Goal: Task Accomplishment & Management: Use online tool/utility

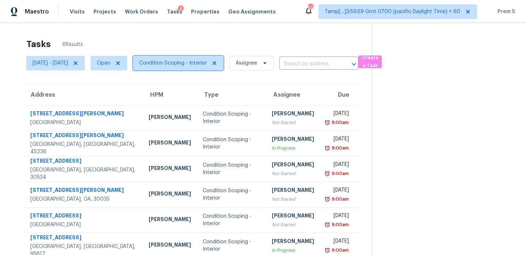
click at [207, 62] on span "Condition Scoping - Interior" at bounding box center [173, 63] width 68 height 7
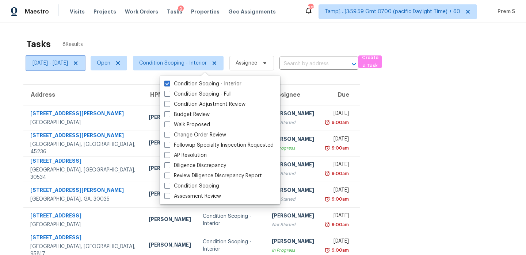
click at [79, 61] on icon at bounding box center [76, 63] width 6 height 6
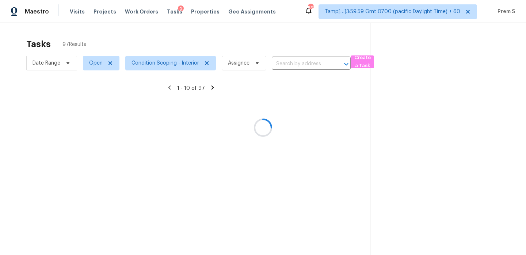
click at [64, 63] on div at bounding box center [263, 127] width 526 height 255
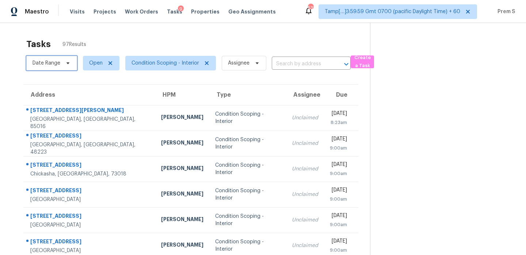
click at [64, 63] on span at bounding box center [67, 63] width 8 height 6
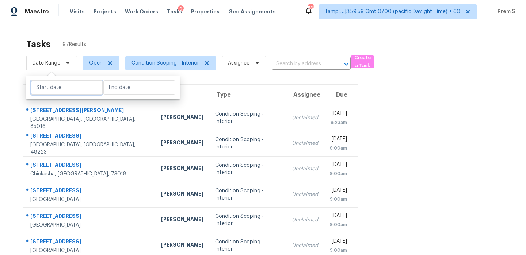
click at [66, 88] on input "text" at bounding box center [67, 87] width 72 height 15
select select "9"
select select "2025"
select select "10"
select select "2025"
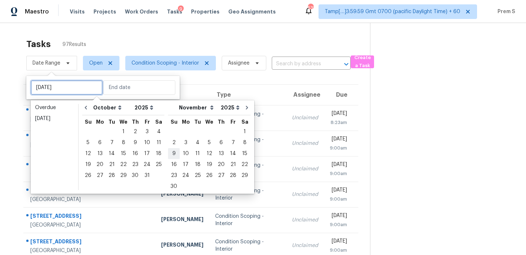
type input "Fri, Oct 31"
click at [135, 131] on div "2" at bounding box center [135, 132] width 12 height 10
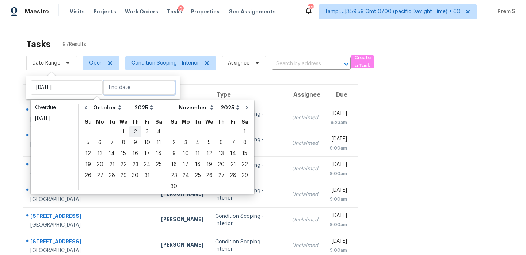
type input "Thu, Oct 02"
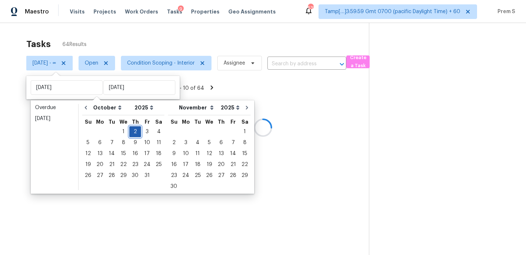
click at [135, 130] on div "2" at bounding box center [135, 132] width 12 height 10
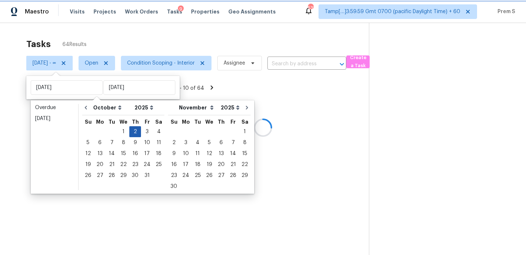
type input "Thu, Oct 02"
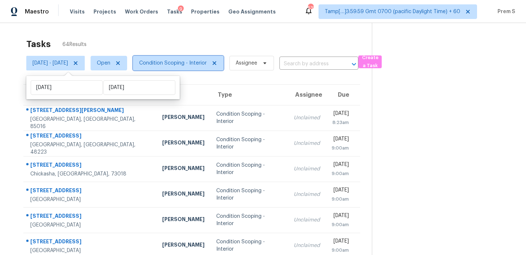
click at [198, 61] on span "Condition Scoping - Interior" at bounding box center [173, 63] width 68 height 7
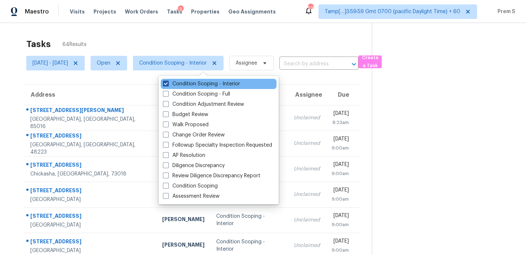
click at [200, 86] on label "Condition Scoping - Interior" at bounding box center [201, 83] width 77 height 7
click at [168, 85] on input "Condition Scoping - Interior" at bounding box center [165, 82] width 5 height 5
checkbox input "false"
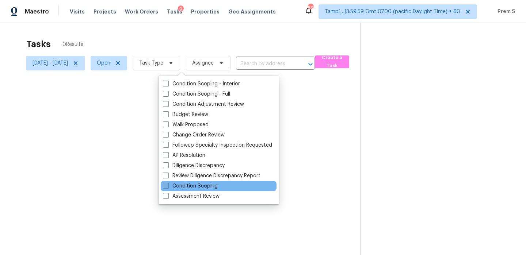
click at [202, 188] on label "Condition Scoping" at bounding box center [190, 186] width 55 height 7
click at [168, 187] on input "Condition Scoping" at bounding box center [165, 185] width 5 height 5
checkbox input "true"
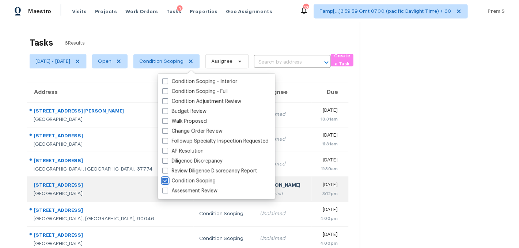
scroll to position [23, 0]
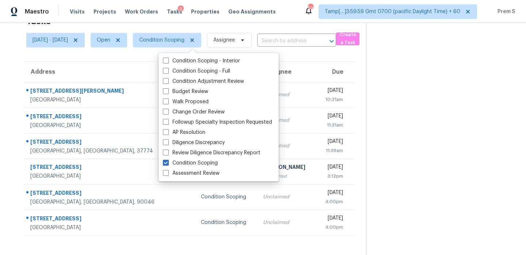
click at [374, 182] on section at bounding box center [440, 127] width 148 height 255
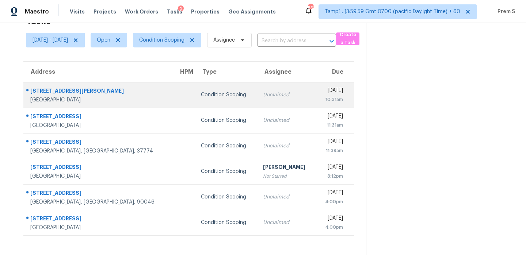
click at [322, 96] on div "10:31am" at bounding box center [332, 99] width 21 height 7
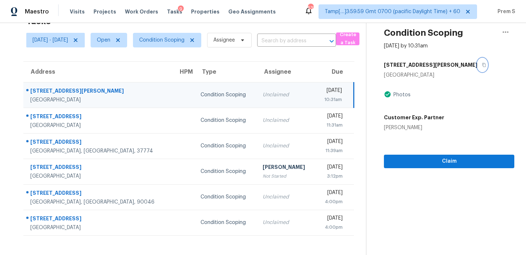
click at [482, 66] on icon "button" at bounding box center [484, 65] width 4 height 4
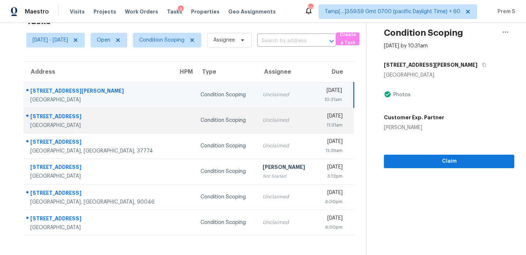
click at [321, 128] on div "11:31am" at bounding box center [331, 125] width 21 height 7
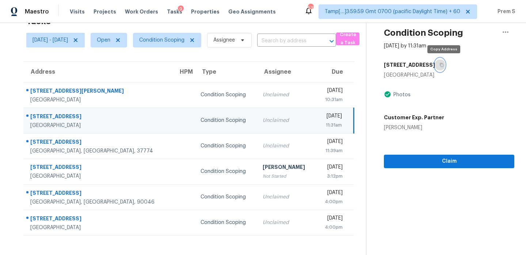
click at [444, 66] on icon "button" at bounding box center [441, 65] width 4 height 4
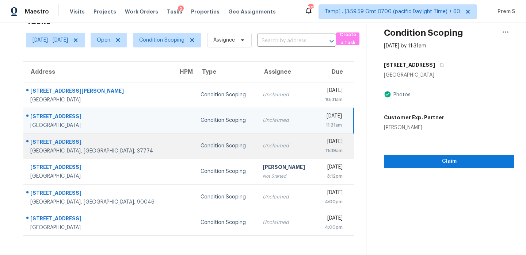
click at [321, 153] on div "11:39am" at bounding box center [331, 150] width 21 height 7
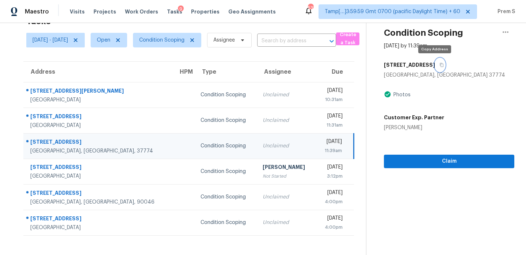
click at [437, 64] on button "button" at bounding box center [440, 64] width 10 height 13
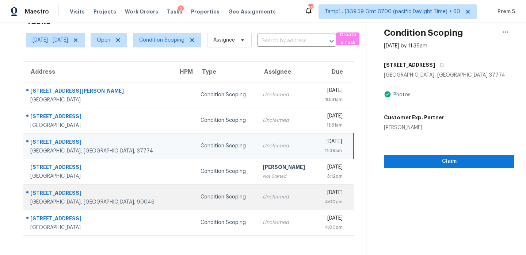
click at [257, 192] on td "Unclaimed" at bounding box center [286, 197] width 59 height 26
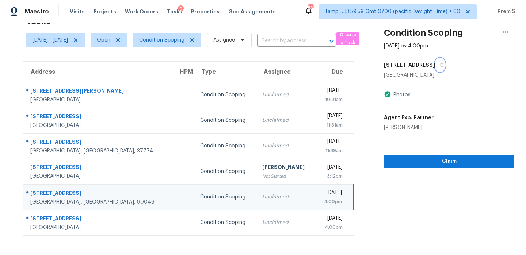
click at [440, 66] on icon "button" at bounding box center [441, 65] width 4 height 4
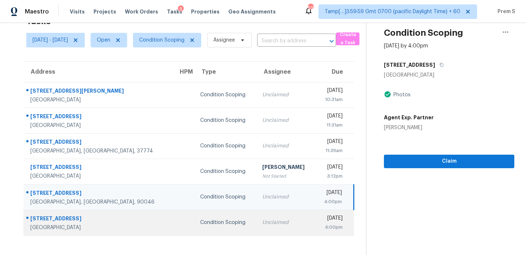
click at [315, 219] on td "Thu, Oct 2nd 2025 4:00pm" at bounding box center [334, 223] width 39 height 26
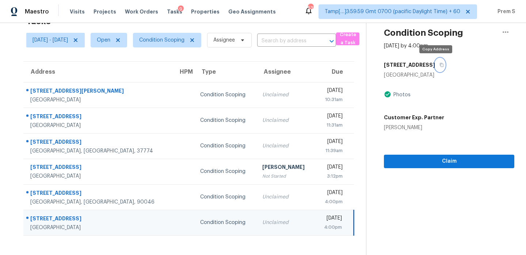
click at [439, 64] on icon "button" at bounding box center [441, 65] width 4 height 4
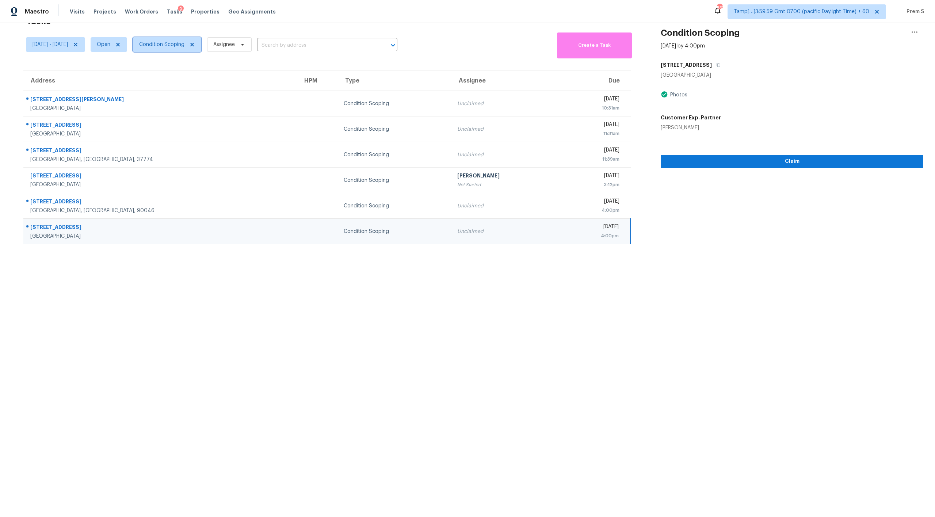
click at [184, 42] on span "Condition Scoping" at bounding box center [161, 44] width 45 height 7
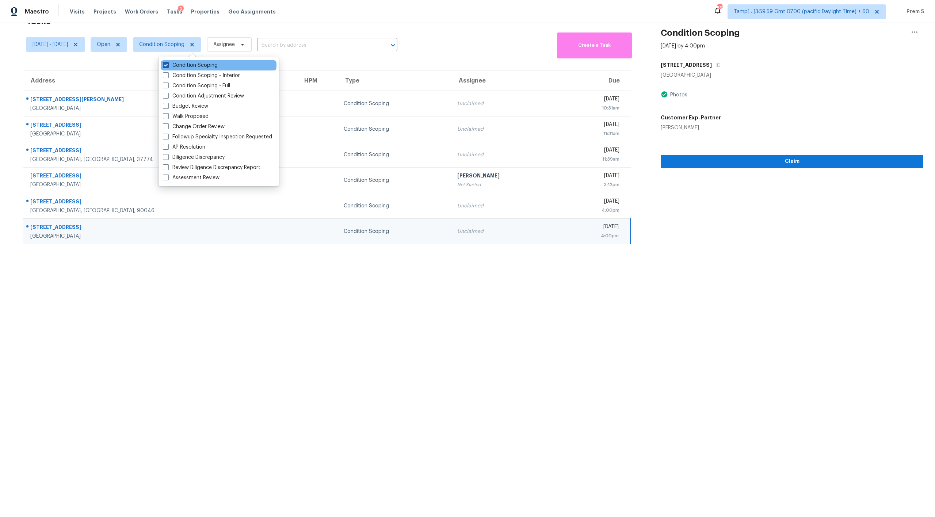
click at [200, 66] on label "Condition Scoping" at bounding box center [190, 65] width 55 height 7
click at [168, 66] on input "Condition Scoping" at bounding box center [165, 64] width 5 height 5
checkbox input "false"
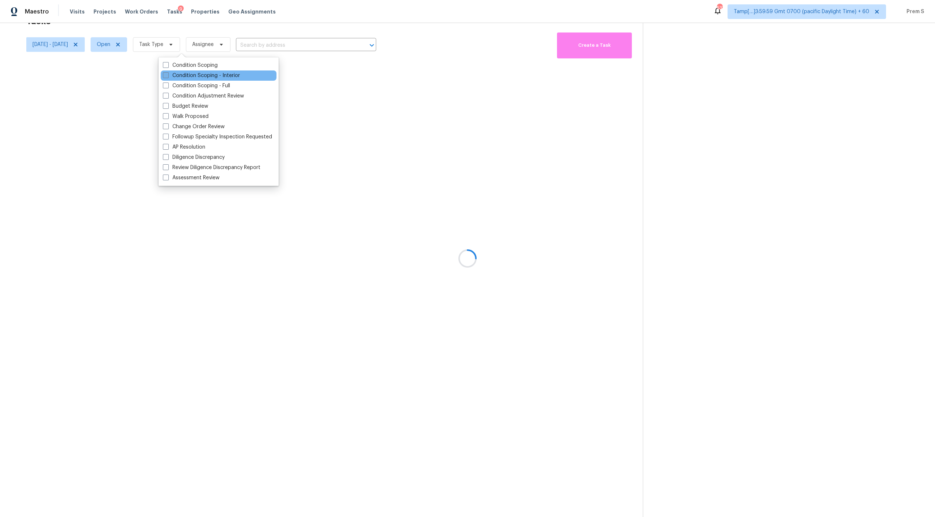
click at [196, 77] on label "Condition Scoping - Interior" at bounding box center [201, 75] width 77 height 7
click at [168, 77] on input "Condition Scoping - Interior" at bounding box center [165, 74] width 5 height 5
checkbox input "true"
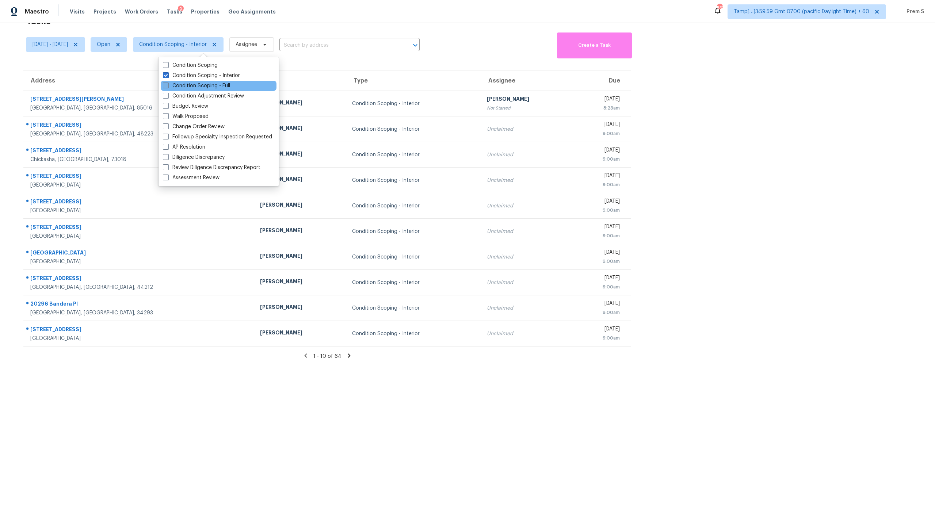
click at [195, 84] on label "Condition Scoping - Full" at bounding box center [196, 85] width 67 height 7
click at [168, 84] on input "Condition Scoping - Full" at bounding box center [165, 84] width 5 height 5
checkbox input "true"
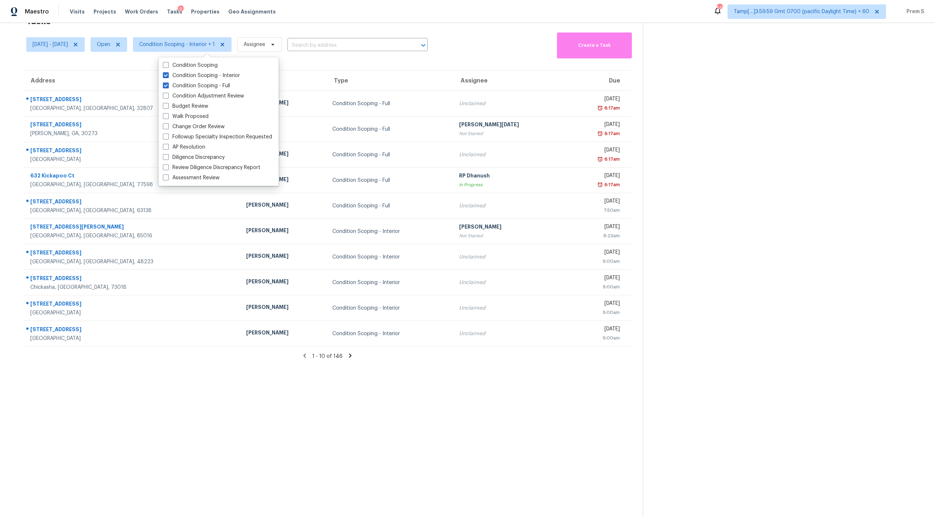
click at [349, 255] on icon at bounding box center [350, 356] width 3 height 4
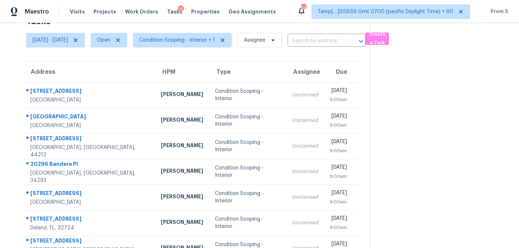
scroll to position [23, 0]
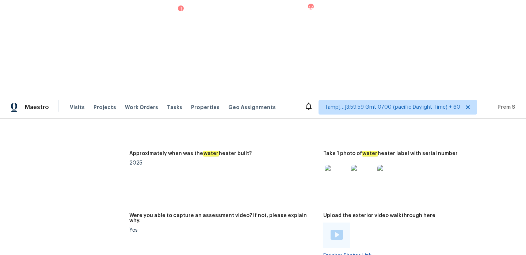
scroll to position [1458, 0]
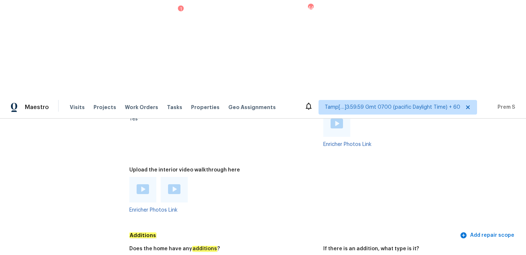
click at [144, 184] on img at bounding box center [143, 189] width 12 height 10
click at [183, 177] on div "Enricher Photos Link" at bounding box center [223, 195] width 188 height 36
click at [142, 184] on img at bounding box center [143, 189] width 12 height 10
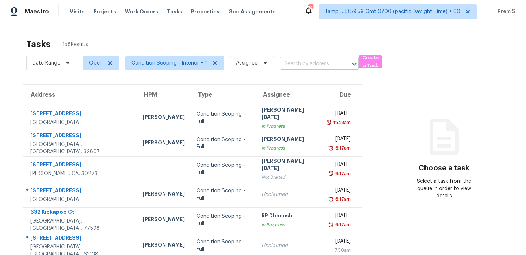
click at [302, 65] on input "text" at bounding box center [309, 63] width 58 height 11
paste input "5853 Greystone Dr Lithonia, GA, 30058"
type input "5853 Greystone Dr Lithonia, GA, 30058"
drag, startPoint x: 287, startPoint y: 64, endPoint x: 344, endPoint y: 64, distance: 56.6
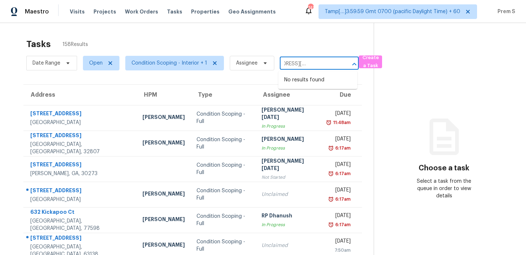
click at [331, 64] on input "5853 Greystone Dr Lithonia, GA, 30058" at bounding box center [309, 63] width 58 height 11
click at [299, 67] on input "text" at bounding box center [309, 63] width 58 height 11
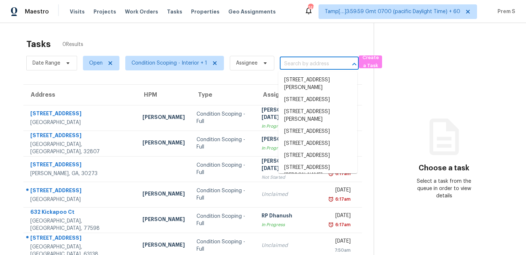
paste input "5853 Greystone Dr Lithonia, GA, 30058"
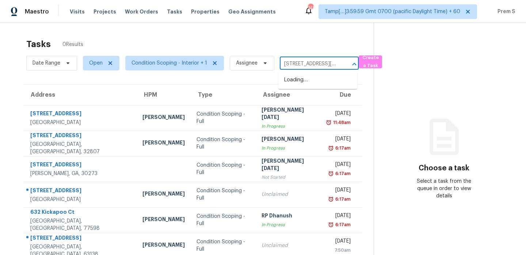
scroll to position [0, 40]
type input "5853 Greystone Dr Lithonia, GA, 30058"
click at [296, 68] on input "text" at bounding box center [309, 63] width 58 height 11
paste input "5853 Greystone Dr Lithonia, GA, 30058"
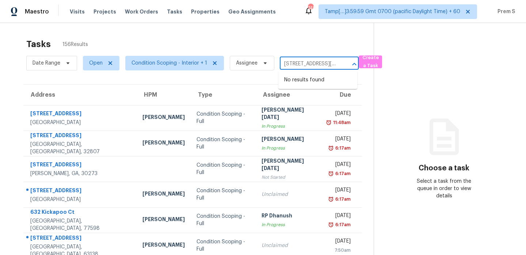
scroll to position [0, 40]
drag, startPoint x: 289, startPoint y: 65, endPoint x: 373, endPoint y: 65, distance: 83.6
click at [373, 65] on div "Date Range Open Condition Scoping - Interior + 1 Assignee 5853 Greystone Dr Lit…" at bounding box center [199, 63] width 347 height 19
type input "5853 Greyst"
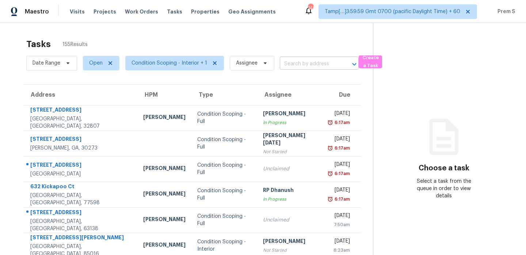
click at [315, 62] on input "text" at bounding box center [309, 63] width 58 height 11
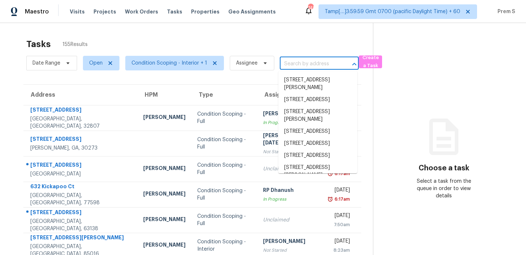
paste input "[STREET_ADDRESS][PERSON_NAME]"
type input "[STREET_ADDRESS][PERSON_NAME]"
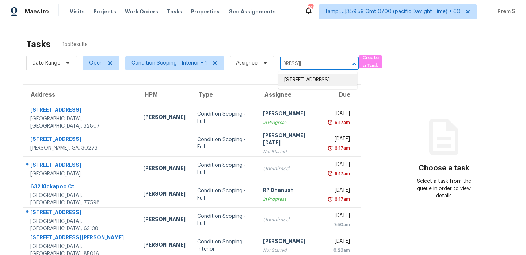
click at [293, 81] on li "[STREET_ADDRESS]" at bounding box center [317, 80] width 79 height 12
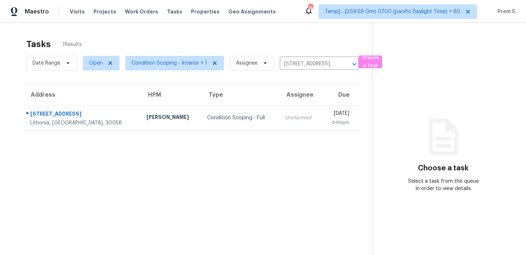
click at [321, 117] on td "Thu, Oct 2nd 2025 3:00pm" at bounding box center [340, 118] width 39 height 26
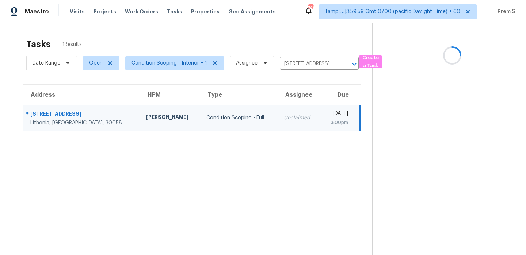
scroll to position [23, 0]
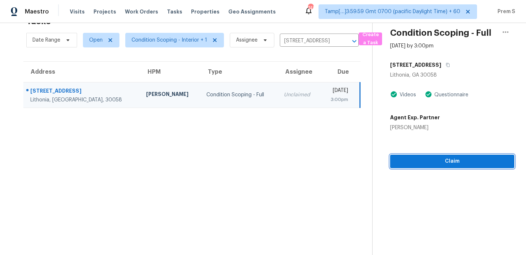
click at [414, 160] on span "Claim" at bounding box center [452, 161] width 112 height 9
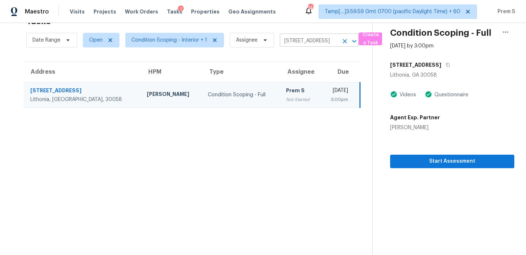
click at [343, 43] on icon "Clear" at bounding box center [344, 41] width 7 height 7
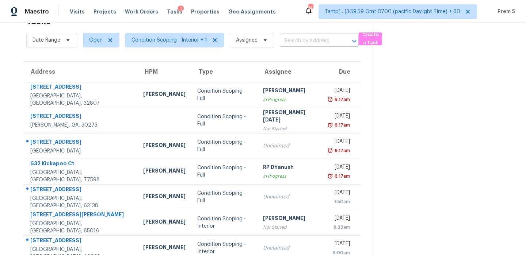
click at [316, 40] on input "text" at bounding box center [309, 40] width 58 height 11
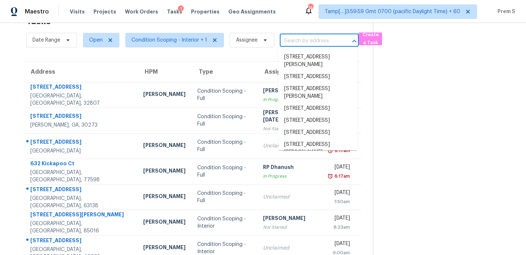
paste input "113 Deer Run Dr Dallas, GA, 30132"
type input "113 Deer Run Dr Dallas, GA, 30132"
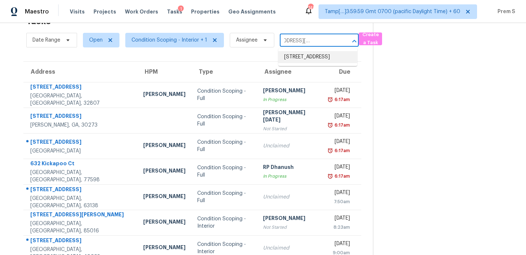
click at [312, 58] on li "113 Deer Run Dr, Dallas, GA 30132" at bounding box center [317, 57] width 79 height 12
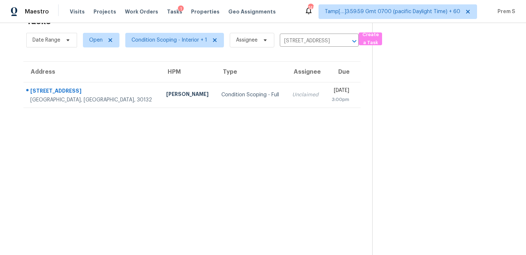
click at [325, 100] on td "Thu, Oct 2nd 2025 3:00pm" at bounding box center [342, 95] width 35 height 26
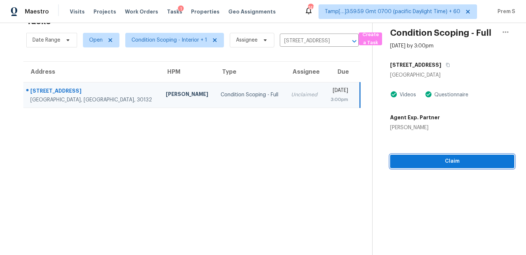
click at [451, 167] on button "Claim" at bounding box center [452, 162] width 124 height 14
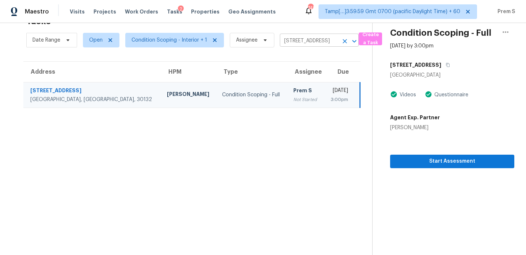
click at [345, 41] on icon "Clear" at bounding box center [344, 41] width 7 height 7
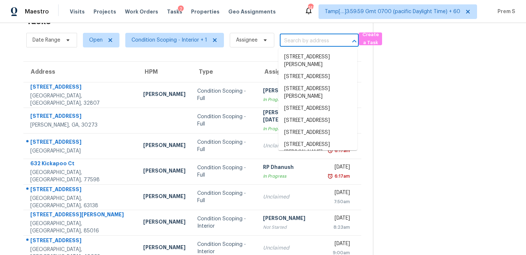
click at [304, 41] on input "text" at bounding box center [309, 40] width 58 height 11
paste input "905 Park Place Blvd Midlothian, TX, 76065"
type input "905 Park Place Blvd Midlothian, TX, 76065"
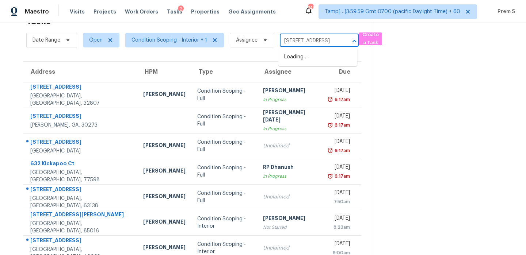
scroll to position [0, 47]
click at [304, 61] on li "905 Park Place Blvd, Midlothian, TX 76065" at bounding box center [317, 57] width 79 height 12
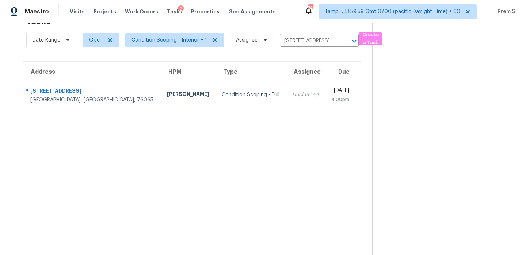
click at [331, 92] on div "Thu, Oct 2nd 2025" at bounding box center [340, 91] width 18 height 9
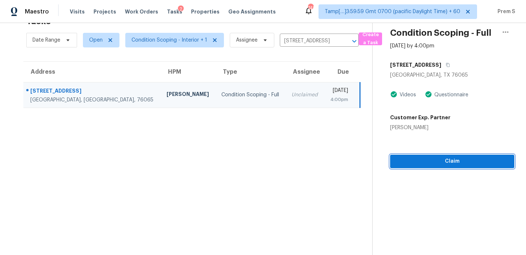
click at [424, 158] on span "Claim" at bounding box center [452, 161] width 112 height 9
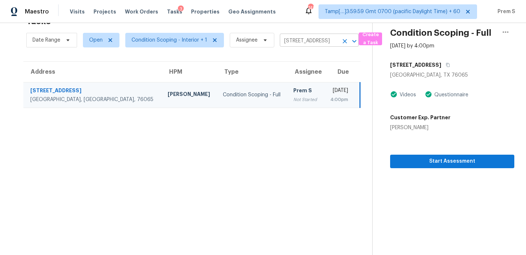
click at [345, 41] on icon "Clear" at bounding box center [344, 41] width 7 height 7
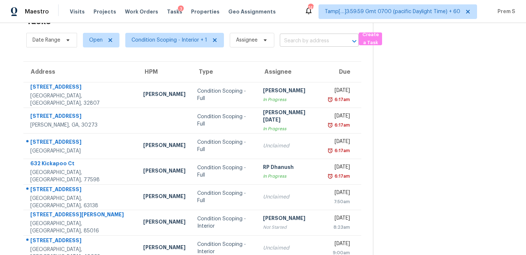
click at [293, 39] on input "text" at bounding box center [309, 40] width 58 height 11
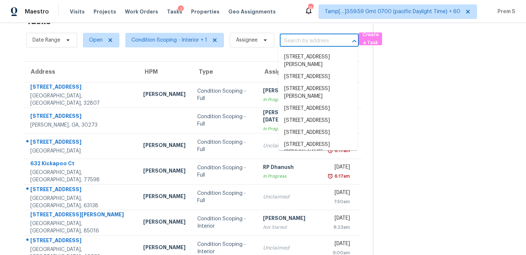
paste input "6320 Highway 152 W Mooresville, NC, 28115"
type input "6320 Highway 152 W Mooresville, NC, 28115"
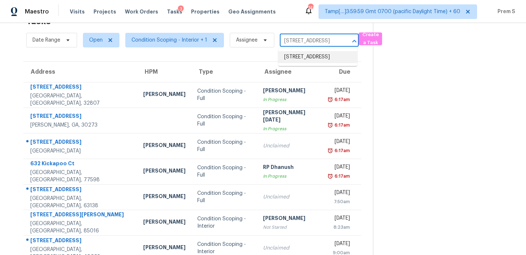
click at [301, 60] on li "6320 Highway 152 W, Mooresville, NC 28115" at bounding box center [317, 57] width 79 height 12
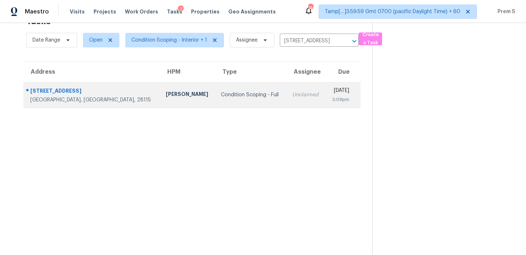
click at [292, 93] on div "Unclaimed" at bounding box center [305, 94] width 27 height 7
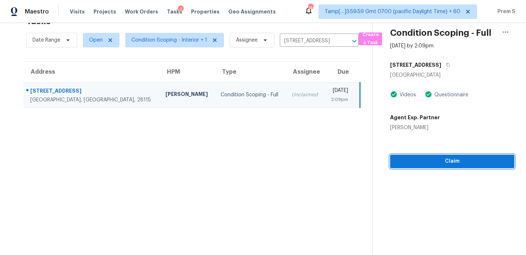
click at [432, 160] on span "Claim" at bounding box center [452, 161] width 112 height 9
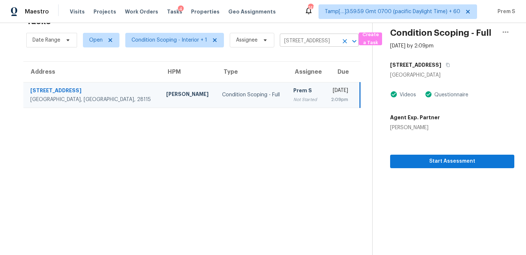
click at [343, 42] on icon "Clear" at bounding box center [344, 41] width 7 height 7
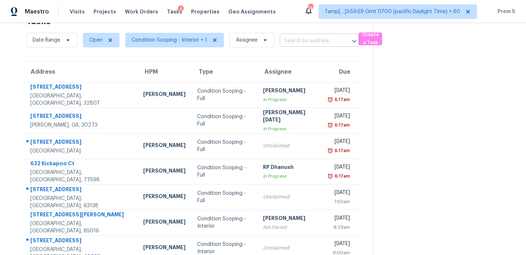
click at [328, 40] on input "text" at bounding box center [309, 40] width 58 height 11
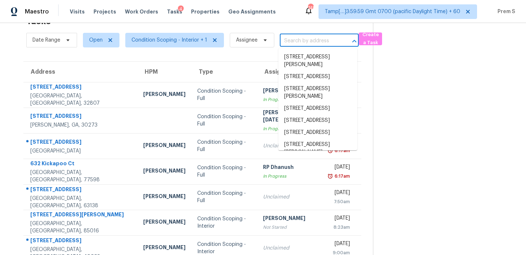
paste input "805 Windwood Dr, Gastonia, NC 28056"
type input "805 Windwood Dr, Gastonia, NC 28056"
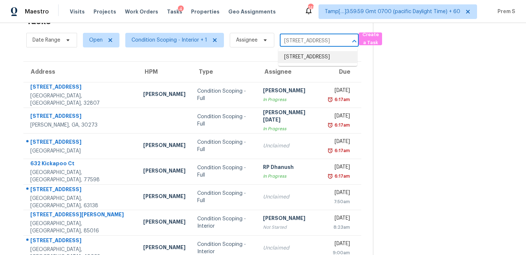
click at [311, 57] on li "805 Windwood Dr, Gastonia, NC 28056" at bounding box center [317, 57] width 79 height 12
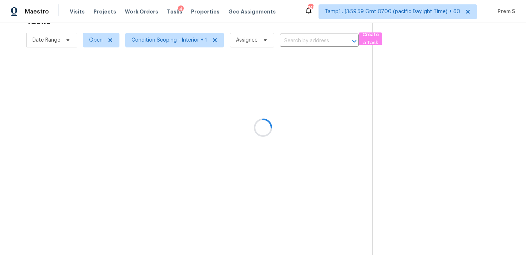
type input "805 Windwood Dr, Gastonia, NC 28056"
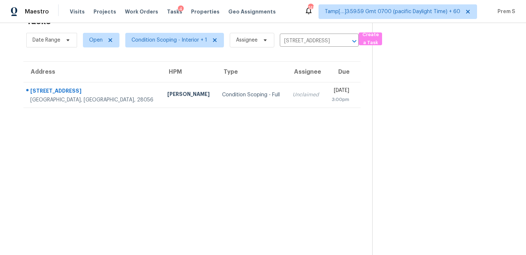
click at [325, 107] on td "Thu, Oct 2nd 2025 3:00pm" at bounding box center [342, 95] width 35 height 26
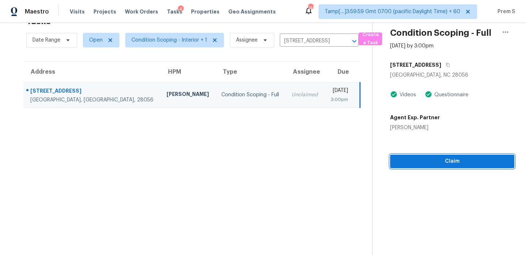
click at [458, 165] on span "Claim" at bounding box center [452, 161] width 112 height 9
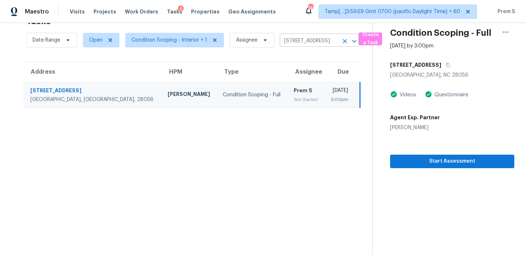
click at [341, 38] on icon "Clear" at bounding box center [344, 41] width 7 height 7
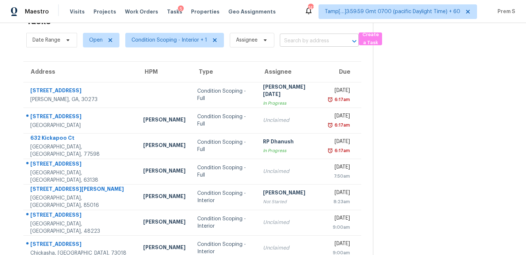
click at [303, 40] on input "text" at bounding box center [309, 40] width 58 height 11
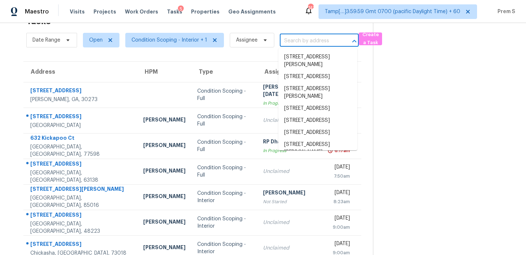
paste input "5853 Greystone Dr, Lithonia, GA 30058"
type input "5853 Greystone Dr, Lithonia, GA 30058"
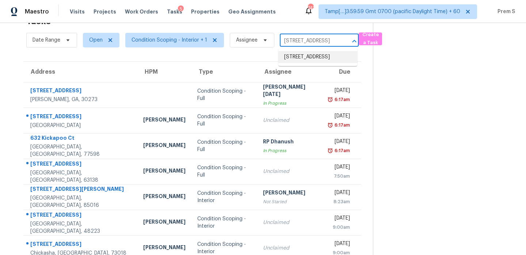
click at [302, 61] on li "5853 Greystone Dr, Lithonia, GA 30058" at bounding box center [317, 57] width 79 height 12
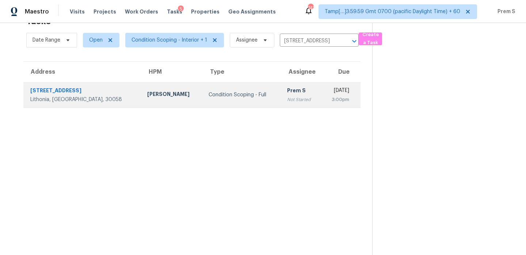
click at [287, 100] on div "Not Started" at bounding box center [301, 99] width 28 height 7
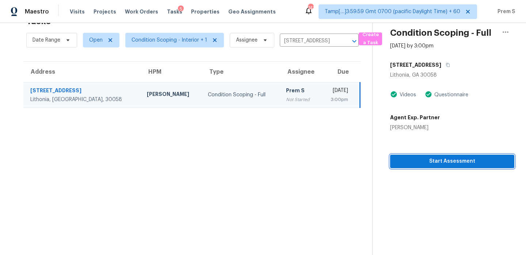
click at [485, 163] on span "Start Assessment" at bounding box center [452, 161] width 112 height 9
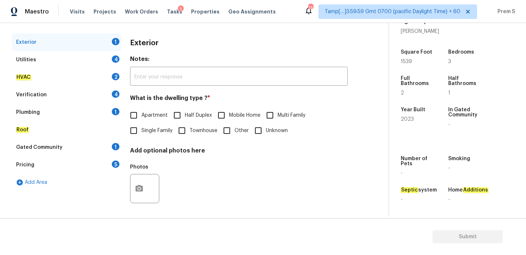
scroll to position [96, 0]
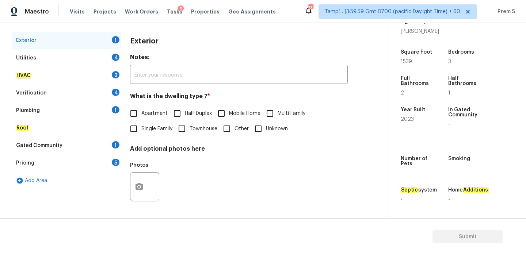
click at [155, 129] on span "Single Family" at bounding box center [156, 129] width 31 height 8
click at [141, 129] on input "Single Family" at bounding box center [133, 128] width 15 height 15
checkbox input "true"
click at [117, 60] on div "4" at bounding box center [116, 57] width 8 height 7
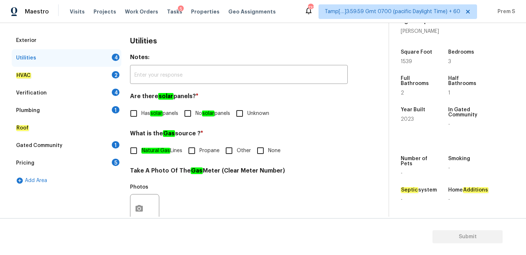
click at [199, 115] on span "No solar panels" at bounding box center [212, 114] width 35 height 8
click at [195, 115] on input "No solar panels" at bounding box center [187, 113] width 15 height 15
checkbox input "true"
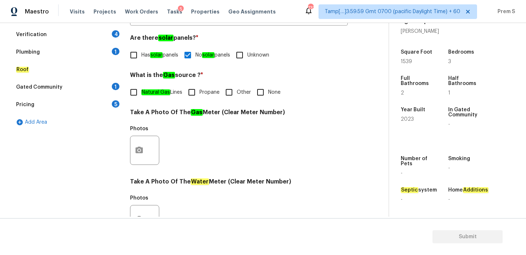
scroll to position [294, 0]
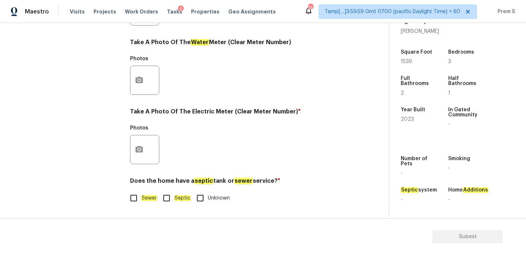
click at [130, 202] on input "Sewer" at bounding box center [133, 198] width 15 height 15
checkbox input "true"
click at [135, 142] on button "button" at bounding box center [139, 149] width 18 height 28
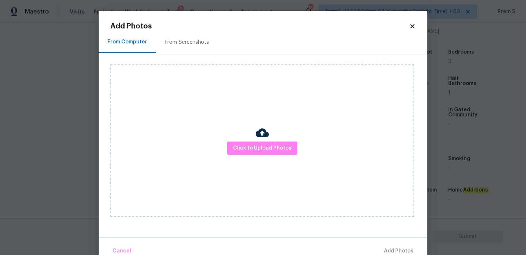
click at [260, 156] on div "Click to Upload Photos" at bounding box center [262, 140] width 304 height 153
click at [262, 150] on span "Click to Upload Photos" at bounding box center [262, 148] width 58 height 9
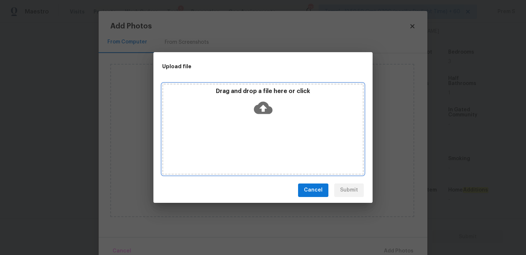
click at [261, 114] on icon at bounding box center [263, 108] width 19 height 19
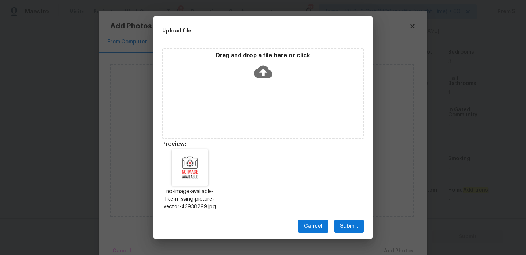
click at [351, 227] on span "Submit" at bounding box center [349, 226] width 18 height 9
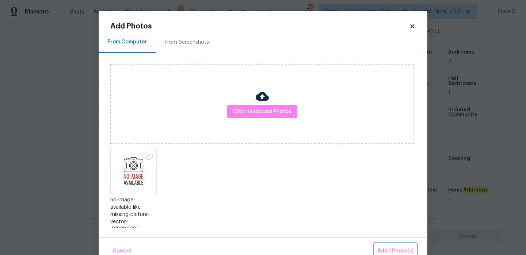
click at [394, 249] on span "Add 1 Photo(s)" at bounding box center [395, 251] width 36 height 9
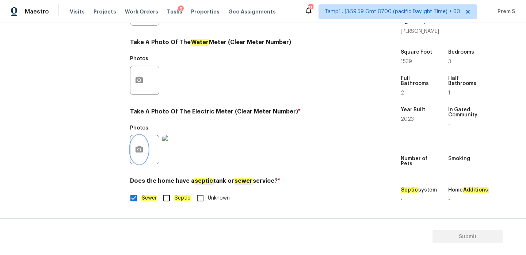
scroll to position [93, 0]
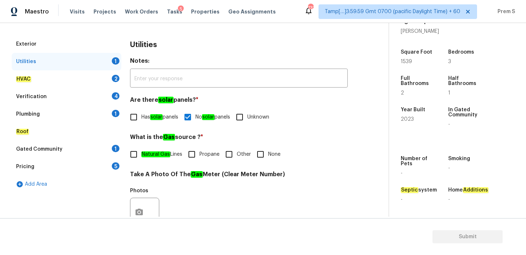
click at [112, 75] on div "HVAC 2" at bounding box center [67, 79] width 110 height 18
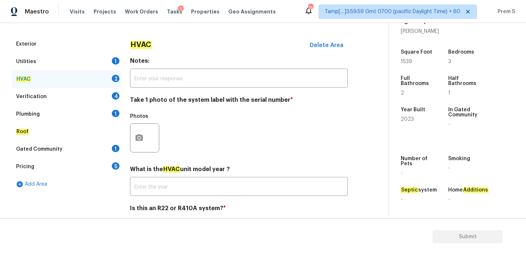
scroll to position [121, 0]
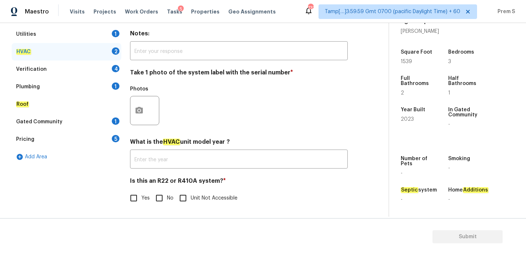
click at [160, 198] on input "No" at bounding box center [159, 198] width 15 height 15
checkbox input "true"
click at [141, 107] on icon "button" at bounding box center [138, 110] width 7 height 7
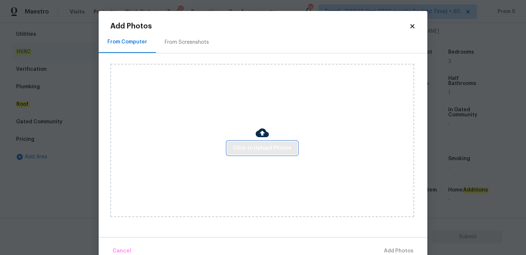
click at [241, 151] on span "Click to Upload Photos" at bounding box center [262, 148] width 58 height 9
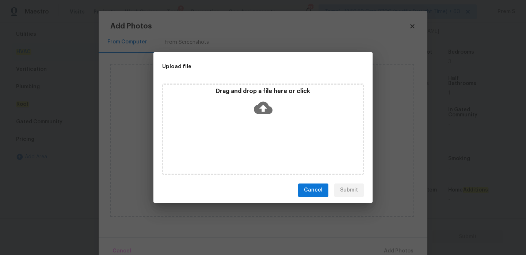
click at [259, 108] on icon at bounding box center [263, 108] width 19 height 12
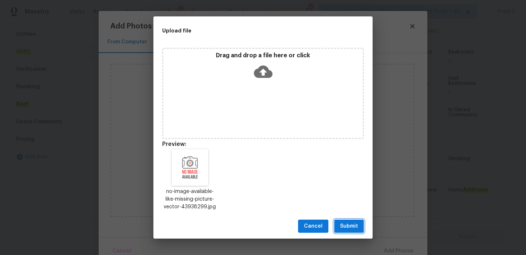
click at [352, 228] on span "Submit" at bounding box center [349, 226] width 18 height 9
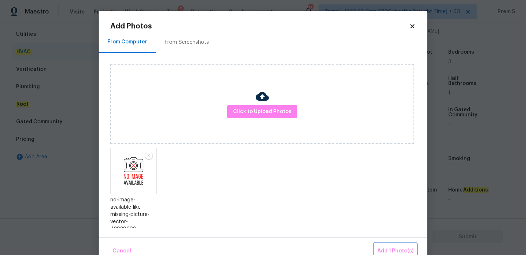
click at [393, 249] on span "Add 1 Photo(s)" at bounding box center [395, 251] width 36 height 9
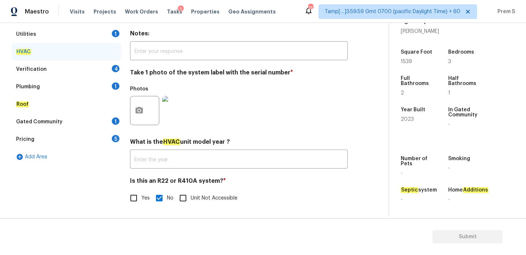
click at [107, 70] on div "Verification 4" at bounding box center [67, 70] width 110 height 18
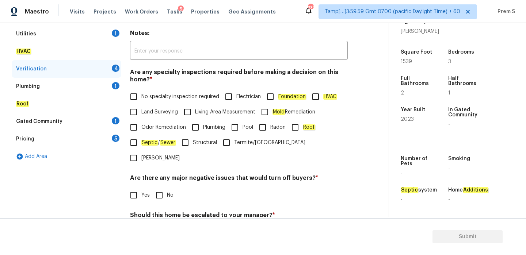
click at [146, 98] on span "No specialty inspection required" at bounding box center [180, 97] width 78 height 8
click at [141, 98] on input "No specialty inspection required" at bounding box center [133, 96] width 15 height 15
checkbox input "true"
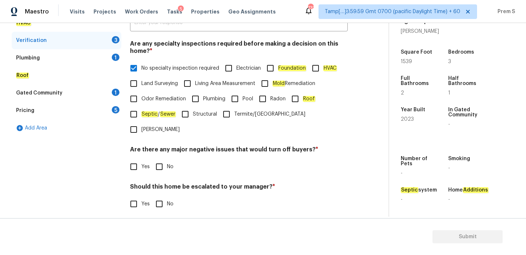
scroll to position [163, 0]
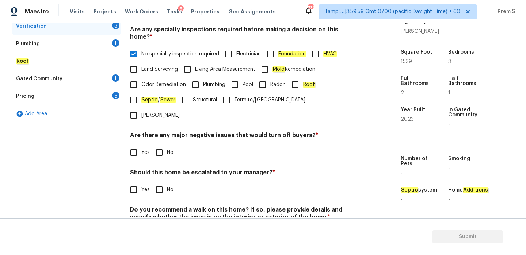
click at [157, 145] on input "No" at bounding box center [159, 152] width 15 height 15
checkbox input "true"
click at [162, 183] on input "No" at bounding box center [159, 190] width 15 height 15
checkbox input "true"
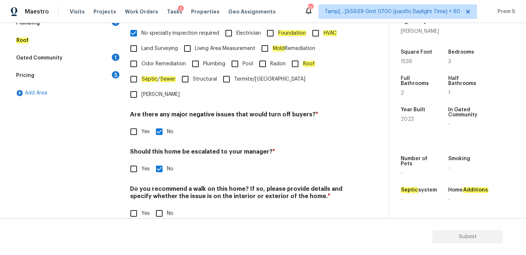
click at [159, 206] on input "No" at bounding box center [159, 213] width 15 height 15
checkbox input "true"
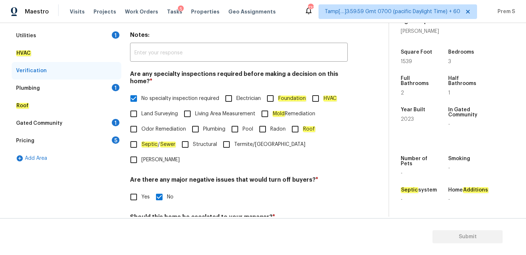
click at [112, 90] on div "Plumbing 1" at bounding box center [67, 89] width 110 height 18
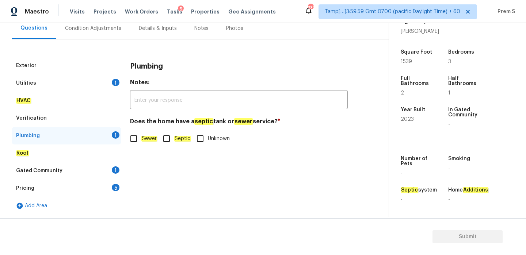
click at [149, 138] on em "Sewer" at bounding box center [149, 139] width 16 height 6
click at [141, 138] on input "Sewer" at bounding box center [133, 138] width 15 height 15
checkbox input "true"
click at [113, 169] on div "1" at bounding box center [116, 170] width 8 height 7
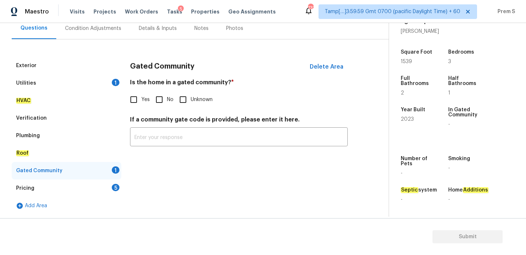
click at [162, 100] on input "No" at bounding box center [159, 99] width 15 height 15
checkbox input "true"
click at [118, 184] on div "Pricing 5" at bounding box center [67, 189] width 110 height 18
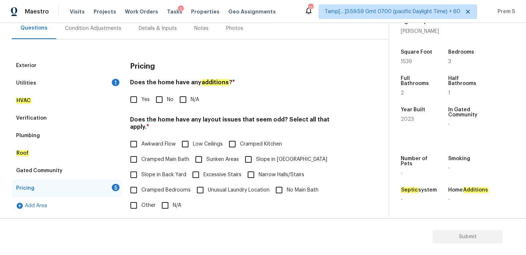
click at [163, 97] on input "No" at bounding box center [159, 99] width 15 height 15
checkbox input "true"
click at [169, 200] on input "N/A" at bounding box center [164, 205] width 15 height 15
checkbox input "true"
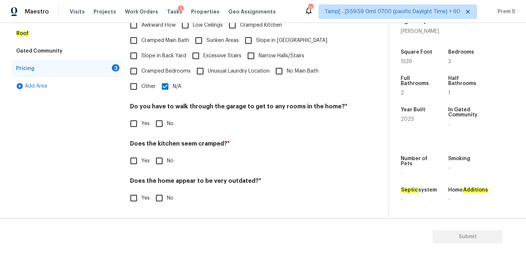
scroll to position [183, 0]
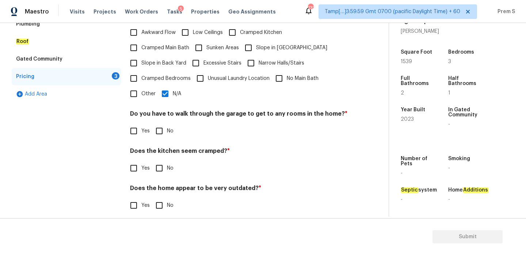
click at [164, 126] on input "No" at bounding box center [159, 130] width 15 height 15
checkbox input "true"
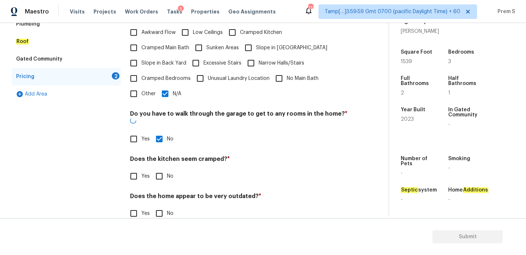
click at [157, 169] on input "No" at bounding box center [159, 176] width 15 height 15
checkbox input "true"
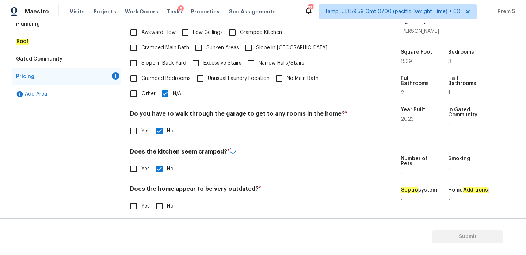
click at [163, 201] on input "No" at bounding box center [159, 206] width 15 height 15
checkbox input "true"
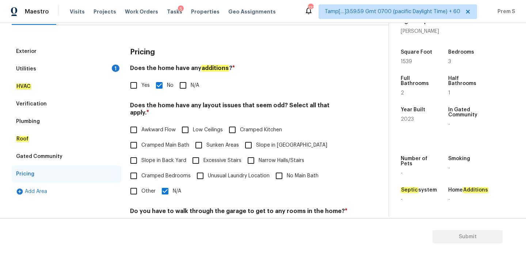
scroll to position [58, 0]
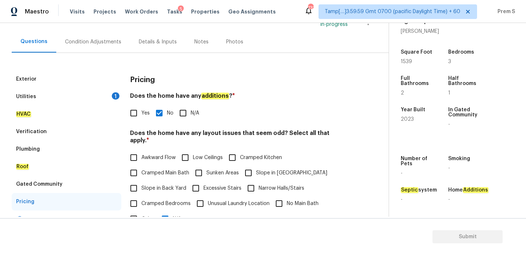
click at [95, 41] on div "Condition Adjustments" at bounding box center [93, 41] width 56 height 7
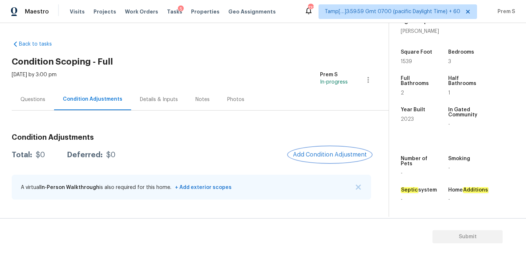
click at [316, 154] on span "Add Condition Adjustment" at bounding box center [330, 155] width 74 height 7
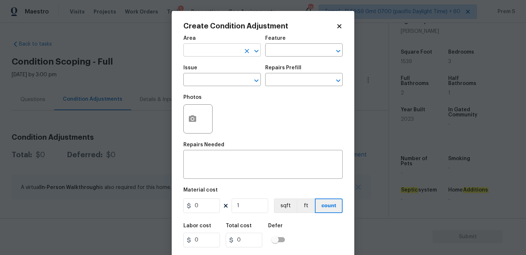
click at [223, 50] on input "text" at bounding box center [211, 50] width 57 height 11
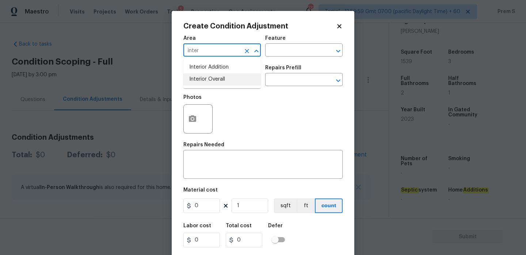
click at [211, 77] on li "Interior Overall" at bounding box center [221, 79] width 77 height 12
type input "Interior Overall"
click at [233, 85] on input "text" at bounding box center [211, 80] width 57 height 11
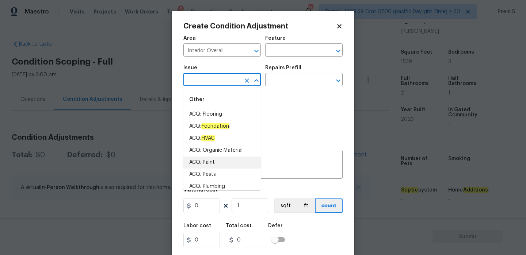
click at [211, 161] on li "ACQ: Paint" at bounding box center [221, 163] width 77 height 12
type input "ACQ: Paint"
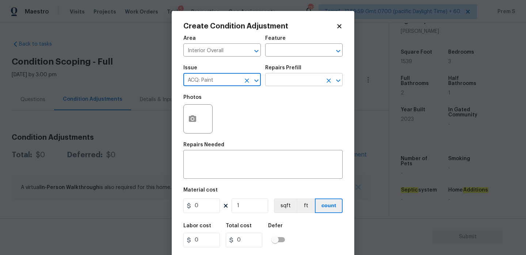
click at [306, 82] on input "text" at bounding box center [293, 80] width 57 height 11
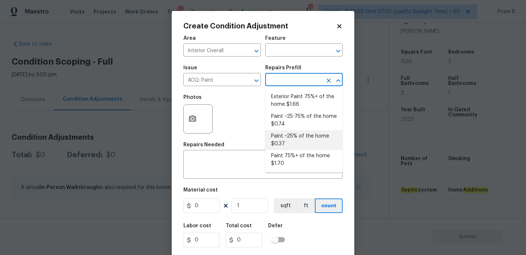
click at [294, 138] on li "Paint ~25% of the home $0.37" at bounding box center [303, 140] width 77 height 20
type input "Acquisition"
type textarea "Acquisition Scope: ~25% of the home needs interior paint"
type input "0.37"
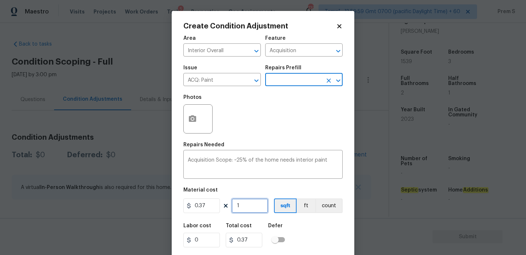
click at [247, 209] on input "1" at bounding box center [250, 206] width 37 height 15
type input "15"
type input "5.55"
type input "153"
type input "56.61"
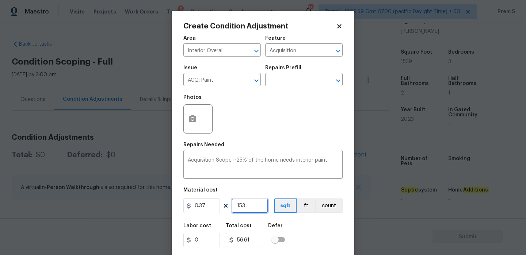
type input "1539"
type input "569.43"
type input "1539"
click at [323, 230] on div "Labor cost 0 Total cost 569.43 Defer" at bounding box center [262, 235] width 159 height 33
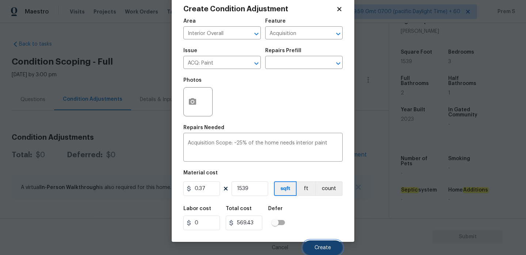
click at [321, 241] on button "Create" at bounding box center [323, 248] width 40 height 15
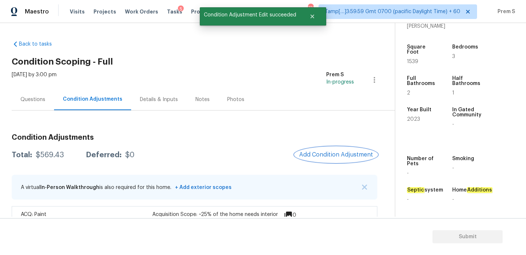
scroll to position [23, 0]
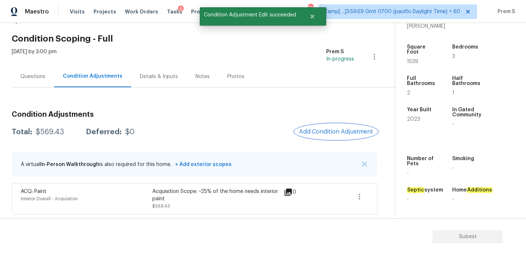
click at [322, 135] on button "Add Condition Adjustment" at bounding box center [336, 131] width 83 height 15
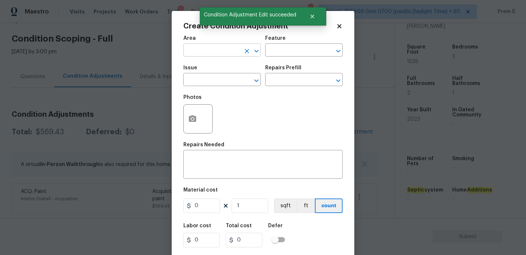
click at [212, 56] on input "text" at bounding box center [211, 50] width 57 height 11
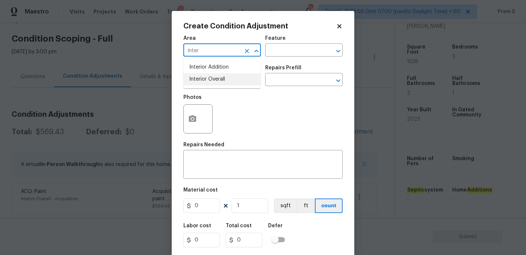
click at [224, 81] on li "Interior Overall" at bounding box center [221, 79] width 77 height 12
type input "Interior Overall"
click at [218, 81] on input "text" at bounding box center [211, 80] width 57 height 11
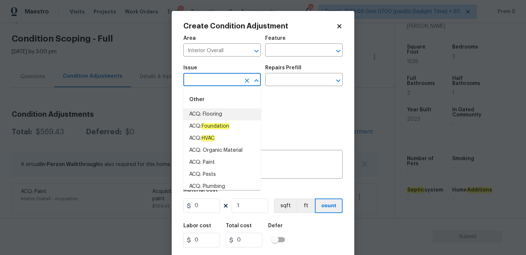
click at [210, 112] on li "ACQ: Flooring" at bounding box center [221, 114] width 77 height 12
type input "ACQ: Flooring"
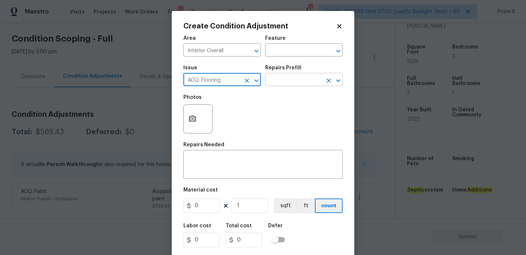
click at [284, 82] on input "text" at bounding box center [293, 80] width 57 height 11
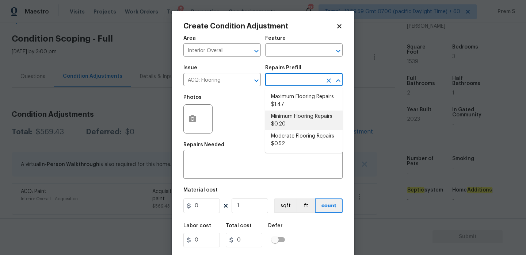
click at [289, 119] on li "Minimum Flooring Repairs $0.20" at bounding box center [303, 121] width 77 height 20
type input "Acquisition"
type textarea "Acquisition Scope: Minimum flooring repairs"
type input "0.2"
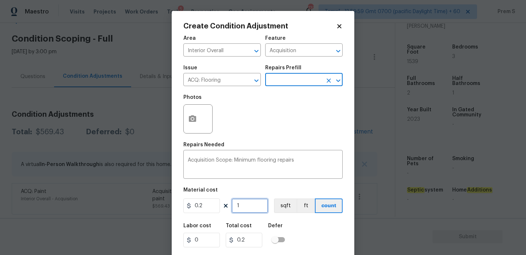
click at [250, 209] on input "1" at bounding box center [250, 206] width 37 height 15
type input "15"
type input "3"
type input "153"
type input "30.6"
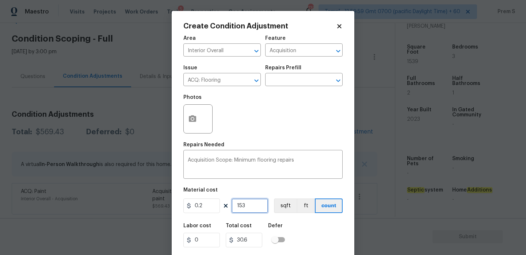
type input "1539"
type input "307.8"
type input "1539"
click at [322, 220] on div "Labor cost 0 Total cost 307.8 Defer" at bounding box center [262, 235] width 159 height 33
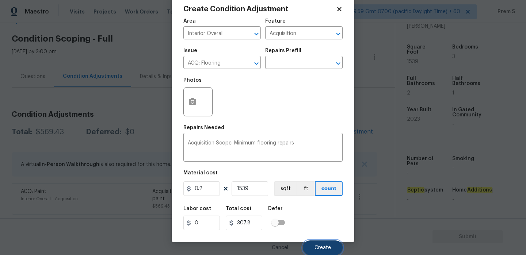
click at [327, 249] on span "Create" at bounding box center [322, 247] width 16 height 5
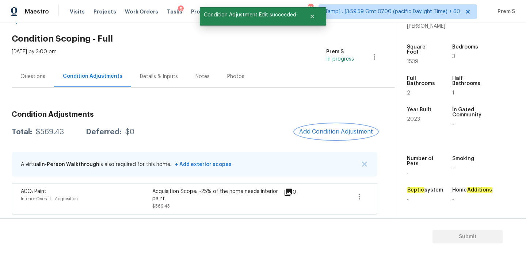
scroll to position [0, 0]
click at [324, 132] on span "Add Condition Adjustment" at bounding box center [336, 132] width 74 height 7
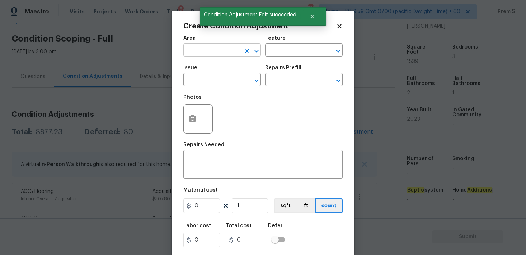
click at [220, 49] on input "text" at bounding box center [211, 50] width 57 height 11
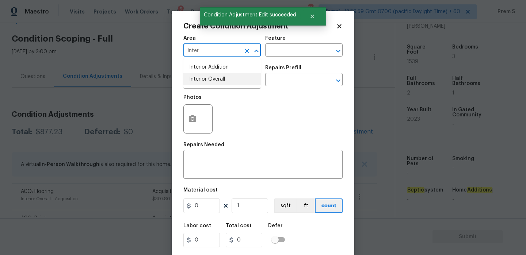
click at [205, 79] on li "Interior Overall" at bounding box center [221, 79] width 77 height 12
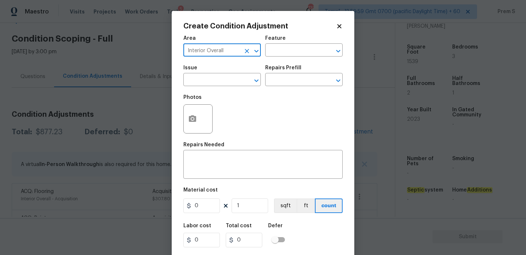
type input "Interior Overall"
click at [138, 117] on body "Maestro Visits Projects Work Orders Tasks 5 Properties Geo Assignments 733 Tamp…" at bounding box center [263, 127] width 526 height 255
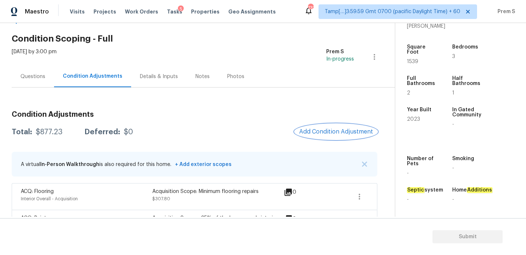
click at [332, 133] on span "Add Condition Adjustment" at bounding box center [336, 132] width 74 height 7
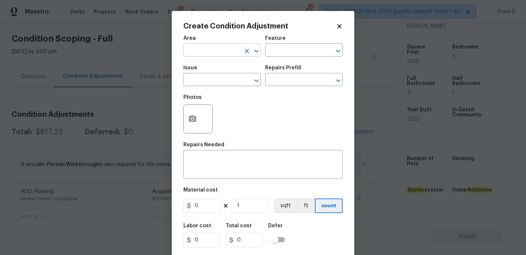
click at [230, 51] on input "text" at bounding box center [211, 50] width 57 height 11
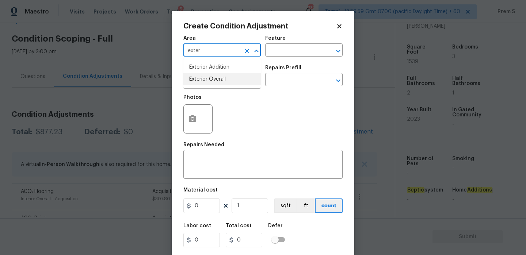
click at [224, 84] on li "Exterior Overall" at bounding box center [221, 79] width 77 height 12
click at [223, 81] on input "text" at bounding box center [211, 80] width 57 height 11
type input "Exterior Overall"
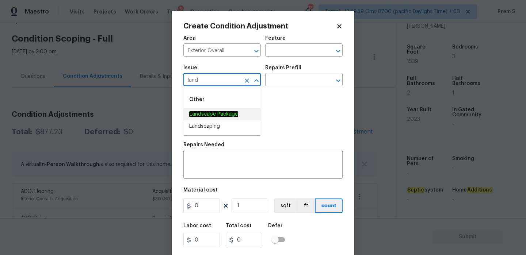
click at [224, 112] on em "Landscape Package" at bounding box center [213, 114] width 49 height 6
type input "Landscape Package"
click at [297, 81] on input "text" at bounding box center [293, 80] width 57 height 11
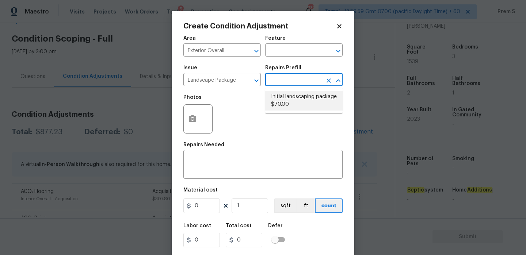
click at [278, 104] on li "Initial landscaping package $70.00" at bounding box center [303, 101] width 77 height 20
type input "Home Readiness Packages"
type textarea "Mowing of grass up to 6" in height. Mow, edge along driveways & sidewalks, trim…"
type input "70"
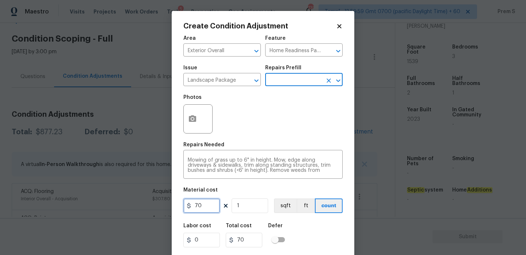
click at [200, 209] on input "70" at bounding box center [201, 206] width 37 height 15
type input "300"
click at [333, 231] on div "Labor cost 0 Total cost 300 Defer" at bounding box center [262, 235] width 159 height 33
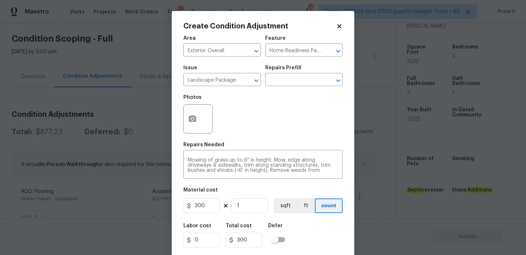
scroll to position [18, 0]
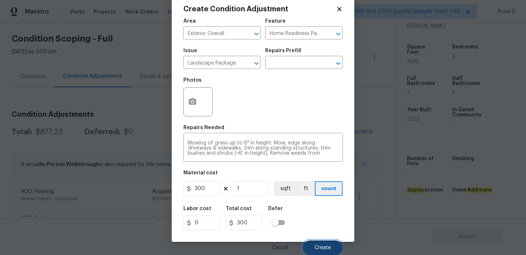
click at [319, 244] on button "Create" at bounding box center [323, 248] width 40 height 15
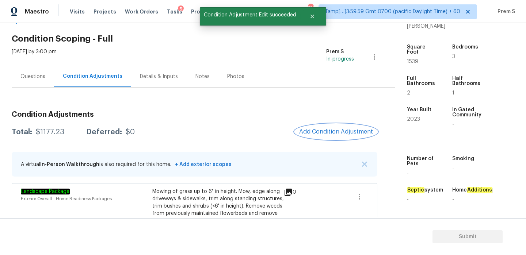
scroll to position [118, 0]
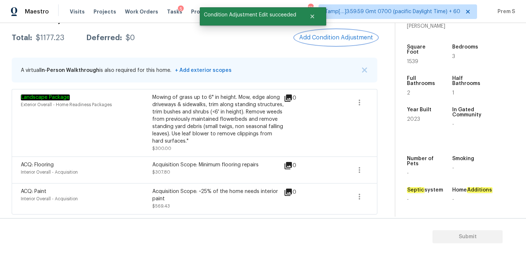
click at [348, 38] on span "Add Condition Adjustment" at bounding box center [336, 37] width 74 height 7
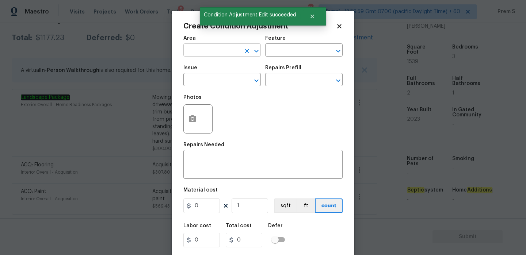
click at [218, 49] on input "text" at bounding box center [211, 50] width 57 height 11
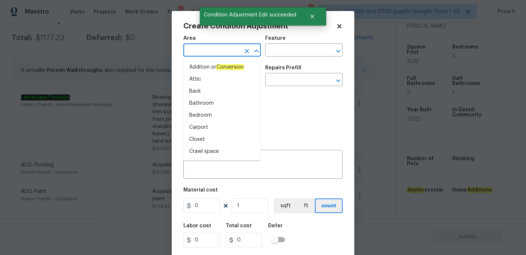
type input "i"
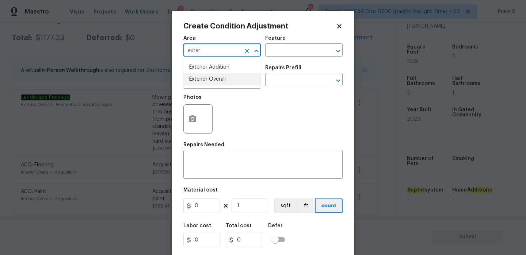
click at [208, 82] on li "Exterior Overall" at bounding box center [221, 79] width 77 height 12
type input "Exterior Overall"
click at [208, 82] on input "text" at bounding box center [211, 80] width 57 height 11
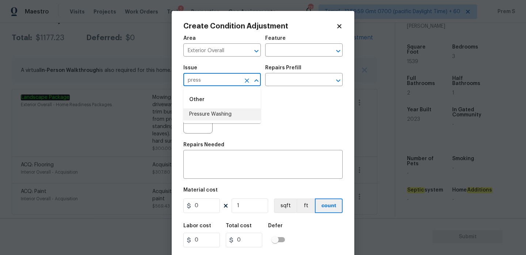
click at [209, 114] on li "Pressure Washing" at bounding box center [221, 114] width 77 height 12
type input "Pressure Washing"
click at [206, 157] on div "x ​" at bounding box center [262, 165] width 159 height 27
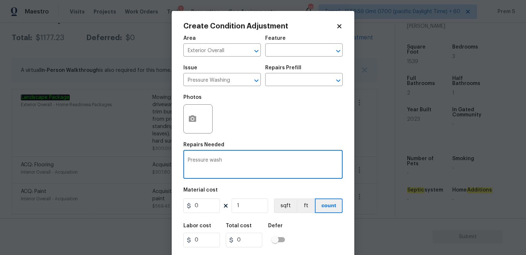
type textarea "Pressure wash"
click at [207, 203] on input "0" at bounding box center [201, 206] width 37 height 15
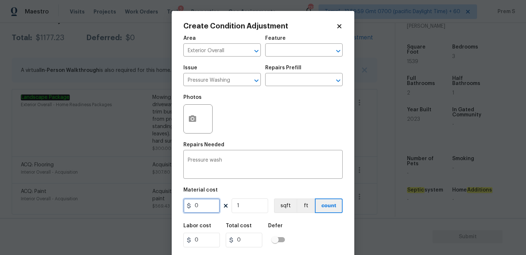
click at [207, 203] on input "0" at bounding box center [201, 206] width 37 height 15
type input "200"
click at [313, 235] on div "Labor cost 0 Total cost 200 Defer" at bounding box center [262, 235] width 159 height 33
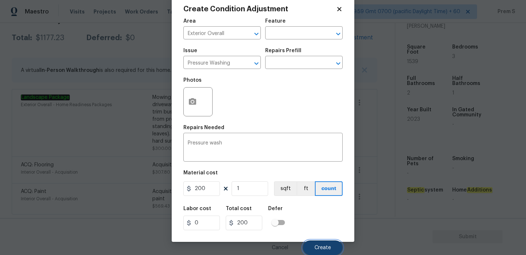
click at [326, 243] on button "Create" at bounding box center [323, 248] width 40 height 15
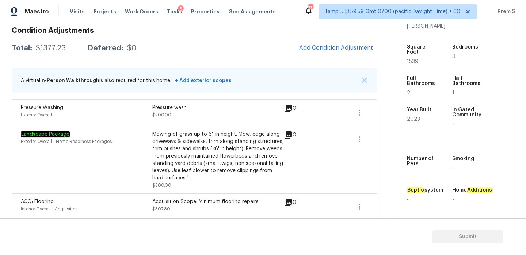
scroll to position [39, 0]
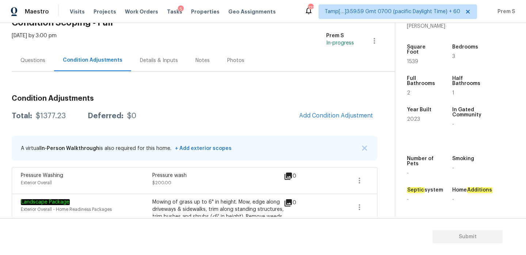
click at [41, 62] on div "Questions" at bounding box center [32, 60] width 25 height 7
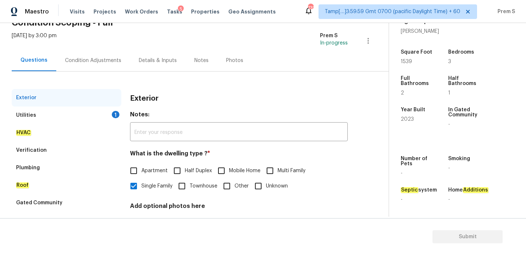
click at [50, 115] on div "Utilities 1" at bounding box center [67, 116] width 110 height 18
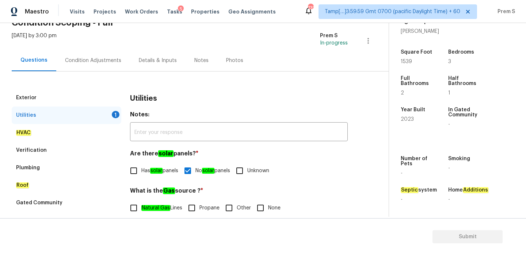
click at [233, 209] on input "Other" at bounding box center [228, 208] width 15 height 15
checkbox input "true"
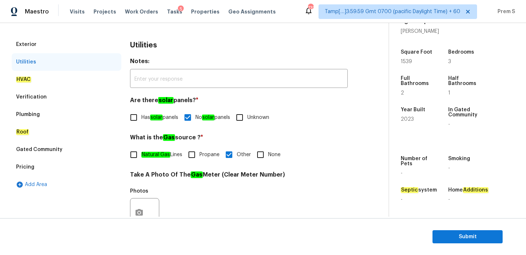
scroll to position [6, 0]
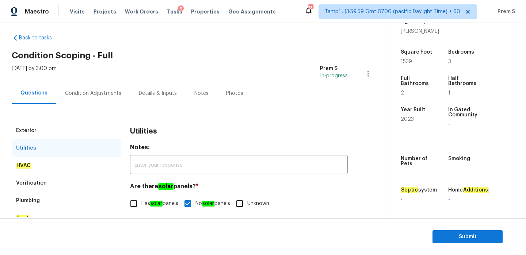
click at [87, 93] on div "Condition Adjustments" at bounding box center [93, 93] width 56 height 7
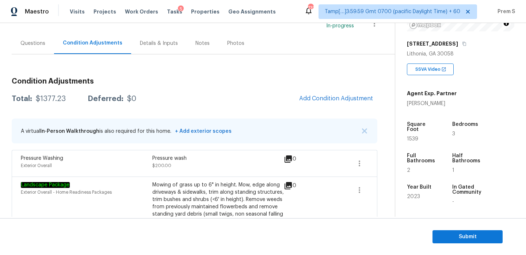
scroll to position [151, 0]
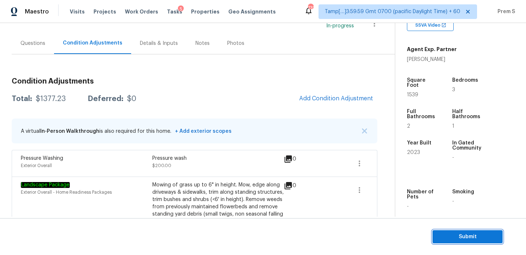
click at [457, 238] on span "Submit" at bounding box center [467, 237] width 58 height 9
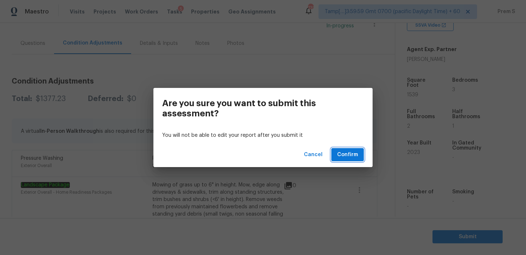
click at [358, 157] on button "Confirm" at bounding box center [347, 155] width 33 height 14
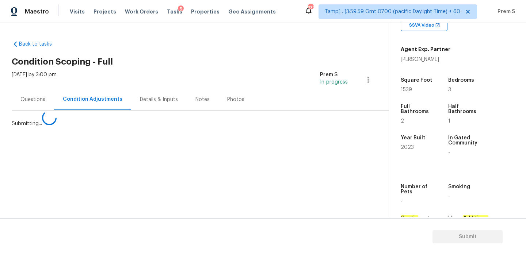
scroll to position [0, 0]
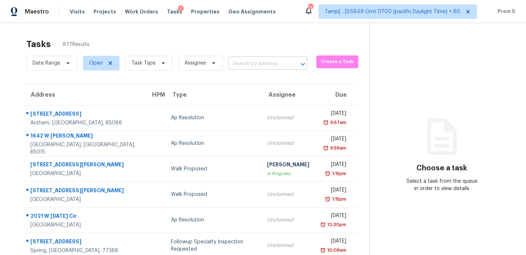
click at [254, 67] on input "text" at bounding box center [257, 63] width 58 height 11
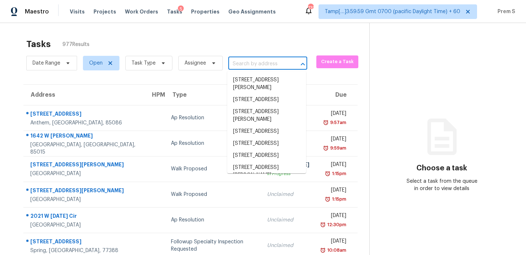
paste input "113 Deer Run Dr Dallas, GA, 30132"
type input "113 Deer Run Dr Dallas, GA, 30132"
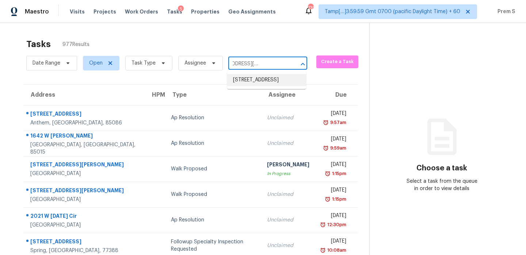
click at [244, 81] on li "113 Deer Run Dr, Dallas, GA 30132" at bounding box center [266, 80] width 79 height 12
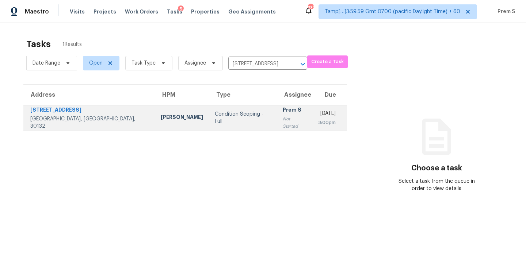
click at [312, 122] on td "Thu, Oct 2nd 2025 3:00pm" at bounding box center [329, 118] width 35 height 26
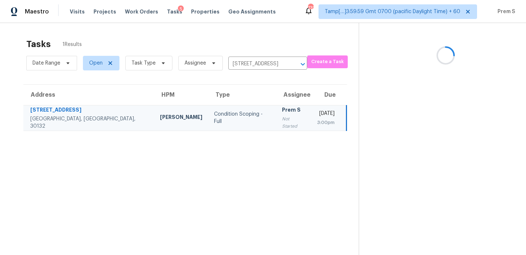
scroll to position [23, 0]
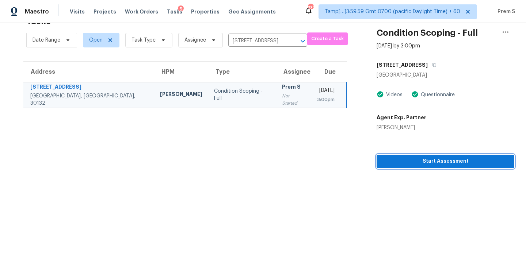
click at [429, 160] on span "Start Assessment" at bounding box center [445, 161] width 126 height 9
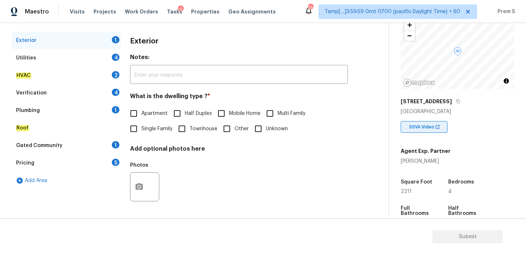
scroll to position [125, 0]
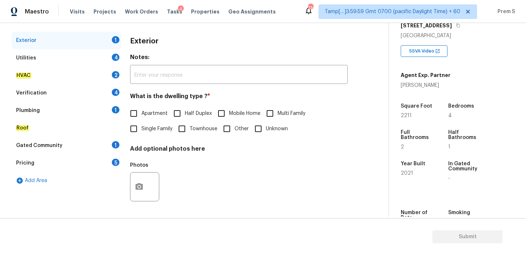
click at [137, 131] on input "Single Family" at bounding box center [133, 128] width 15 height 15
checkbox input "true"
click at [115, 57] on div "4" at bounding box center [116, 57] width 8 height 7
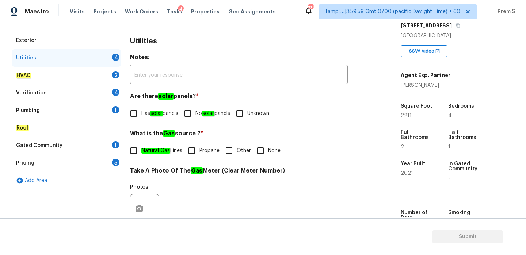
click at [192, 116] on input "No solar panels" at bounding box center [187, 113] width 15 height 15
checkbox input "true"
click at [232, 150] on input "Other" at bounding box center [228, 150] width 15 height 15
checkbox input "true"
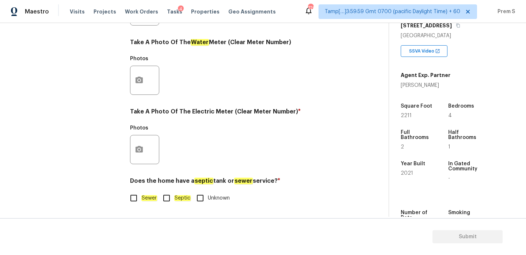
scroll to position [294, 0]
click at [129, 205] on input "Sewer" at bounding box center [133, 198] width 15 height 15
checkbox input "true"
click at [142, 153] on icon "button" at bounding box center [139, 149] width 9 height 9
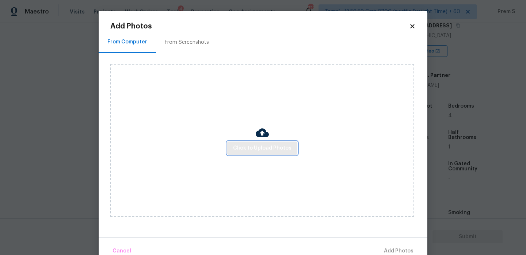
click at [263, 146] on span "Click to Upload Photos" at bounding box center [262, 148] width 58 height 9
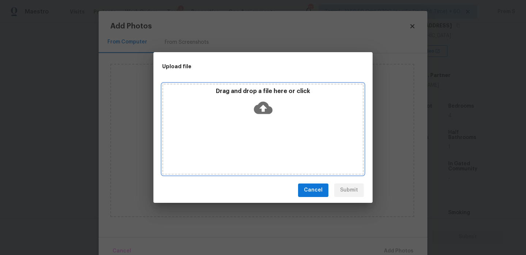
click at [256, 103] on icon at bounding box center [263, 108] width 19 height 19
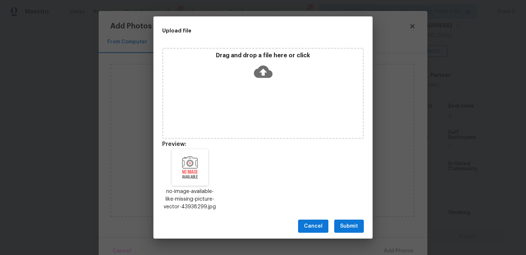
click at [354, 224] on span "Submit" at bounding box center [349, 226] width 18 height 9
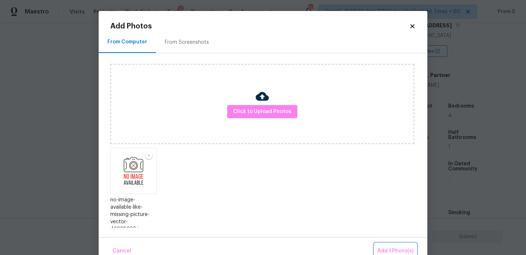
click at [401, 249] on span "Add 1 Photo(s)" at bounding box center [395, 251] width 36 height 9
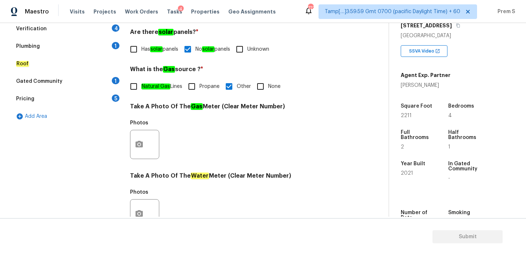
scroll to position [87, 0]
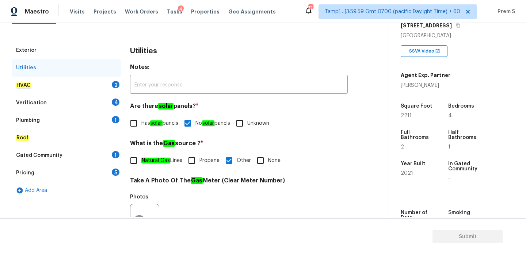
click at [114, 86] on div "2" at bounding box center [116, 84] width 8 height 7
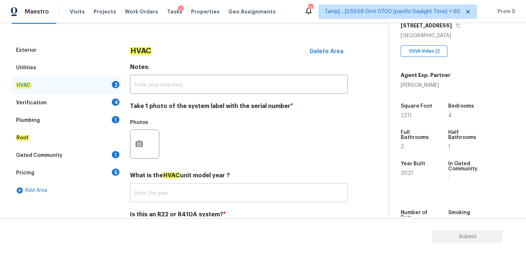
scroll to position [121, 0]
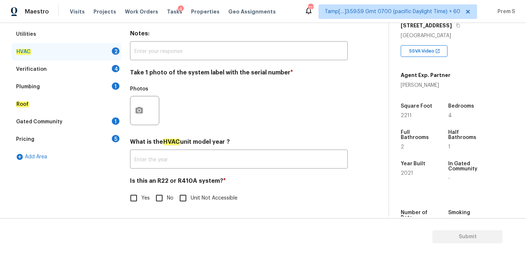
click at [160, 196] on input "No" at bounding box center [159, 198] width 15 height 15
checkbox input "true"
click at [145, 117] on button "button" at bounding box center [139, 110] width 18 height 28
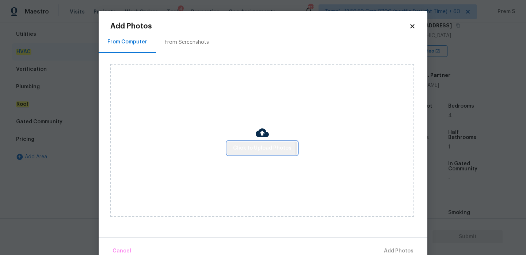
click at [255, 149] on span "Click to Upload Photos" at bounding box center [262, 148] width 58 height 9
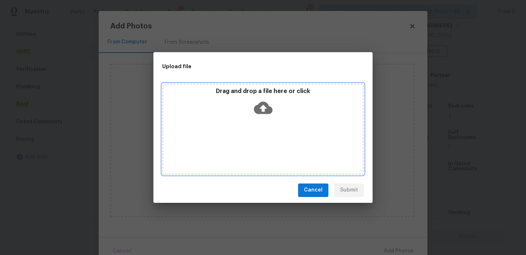
click at [264, 112] on icon at bounding box center [263, 108] width 19 height 12
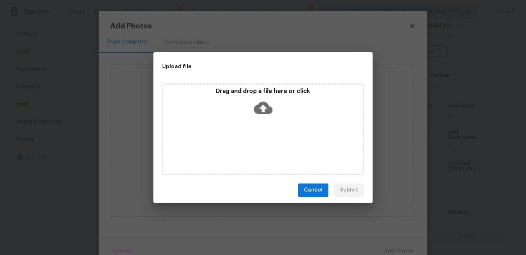
click at [309, 190] on span "Cancel" at bounding box center [313, 190] width 19 height 9
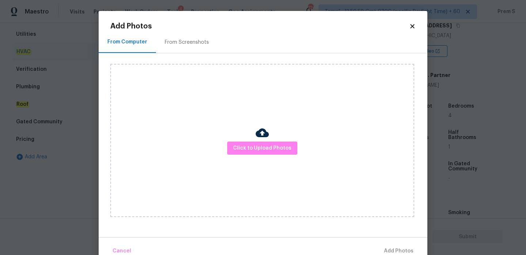
click at [413, 26] on icon at bounding box center [412, 26] width 4 height 4
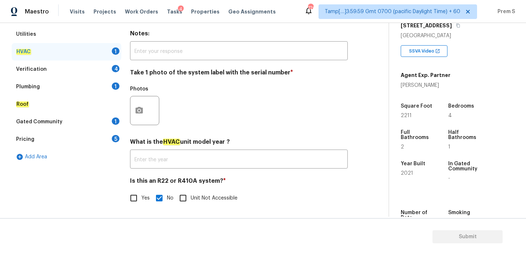
click at [149, 111] on div at bounding box center [144, 110] width 29 height 29
click at [140, 111] on icon "button" at bounding box center [139, 110] width 9 height 9
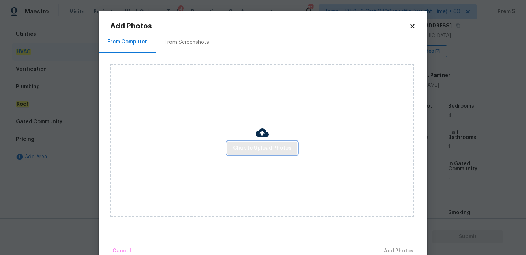
click at [249, 144] on span "Click to Upload Photos" at bounding box center [262, 148] width 58 height 9
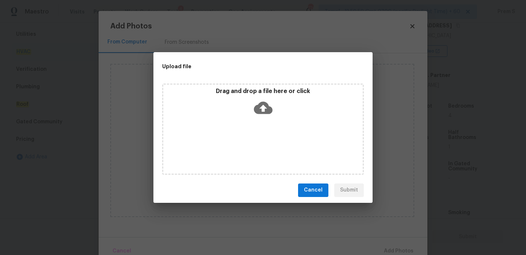
click at [267, 107] on icon at bounding box center [263, 108] width 19 height 12
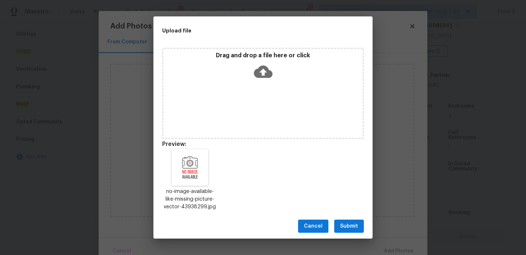
click at [348, 220] on button "Submit" at bounding box center [349, 227] width 30 height 14
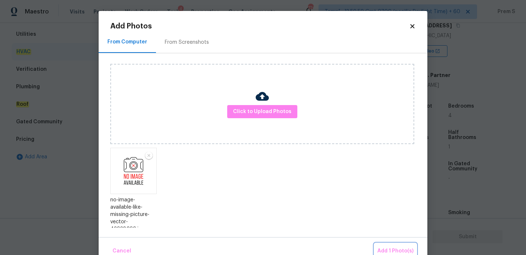
click at [401, 251] on span "Add 1 Photo(s)" at bounding box center [395, 251] width 36 height 9
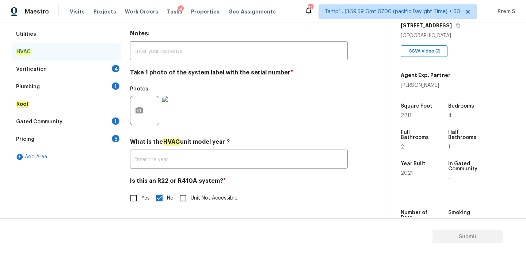
click at [113, 67] on div "4" at bounding box center [116, 68] width 8 height 7
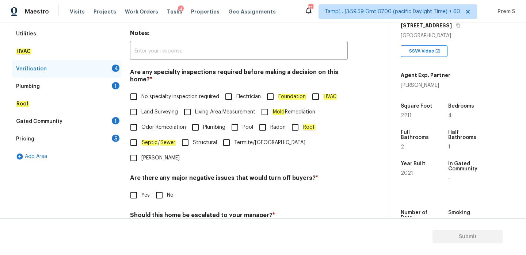
click at [153, 96] on span "No specialty inspection required" at bounding box center [180, 97] width 78 height 8
click at [141, 96] on input "No specialty inspection required" at bounding box center [133, 96] width 15 height 15
checkbox input "true"
click at [163, 188] on input "No" at bounding box center [159, 195] width 15 height 15
checkbox input "true"
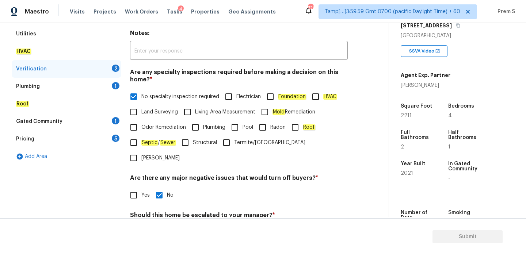
scroll to position [184, 0]
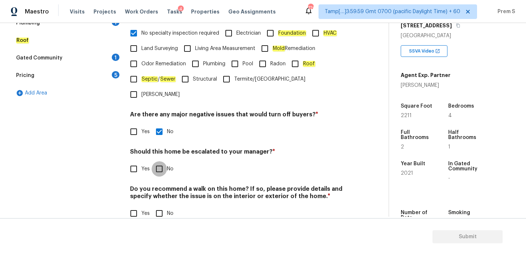
click at [157, 161] on input "No" at bounding box center [159, 168] width 15 height 15
checkbox input "true"
click at [159, 206] on input "No" at bounding box center [159, 213] width 15 height 15
checkbox input "true"
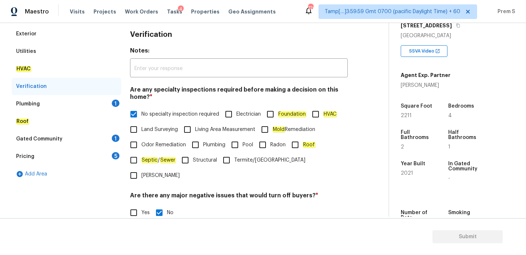
click at [108, 104] on div "Plumbing 1" at bounding box center [67, 104] width 110 height 18
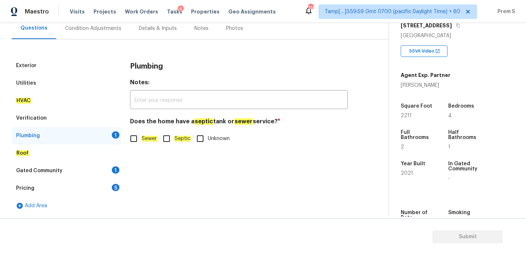
click at [142, 140] on em "Sewer" at bounding box center [149, 139] width 16 height 6
click at [141, 140] on input "Sewer" at bounding box center [133, 138] width 15 height 15
checkbox input "true"
click at [110, 172] on div "Gated Community 1" at bounding box center [67, 171] width 110 height 18
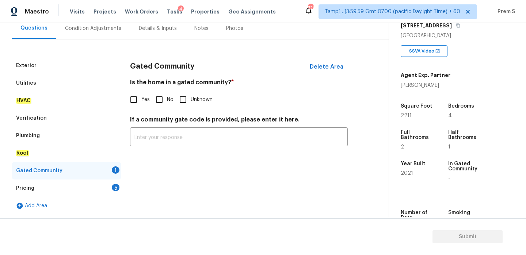
click at [162, 93] on input "No" at bounding box center [159, 99] width 15 height 15
checkbox input "true"
click at [105, 187] on div "Pricing 5" at bounding box center [67, 189] width 110 height 18
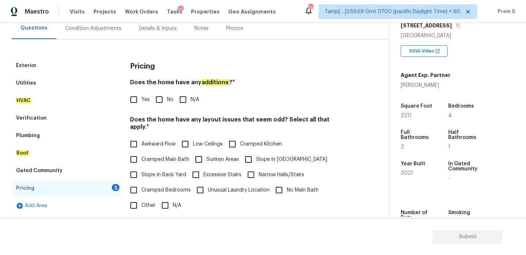
click at [163, 99] on input "No" at bounding box center [159, 99] width 15 height 15
checkbox input "true"
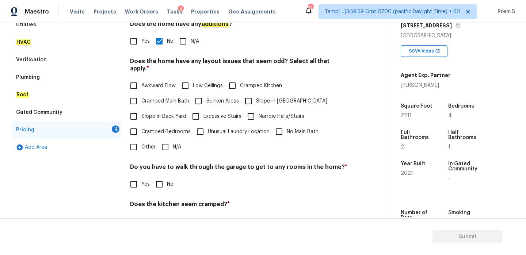
click at [163, 140] on input "N/A" at bounding box center [164, 147] width 15 height 15
click at [169, 140] on input "N/A" at bounding box center [164, 147] width 15 height 15
checkbox input "false"
click at [244, 97] on input "Slope in Front Yard" at bounding box center [248, 100] width 15 height 15
checkbox input "true"
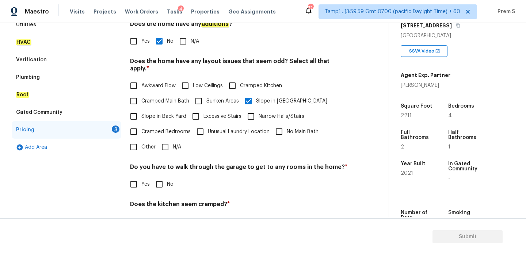
click at [135, 110] on input "Slope in Back Yard" at bounding box center [133, 116] width 15 height 15
checkbox input "true"
click at [155, 181] on input "No" at bounding box center [159, 184] width 15 height 15
checkbox input "true"
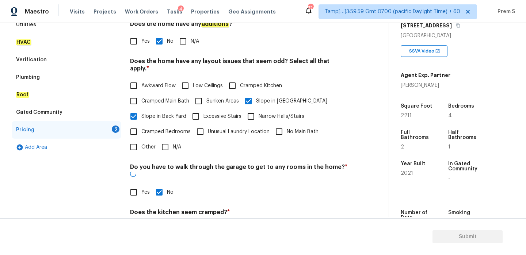
scroll to position [183, 0]
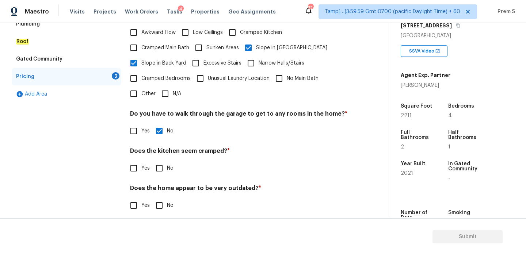
click at [165, 169] on div "Pricing Does the home have any additions ? * Yes No N/A Does the home have any …" at bounding box center [239, 83] width 218 height 277
click at [163, 165] on input "No" at bounding box center [159, 168] width 15 height 15
checkbox input "true"
click at [162, 199] on input "No" at bounding box center [159, 206] width 15 height 15
checkbox input "true"
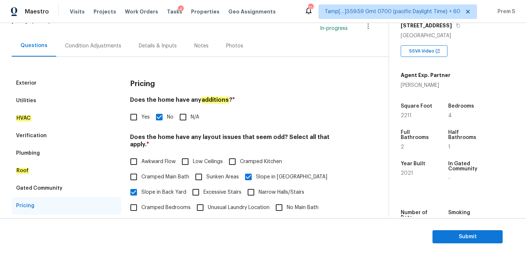
scroll to position [29, 0]
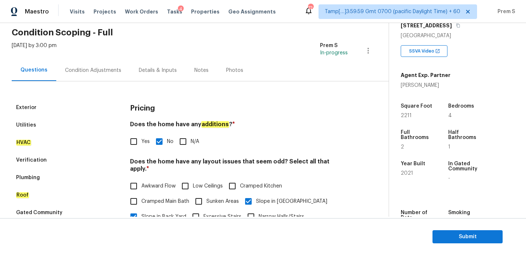
click at [101, 70] on div "Condition Adjustments" at bounding box center [93, 70] width 56 height 7
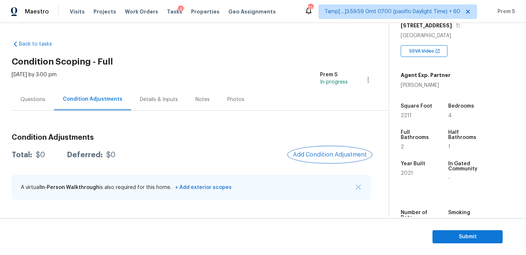
click at [305, 152] on span "Add Condition Adjustment" at bounding box center [330, 155] width 74 height 7
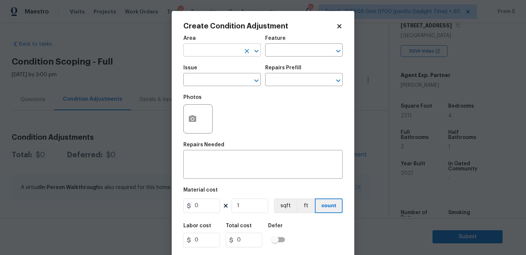
click at [214, 52] on input "text" at bounding box center [211, 50] width 57 height 11
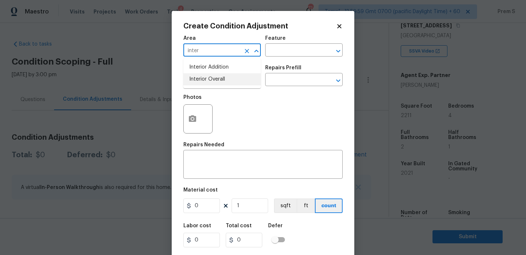
click at [216, 77] on li "Interior Overall" at bounding box center [221, 79] width 77 height 12
type input "Interior Overall"
click at [216, 77] on input "text" at bounding box center [211, 80] width 57 height 11
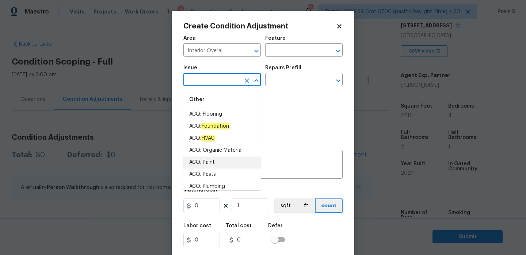
click at [220, 167] on li "ACQ: Paint" at bounding box center [221, 163] width 77 height 12
type input "ACQ: Paint"
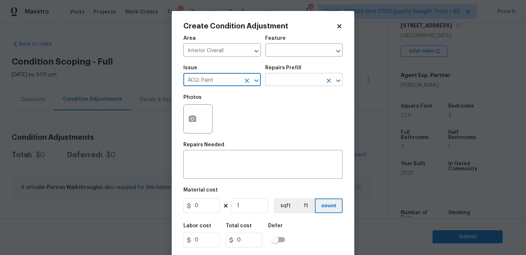
click at [282, 83] on input "text" at bounding box center [293, 80] width 57 height 11
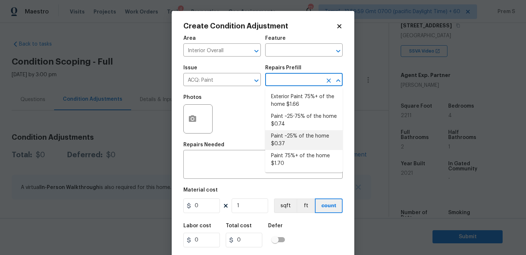
click at [298, 134] on li "Paint ~25% of the home $0.37" at bounding box center [303, 140] width 77 height 20
type input "Acquisition"
type textarea "Acquisition Scope: ~25% of the home needs interior paint"
type input "0.37"
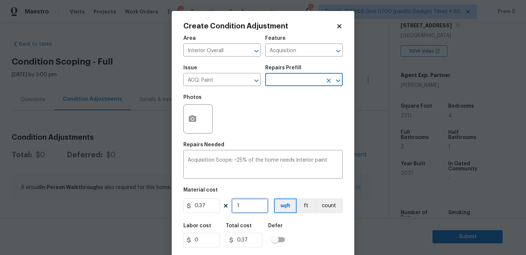
click at [241, 207] on input "1" at bounding box center [250, 206] width 37 height 15
type input "2"
type input "0.74"
type input "22"
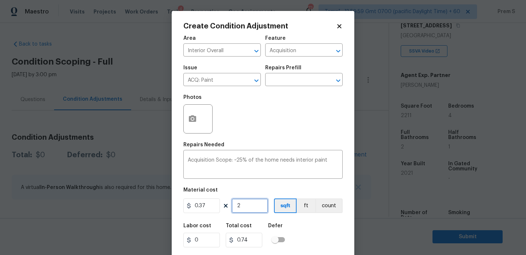
type input "8.14"
type input "221"
type input "81.77"
type input "2211"
type input "818.07"
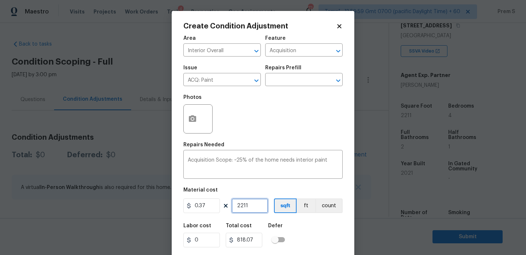
type input "2211"
click at [309, 235] on div "Labor cost 0 Total cost 818.07 Defer" at bounding box center [262, 235] width 159 height 33
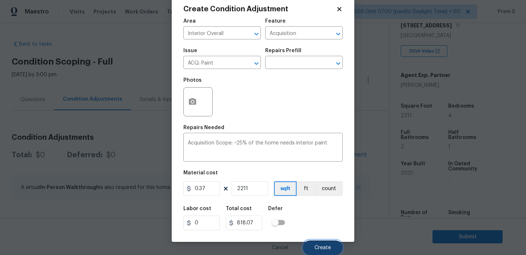
click at [318, 245] on span "Create" at bounding box center [322, 247] width 16 height 5
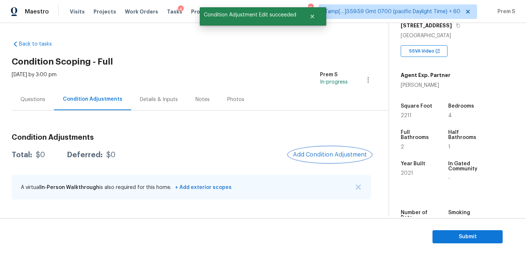
scroll to position [0, 0]
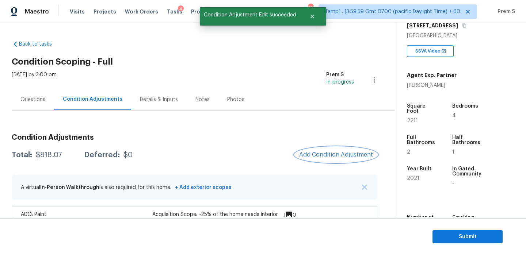
click at [322, 150] on button "Add Condition Adjustment" at bounding box center [336, 154] width 83 height 15
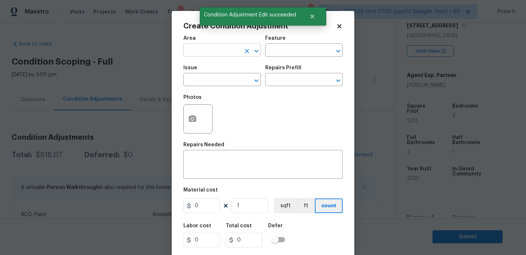
click at [214, 54] on input "text" at bounding box center [211, 50] width 57 height 11
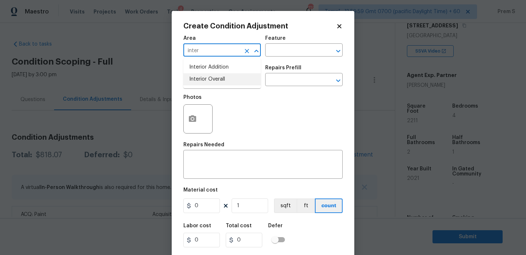
click at [214, 83] on li "Interior Overall" at bounding box center [221, 79] width 77 height 12
type input "Interior Overall"
click at [214, 83] on input "text" at bounding box center [211, 80] width 57 height 11
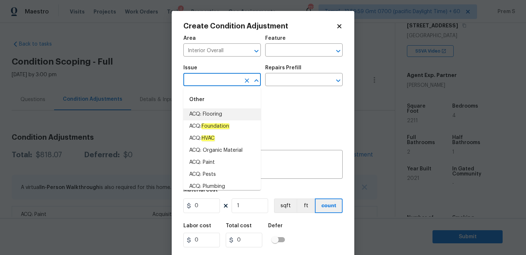
click at [220, 115] on li "ACQ: Flooring" at bounding box center [221, 114] width 77 height 12
type input "ACQ: Flooring"
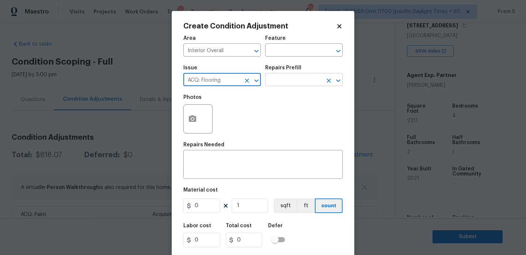
click at [298, 85] on input "text" at bounding box center [293, 80] width 57 height 11
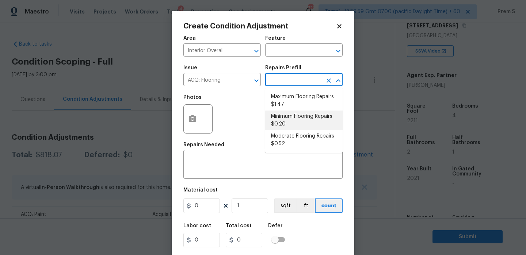
click at [300, 124] on li "Minimum Flooring Repairs $0.20" at bounding box center [303, 121] width 77 height 20
type input "Acquisition"
type textarea "Acquisition Scope: Minimum flooring repairs"
type input "0.2"
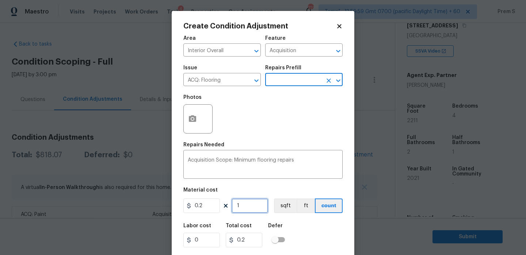
click at [241, 206] on input "1" at bounding box center [250, 206] width 37 height 15
type input "3"
type input "0.6"
type input "0"
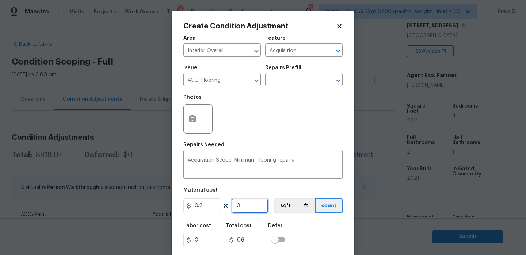
type input "0"
type input "2"
type input "0.4"
type input "22"
type input "4.4"
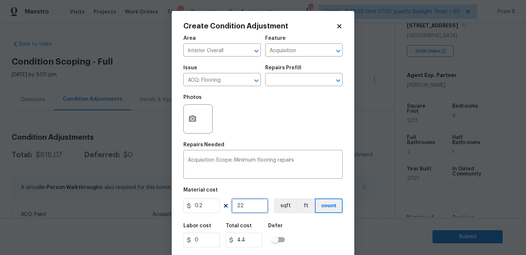
type input "221"
type input "44.2"
type input "2211"
type input "442.2"
type input "2211"
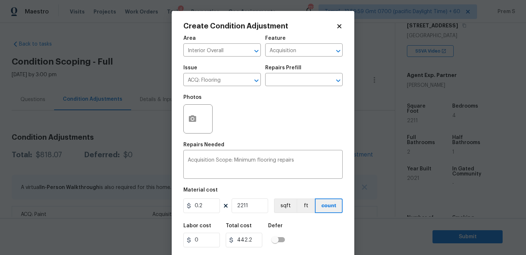
click at [316, 229] on div "Labor cost 0 Total cost 442.2 Defer" at bounding box center [262, 235] width 159 height 33
click at [204, 209] on input "0.2" at bounding box center [201, 206] width 37 height 15
type input "400"
click at [247, 206] on input "2211" at bounding box center [250, 206] width 37 height 15
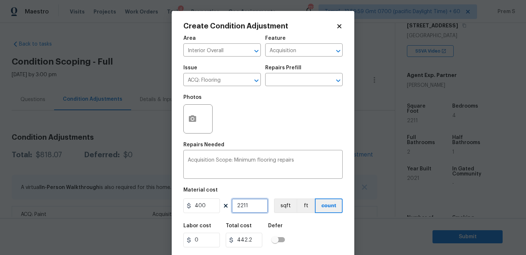
type input "884400"
click at [247, 206] on input "2211" at bounding box center [250, 206] width 37 height 15
type input "1"
type input "400"
type input "1"
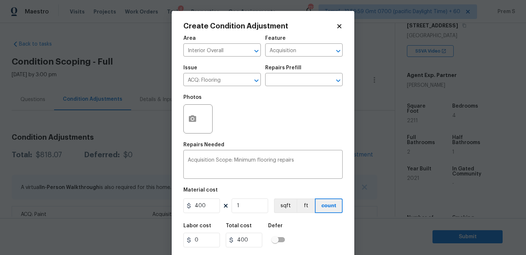
click at [303, 231] on div "Labor cost 0 Total cost 400 Defer" at bounding box center [262, 235] width 159 height 33
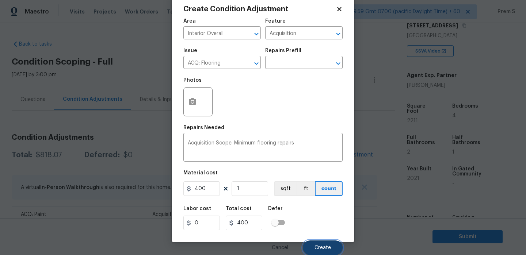
click at [324, 243] on button "Create" at bounding box center [323, 248] width 40 height 15
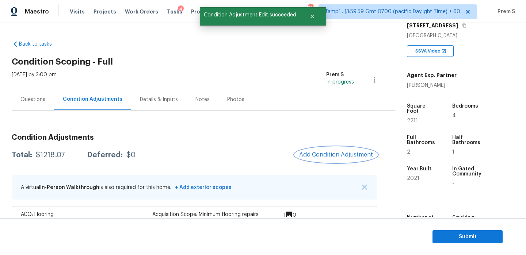
scroll to position [50, 0]
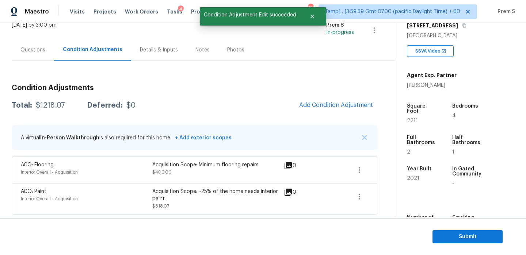
click at [337, 114] on div "Condition Adjustments Total: $1218.07 Deferred: $0 Add Condition Adjustment A v…" at bounding box center [195, 147] width 366 height 136
click at [336, 104] on span "Add Condition Adjustment" at bounding box center [336, 105] width 74 height 7
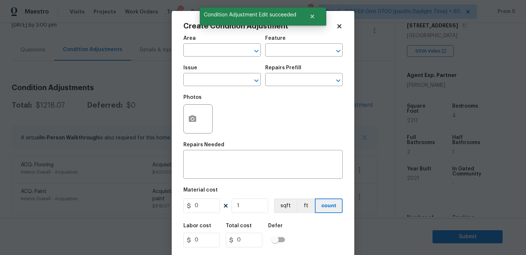
click at [229, 57] on span "Area ​" at bounding box center [221, 46] width 77 height 30
click at [230, 53] on input "text" at bounding box center [211, 50] width 57 height 11
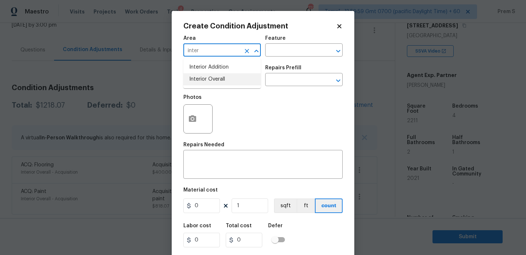
click at [228, 81] on li "Interior Overall" at bounding box center [221, 79] width 77 height 12
type input "Interior Overall"
click at [228, 81] on input "text" at bounding box center [211, 80] width 57 height 11
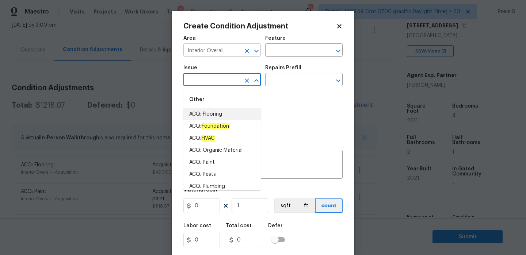
click at [245, 51] on icon "Clear" at bounding box center [246, 50] width 7 height 7
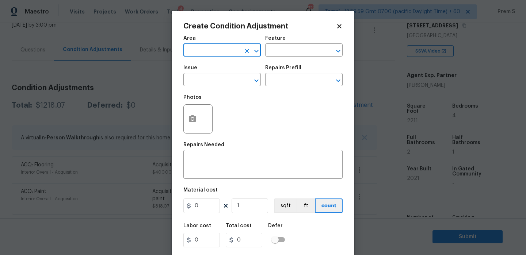
click at [223, 50] on input "text" at bounding box center [211, 50] width 57 height 11
click at [238, 80] on li "Exterior Overall" at bounding box center [221, 79] width 77 height 12
type input "Exterior Overall"
click at [238, 80] on input "text" at bounding box center [211, 80] width 57 height 11
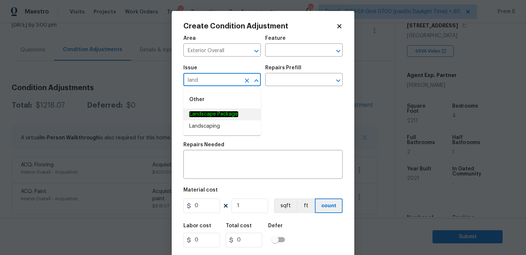
click at [239, 112] on li "Landscape Package" at bounding box center [221, 114] width 77 height 12
type input "Landscape Package"
click at [293, 80] on input "text" at bounding box center [293, 80] width 57 height 11
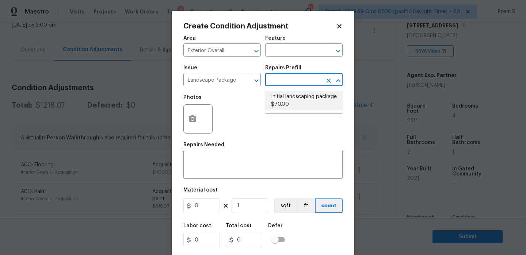
click at [285, 100] on li "Initial landscaping package $70.00" at bounding box center [303, 101] width 77 height 20
type input "Home Readiness Packages"
type textarea "Mowing of grass up to 6" in height. Mow, edge along driveways & sidewalks, trim…"
type input "70"
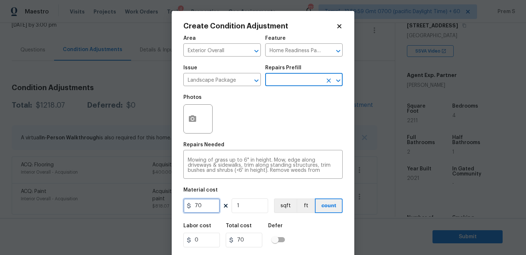
click at [198, 207] on input "70" at bounding box center [201, 206] width 37 height 15
type input "300"
click at [331, 237] on div "Labor cost 0 Total cost 70 Defer" at bounding box center [262, 235] width 159 height 33
type input "300"
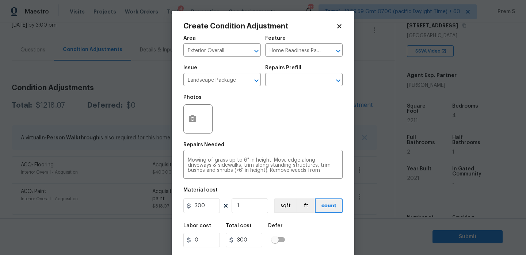
scroll to position [18, 0]
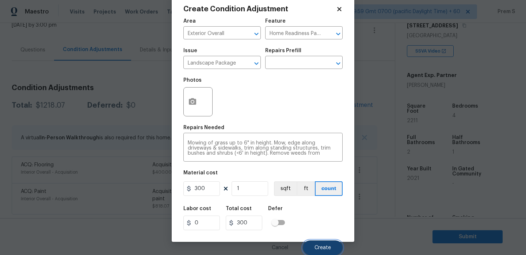
click at [330, 248] on span "Create" at bounding box center [322, 247] width 16 height 5
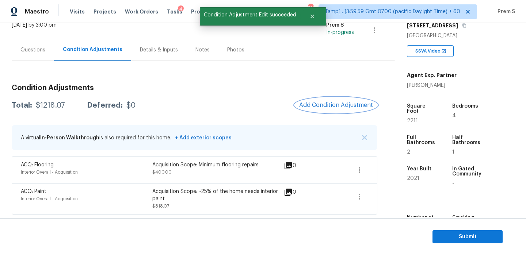
scroll to position [0, 0]
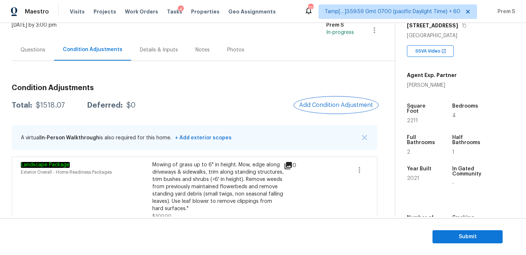
click at [342, 104] on span "Add Condition Adjustment" at bounding box center [336, 105] width 74 height 7
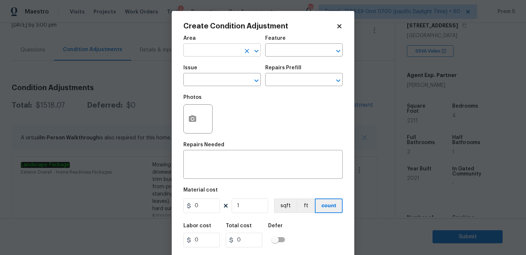
click at [216, 55] on input "text" at bounding box center [211, 50] width 57 height 11
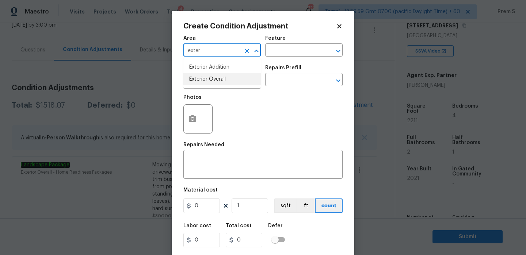
click at [222, 80] on li "Exterior Overall" at bounding box center [221, 79] width 77 height 12
type input "Exterior Overall"
click at [222, 80] on input "text" at bounding box center [211, 80] width 57 height 11
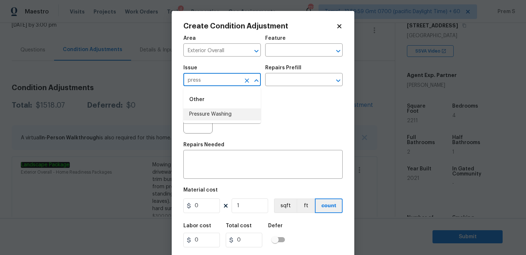
click at [215, 116] on li "Pressure Washing" at bounding box center [221, 114] width 77 height 12
type input "Pressure Washing"
click at [206, 163] on textarea at bounding box center [263, 165] width 150 height 15
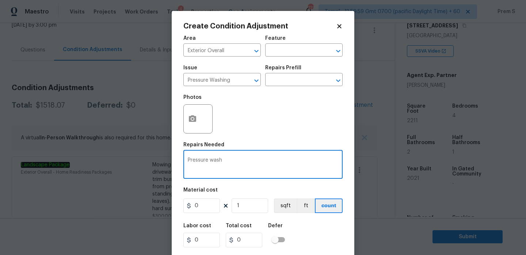
type textarea "Pressure wash"
click at [202, 206] on input "0" at bounding box center [201, 206] width 37 height 15
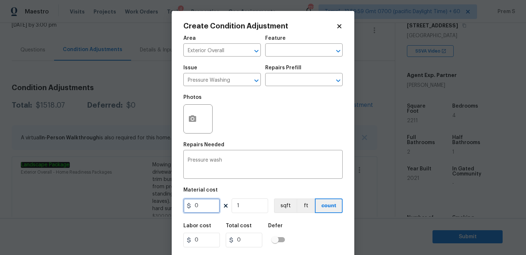
click at [202, 206] on input "0" at bounding box center [201, 206] width 37 height 15
type input "200"
click at [305, 237] on div "Labor cost 0 Total cost 0 Defer" at bounding box center [262, 235] width 159 height 33
type input "200"
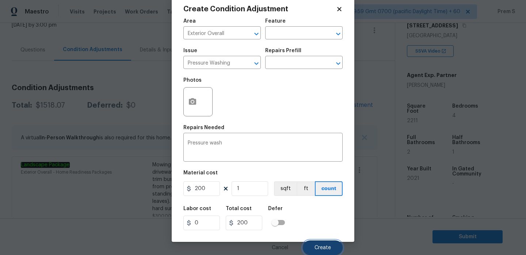
click at [322, 245] on span "Create" at bounding box center [322, 247] width 16 height 5
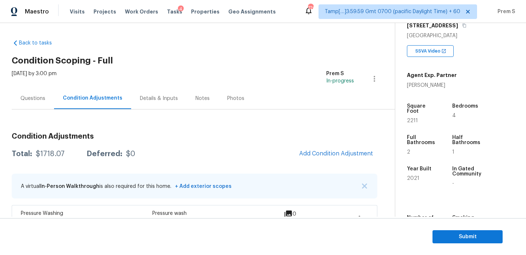
scroll to position [144, 0]
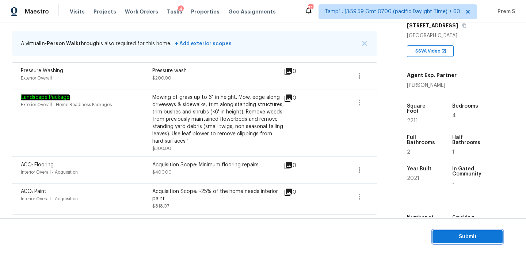
click at [438, 235] on button "Submit" at bounding box center [467, 237] width 70 height 14
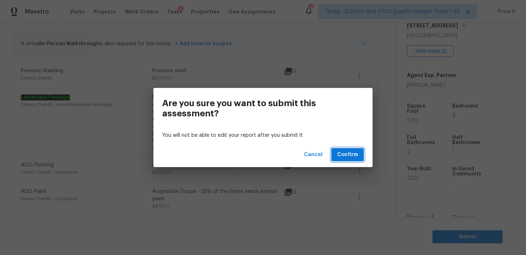
click at [355, 155] on span "Confirm" at bounding box center [347, 154] width 21 height 9
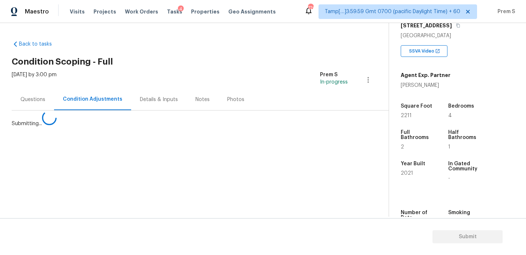
scroll to position [0, 0]
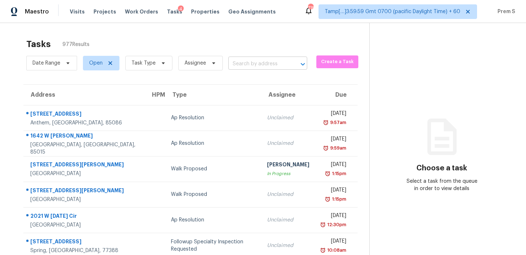
click at [263, 60] on input "text" at bounding box center [257, 63] width 58 height 11
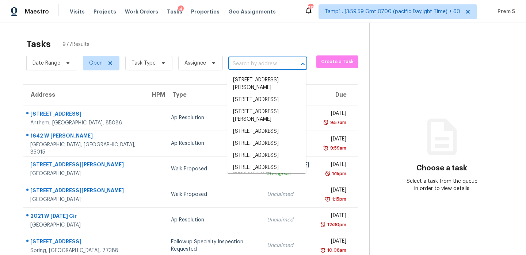
paste input "905 Park Place Blvd Midlothian, TX, 76065"
type input "905 Park Place Blvd Midlothian, TX, 76065"
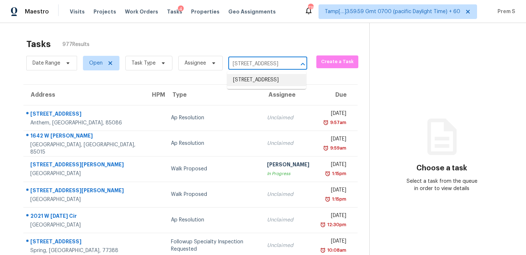
click at [261, 86] on li "905 Park Place Blvd, Midlothian, TX 76065" at bounding box center [266, 80] width 79 height 12
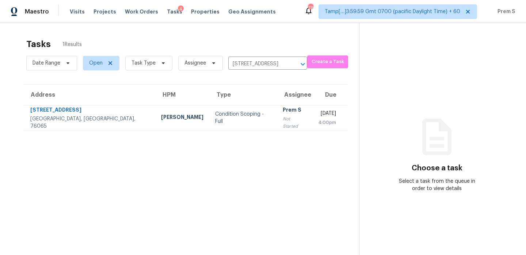
click at [203, 131] on section "Tasks 1 Results Date Range Open Task Type Assignee 905 Park Place Blvd, Midloth…" at bounding box center [185, 157] width 347 height 244
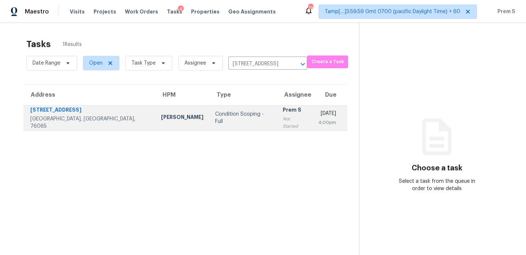
click at [217, 124] on td "Condition Scoping - Full" at bounding box center [243, 118] width 68 height 26
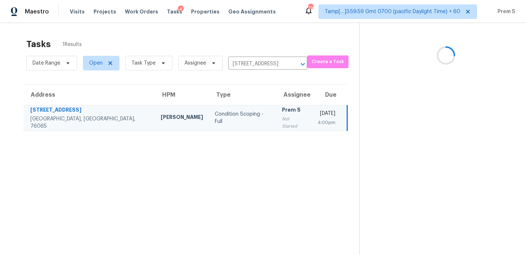
scroll to position [23, 0]
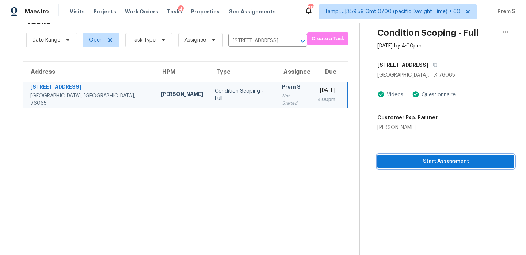
click at [465, 165] on span "Start Assessment" at bounding box center [445, 161] width 125 height 9
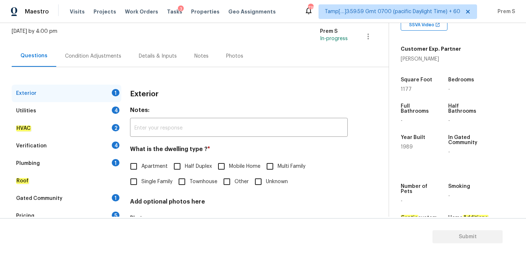
scroll to position [96, 0]
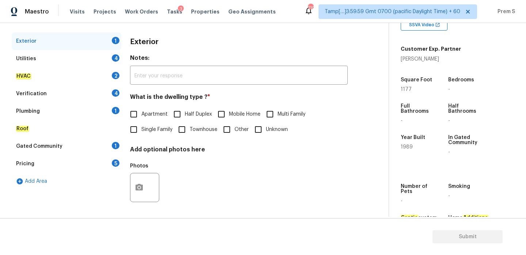
click at [150, 131] on span "Single Family" at bounding box center [156, 130] width 31 height 8
click at [141, 131] on input "Single Family" at bounding box center [133, 129] width 15 height 15
checkbox input "true"
click at [109, 58] on div "Utilities 4" at bounding box center [67, 59] width 110 height 18
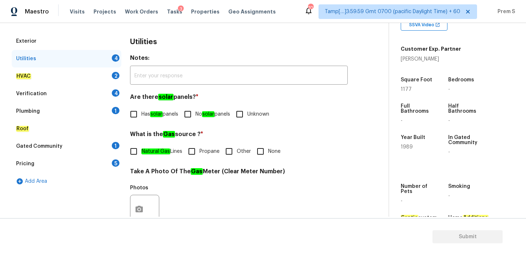
click at [195, 114] on input "No solar panels" at bounding box center [187, 114] width 15 height 15
checkbox input "true"
click at [236, 156] on input "Other" at bounding box center [228, 151] width 15 height 15
checkbox input "true"
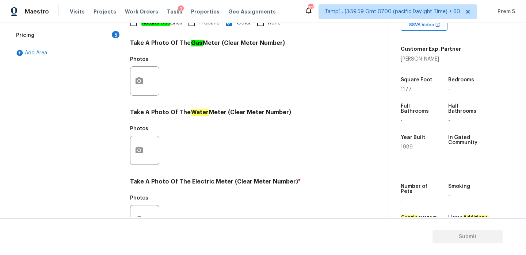
scroll to position [294, 0]
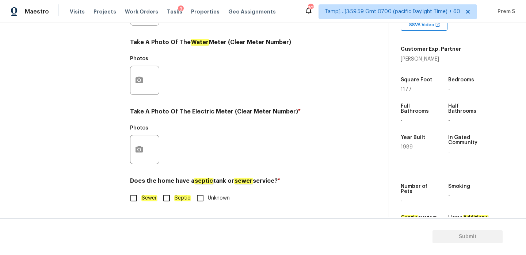
click at [141, 198] on input "Sewer" at bounding box center [133, 198] width 15 height 15
checkbox input "true"
click at [140, 145] on button "button" at bounding box center [139, 149] width 18 height 28
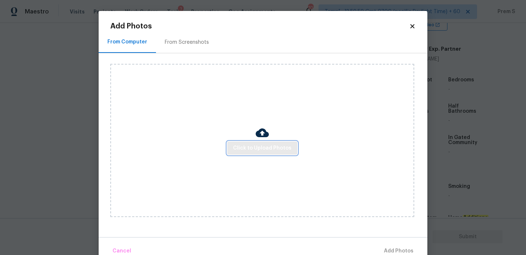
click at [252, 147] on span "Click to Upload Photos" at bounding box center [262, 148] width 58 height 9
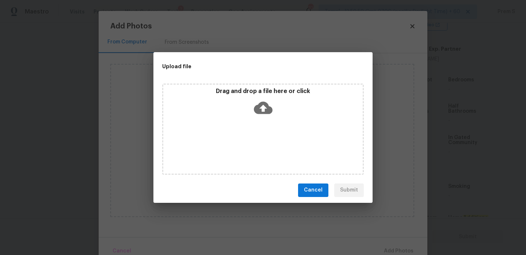
click at [265, 107] on icon at bounding box center [263, 108] width 19 height 19
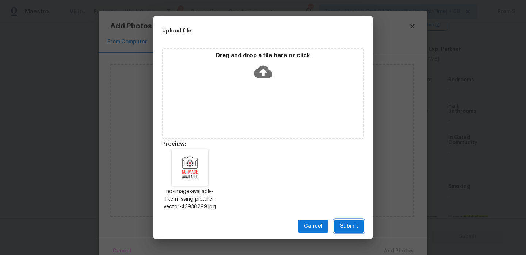
click at [352, 226] on span "Submit" at bounding box center [349, 226] width 18 height 9
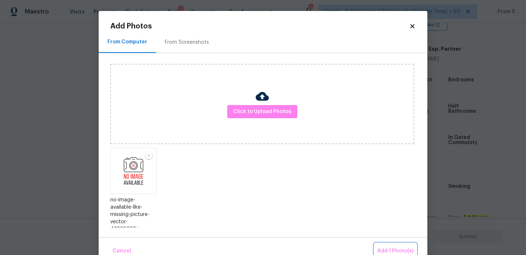
click at [390, 251] on span "Add 1 Photo(s)" at bounding box center [395, 251] width 36 height 9
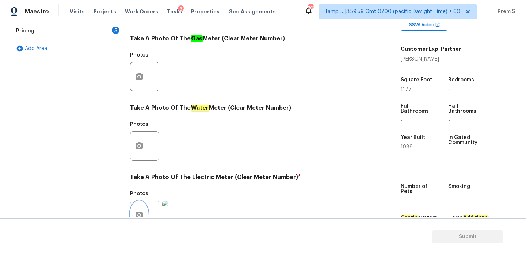
scroll to position [79, 0]
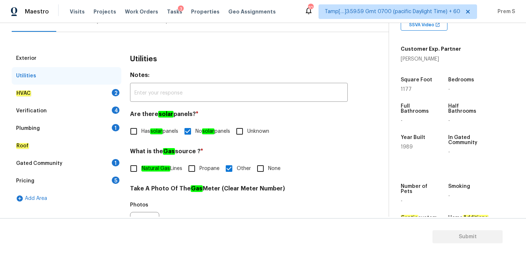
click at [115, 94] on div "2" at bounding box center [116, 92] width 8 height 7
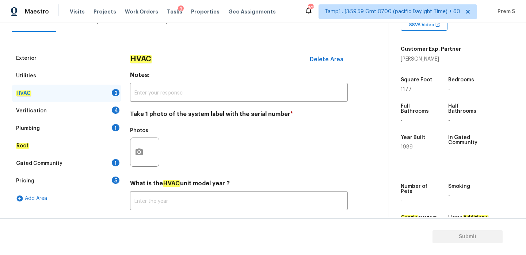
scroll to position [121, 0]
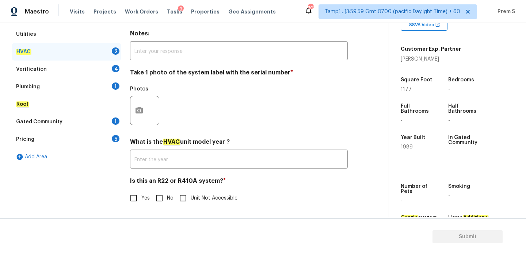
click at [153, 197] on input "No" at bounding box center [159, 198] width 15 height 15
checkbox input "true"
click at [137, 108] on icon "button" at bounding box center [138, 110] width 7 height 7
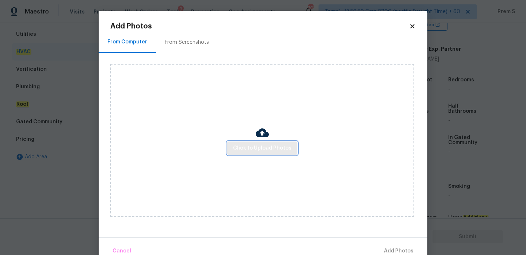
click at [248, 151] on span "Click to Upload Photos" at bounding box center [262, 148] width 58 height 9
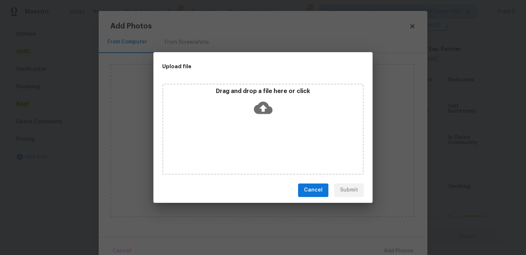
click at [259, 103] on icon at bounding box center [263, 108] width 19 height 12
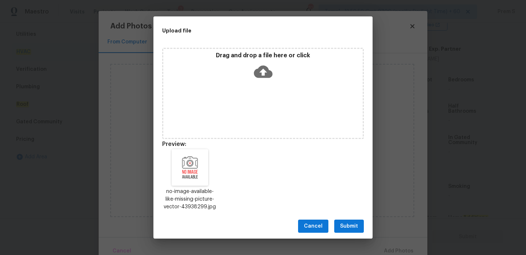
click at [352, 230] on span "Submit" at bounding box center [349, 226] width 18 height 9
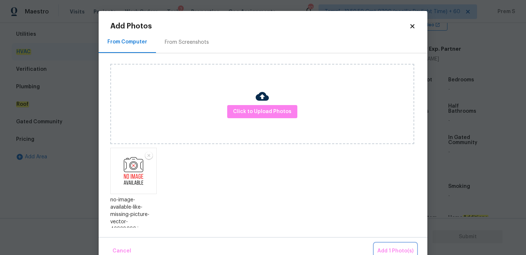
click at [385, 251] on span "Add 1 Photo(s)" at bounding box center [395, 251] width 36 height 9
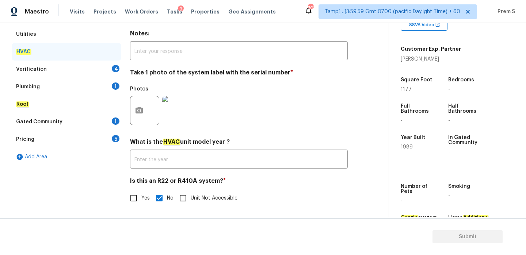
click at [104, 67] on div "Verification 4" at bounding box center [67, 70] width 110 height 18
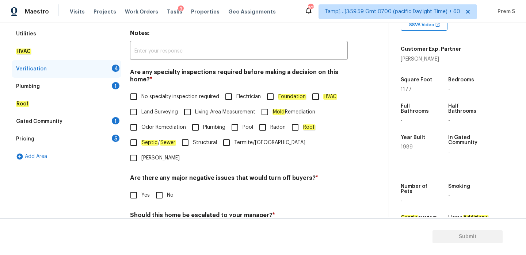
click at [152, 96] on span "No specialty inspection required" at bounding box center [180, 97] width 78 height 8
click at [141, 96] on input "No specialty inspection required" at bounding box center [133, 96] width 15 height 15
checkbox input "true"
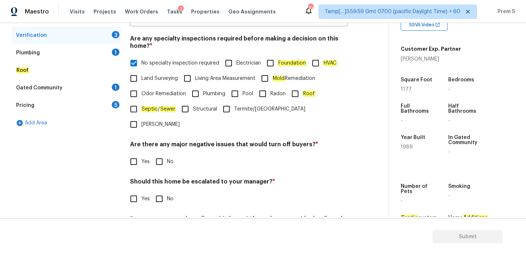
scroll to position [175, 0]
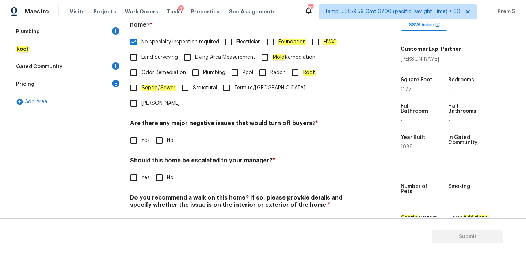
click at [160, 133] on input "No" at bounding box center [159, 140] width 15 height 15
checkbox input "true"
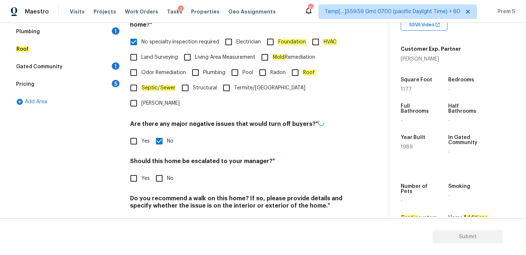
click at [158, 171] on div "Verification Notes: ​ Are any specialty inspections required before making a de…" at bounding box center [239, 96] width 218 height 287
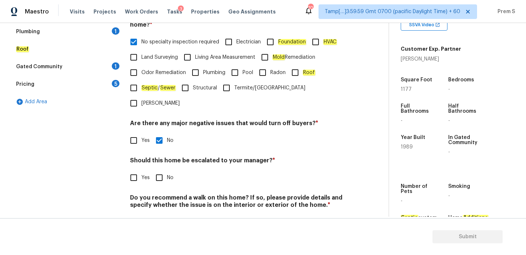
click at [161, 170] on input "No" at bounding box center [159, 177] width 15 height 15
checkbox input "true"
click at [161, 215] on input "No" at bounding box center [159, 222] width 15 height 15
checkbox input "true"
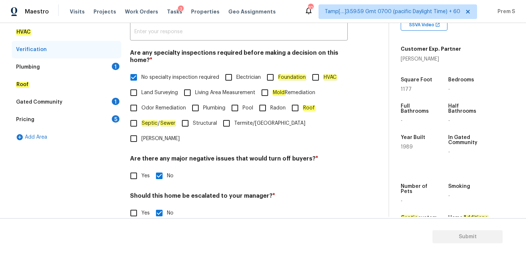
click at [112, 64] on div "Plumbing 1" at bounding box center [67, 67] width 110 height 18
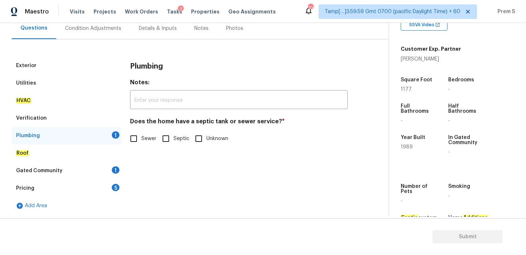
scroll to position [71, 0]
click at [130, 137] on input "Sewer" at bounding box center [133, 138] width 15 height 15
checkbox input "true"
click at [114, 172] on div "1" at bounding box center [116, 170] width 8 height 7
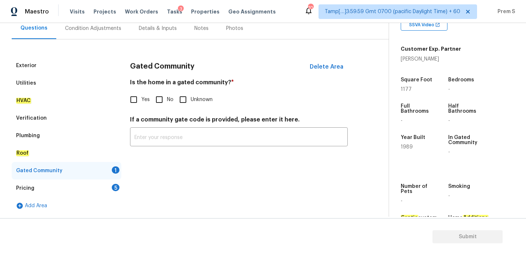
click at [161, 106] on input "No" at bounding box center [159, 99] width 15 height 15
checkbox input "true"
click at [113, 188] on div "5" at bounding box center [116, 187] width 8 height 7
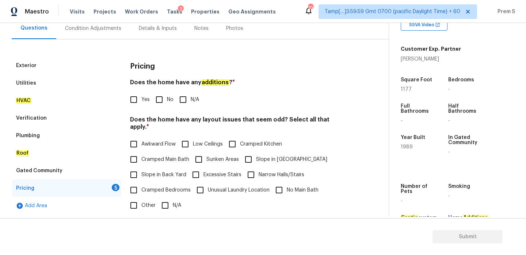
click at [160, 97] on input "No" at bounding box center [159, 99] width 15 height 15
checkbox input "true"
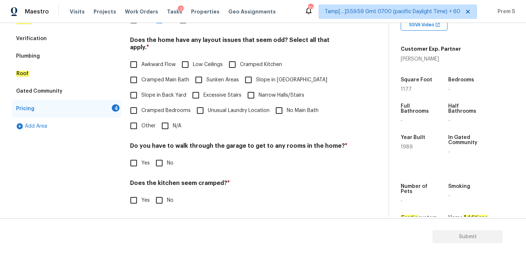
scroll to position [159, 0]
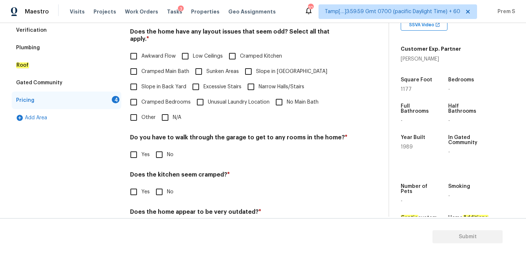
click at [165, 115] on input "N/A" at bounding box center [164, 117] width 15 height 15
checkbox input "true"
click at [159, 184] on input "No" at bounding box center [159, 191] width 15 height 15
checkbox input "true"
click at [161, 152] on input "No" at bounding box center [159, 154] width 15 height 15
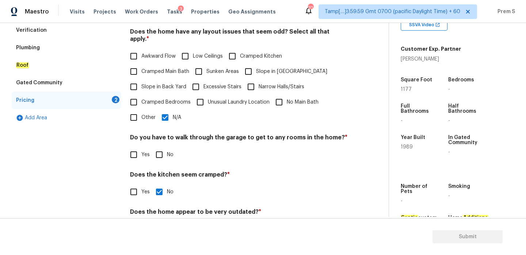
checkbox input "true"
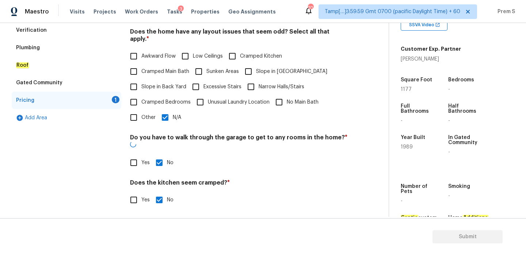
scroll to position [183, 0]
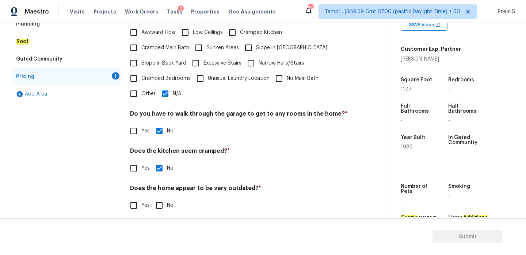
click at [160, 202] on input "No" at bounding box center [159, 205] width 15 height 15
checkbox input "true"
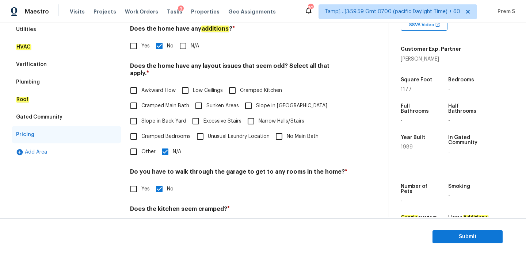
scroll to position [33, 0]
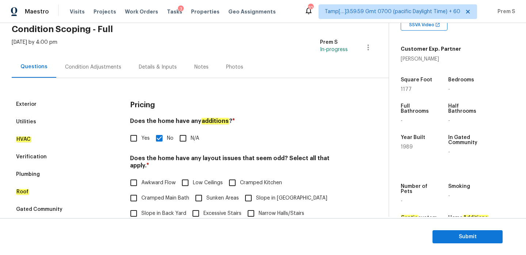
click at [95, 69] on div "Condition Adjustments" at bounding box center [93, 67] width 56 height 7
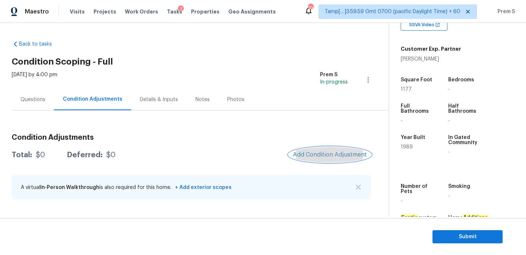
click at [319, 156] on span "Add Condition Adjustment" at bounding box center [330, 155] width 74 height 7
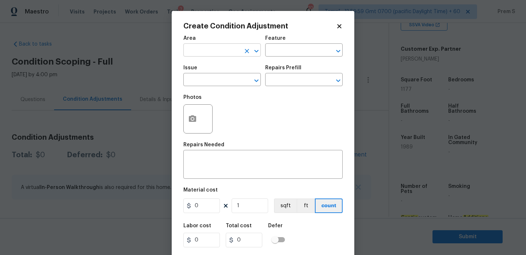
click at [201, 53] on input "text" at bounding box center [211, 50] width 57 height 11
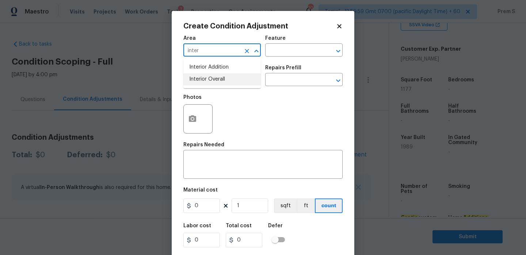
click at [219, 83] on li "Interior Overall" at bounding box center [221, 79] width 77 height 12
type input "Interior Overall"
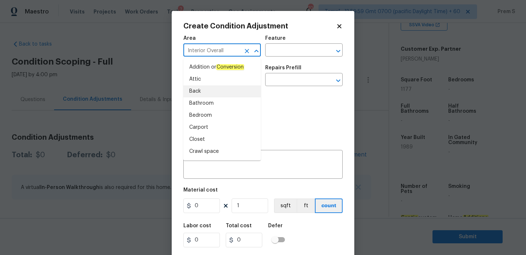
click at [285, 100] on div "Photos" at bounding box center [262, 114] width 159 height 47
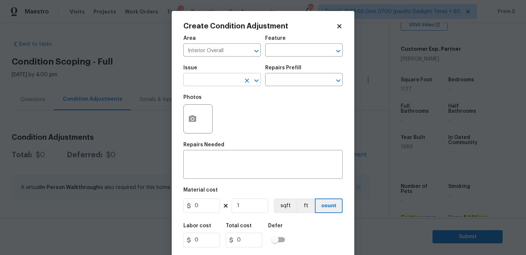
click at [220, 81] on input "text" at bounding box center [211, 80] width 57 height 11
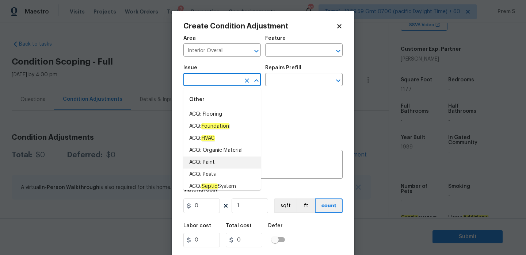
click at [205, 159] on li "ACQ: Paint" at bounding box center [221, 163] width 77 height 12
type input "ACQ: Paint"
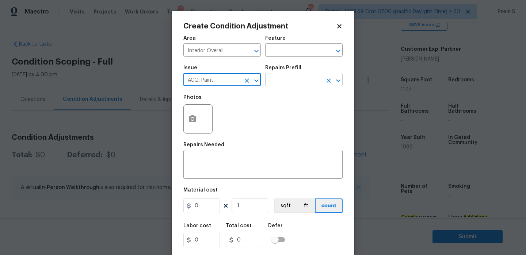
click at [290, 81] on input "text" at bounding box center [293, 80] width 57 height 11
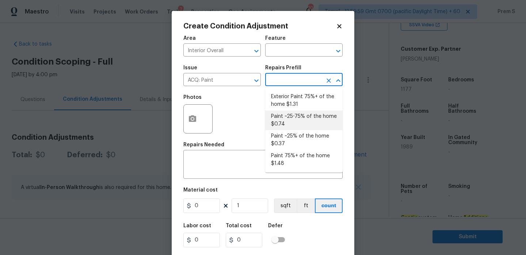
click at [308, 125] on li "Paint ~25-75% of the home $0.74" at bounding box center [303, 121] width 77 height 20
type input "Acquisition"
type textarea "Acquisition Scope: ~25 - 75% of the home needs interior paint"
type input "0.74"
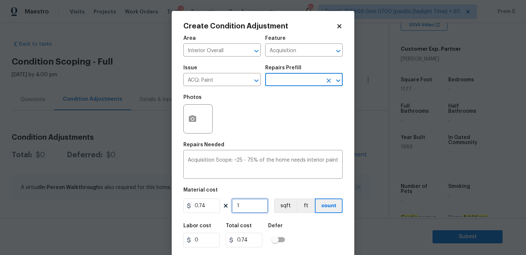
click at [249, 208] on input "1" at bounding box center [250, 206] width 37 height 15
type input "11"
type input "8.14"
type input "117"
type input "86.58"
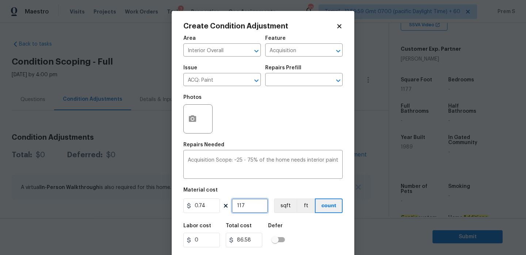
type input "1177"
type input "870.98"
type input "1177"
click at [192, 118] on circle "button" at bounding box center [192, 119] width 2 height 2
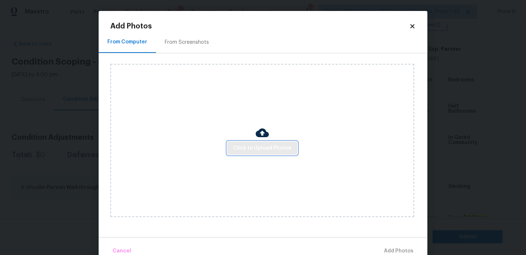
click at [268, 152] on span "Click to Upload Photos" at bounding box center [262, 148] width 58 height 9
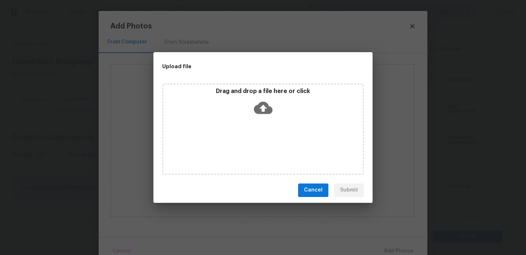
click at [256, 107] on icon at bounding box center [263, 108] width 19 height 12
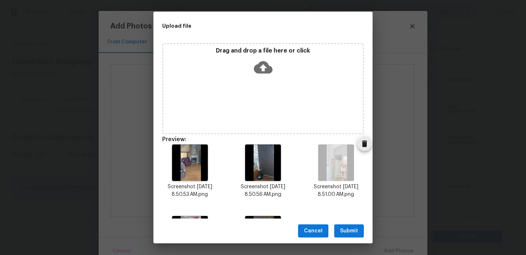
scroll to position [60, 0]
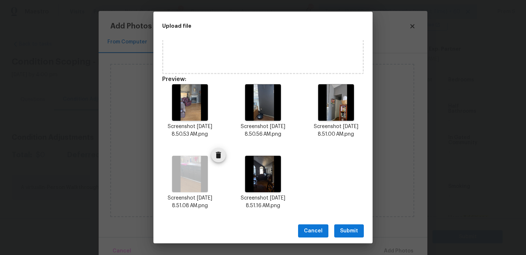
click at [217, 156] on icon "Delete" at bounding box center [218, 155] width 5 height 7
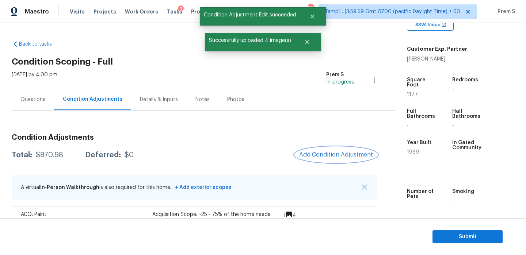
click at [322, 152] on span "Add Condition Adjustment" at bounding box center [336, 155] width 74 height 7
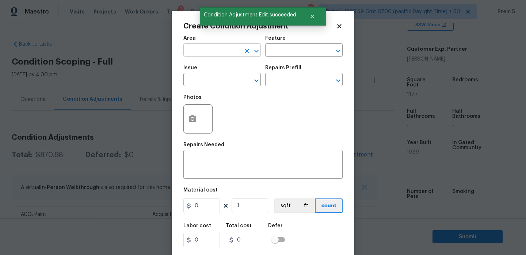
click at [231, 49] on input "text" at bounding box center [211, 50] width 57 height 11
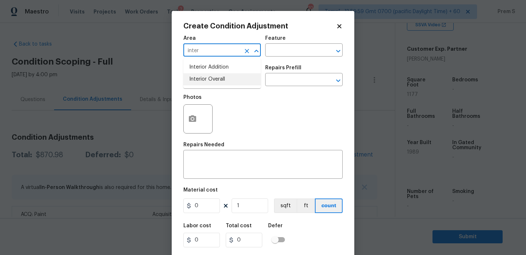
click at [224, 79] on li "Interior Overall" at bounding box center [221, 79] width 77 height 12
type input "Interior Overall"
click at [224, 79] on input "text" at bounding box center [211, 80] width 57 height 11
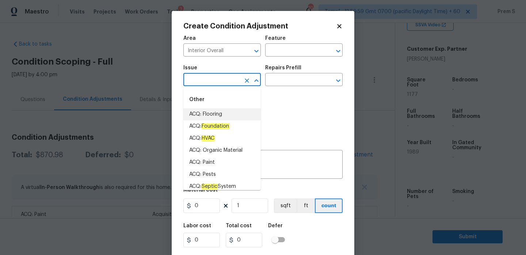
click at [207, 112] on li "ACQ: Flooring" at bounding box center [221, 114] width 77 height 12
type input "ACQ: Flooring"
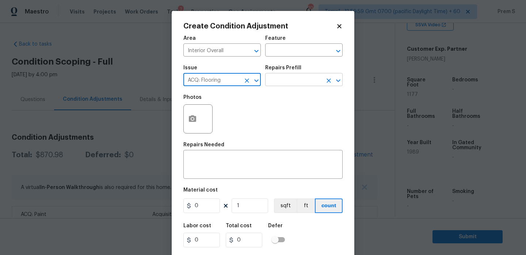
click at [286, 85] on input "text" at bounding box center [293, 80] width 57 height 11
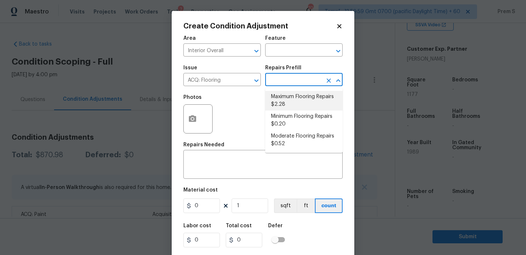
click at [289, 99] on li "Maximum Flooring Repairs $2.28" at bounding box center [303, 101] width 77 height 20
type input "Acquisition"
type textarea "Acquisition Scope: Maximum flooring repairs"
type input "2.28"
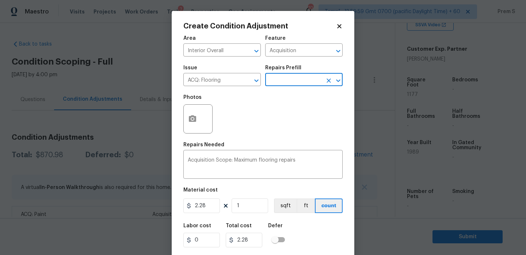
click at [338, 84] on icon "Open" at bounding box center [338, 80] width 9 height 9
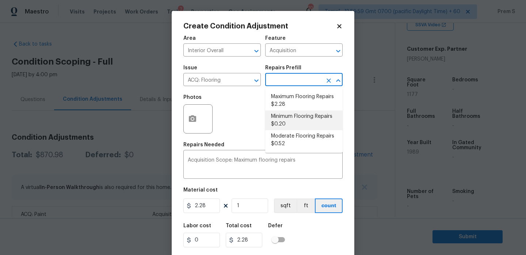
click at [299, 124] on li "Minimum Flooring Repairs $0.20" at bounding box center [303, 121] width 77 height 20
type textarea "Acquisition Scope: Minimum flooring repairs"
type input "0.2"
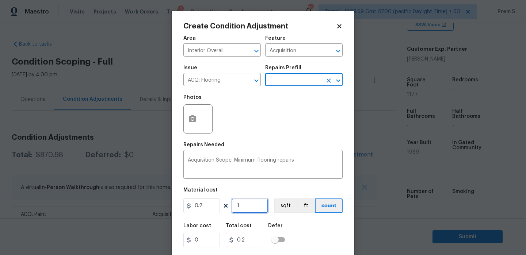
click at [251, 209] on input "1" at bounding box center [250, 206] width 37 height 15
type input "11"
type input "2.2"
type input "117"
type input "23.4"
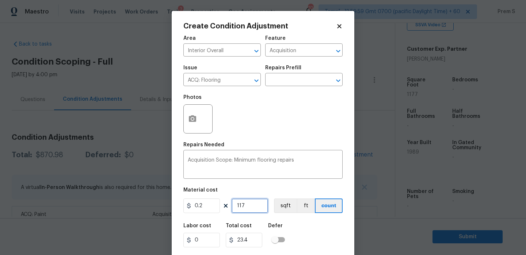
type input "1177"
type input "235.4"
type input "1177"
click at [321, 242] on div "Labor cost 0 Total cost 235.4 Defer" at bounding box center [262, 235] width 159 height 33
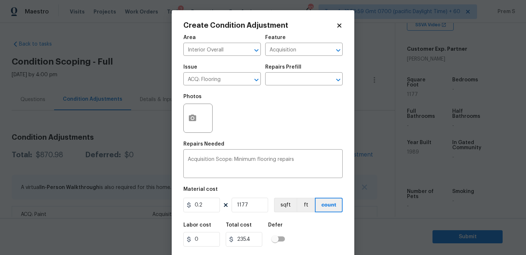
scroll to position [18, 0]
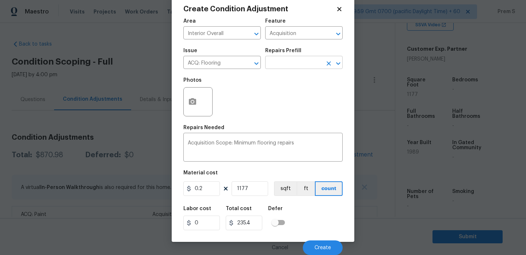
click at [336, 65] on icon "Open" at bounding box center [338, 63] width 9 height 9
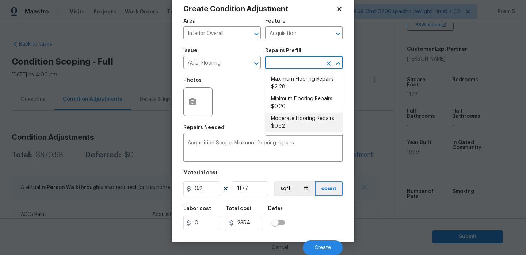
click at [289, 126] on li "Moderate Flooring Repairs $0.52" at bounding box center [303, 123] width 77 height 20
type textarea "Acquisition Scope: Moderate flooring repairs"
type input "0.52"
type input "612.04"
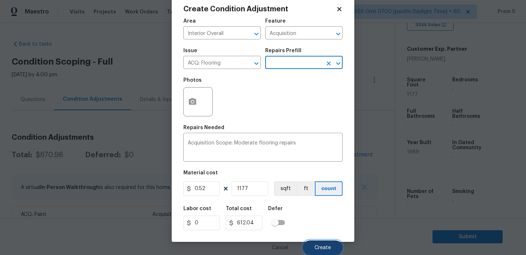
click at [319, 248] on span "Create" at bounding box center [322, 247] width 16 height 5
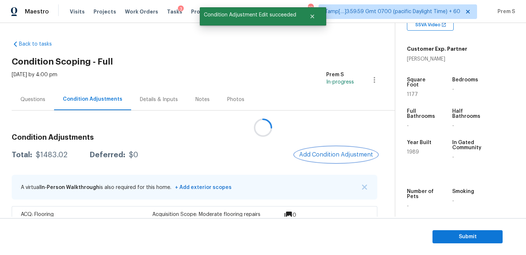
scroll to position [0, 0]
click at [323, 154] on span "Add Condition Adjustment" at bounding box center [336, 155] width 74 height 7
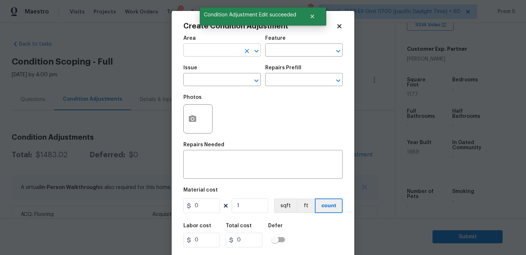
click at [214, 50] on input "text" at bounding box center [211, 50] width 57 height 11
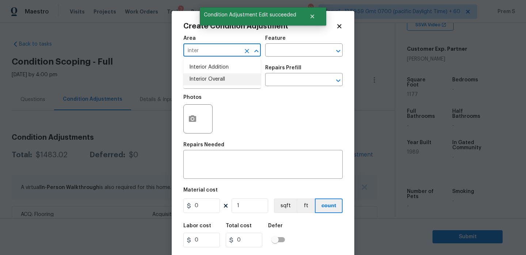
click at [215, 79] on li "Interior Overall" at bounding box center [221, 79] width 77 height 12
type input "Interior Overall"
click at [215, 79] on input "text" at bounding box center [211, 80] width 57 height 11
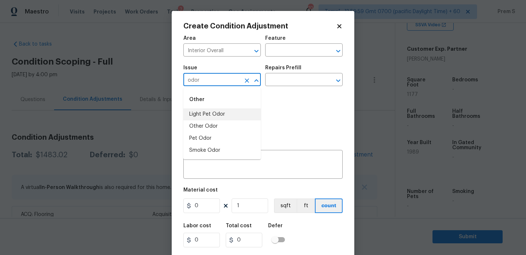
click at [218, 111] on li "Light Pet Odor" at bounding box center [221, 114] width 77 height 12
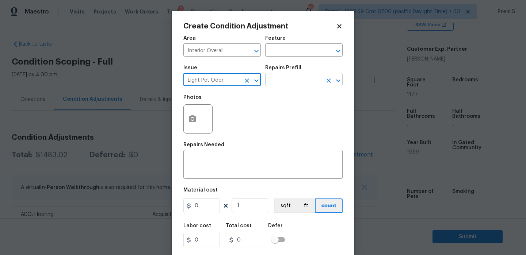
type input "Light Pet Odor"
click at [278, 82] on input "text" at bounding box center [293, 80] width 57 height 11
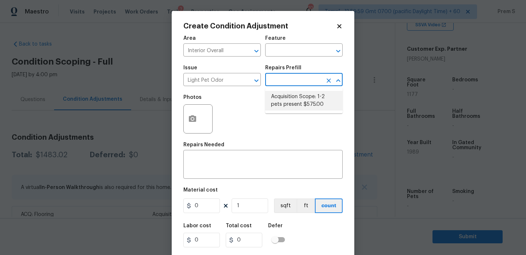
click at [291, 99] on li "Acquisition Scope: 1-2 pets present $575.00" at bounding box center [303, 101] width 77 height 20
type textarea "Acquisition Scope: 1-2 pets present"
type input "575"
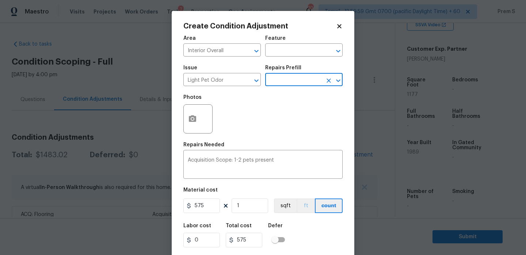
scroll to position [18, 0]
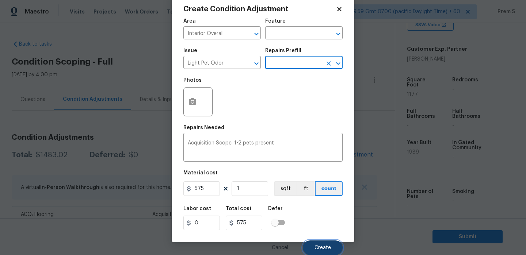
click at [323, 249] on span "Create" at bounding box center [322, 247] width 16 height 5
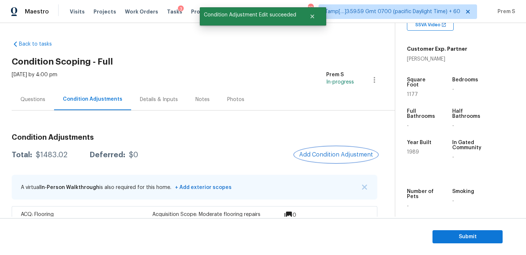
scroll to position [0, 0]
click at [332, 157] on span "Add Condition Adjustment" at bounding box center [336, 155] width 74 height 7
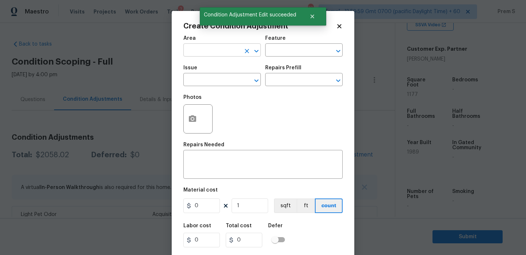
click at [224, 54] on input "text" at bounding box center [211, 50] width 57 height 11
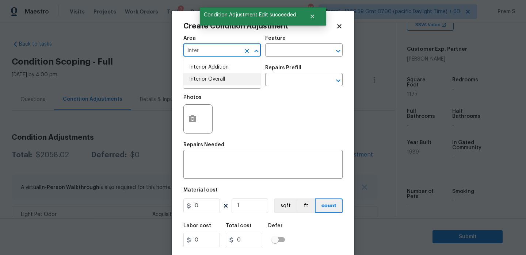
click at [217, 80] on li "Interior Overall" at bounding box center [221, 79] width 77 height 12
type input "Interior Overall"
click at [217, 80] on input "text" at bounding box center [211, 80] width 57 height 11
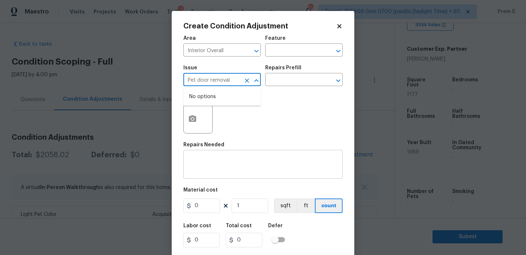
type input "Pet door removal"
click at [236, 176] on div "x ​" at bounding box center [262, 165] width 159 height 27
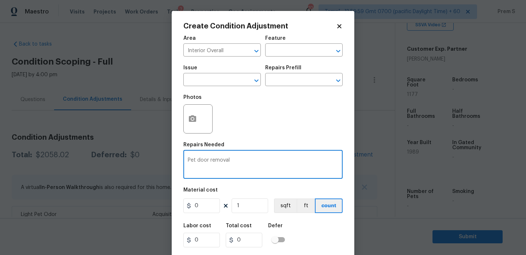
type textarea "Pet door removal"
click at [203, 207] on input "0" at bounding box center [201, 206] width 37 height 15
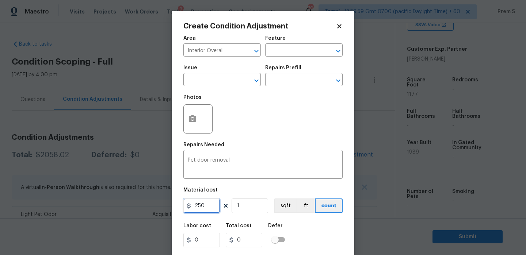
type input "250"
click at [301, 234] on div "Labor cost 0 Total cost 250 Defer" at bounding box center [262, 235] width 159 height 33
click at [193, 115] on icon "button" at bounding box center [192, 119] width 9 height 9
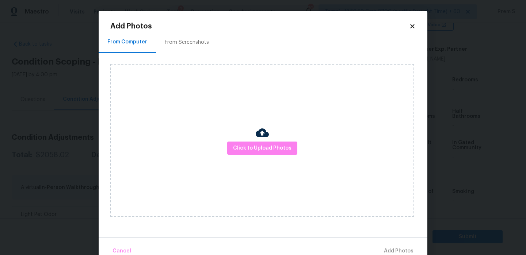
click at [243, 155] on div "Click to Upload Photos" at bounding box center [262, 140] width 304 height 153
click at [246, 149] on span "Click to Upload Photos" at bounding box center [262, 148] width 58 height 9
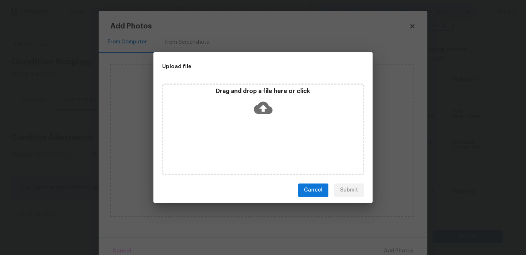
click at [261, 111] on icon at bounding box center [263, 108] width 19 height 12
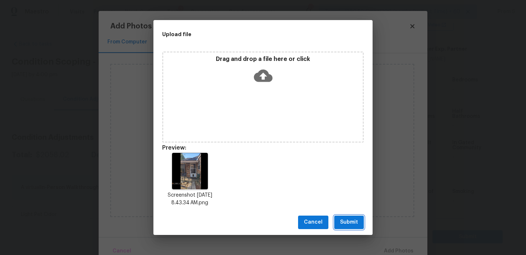
click at [354, 222] on span "Submit" at bounding box center [349, 222] width 18 height 9
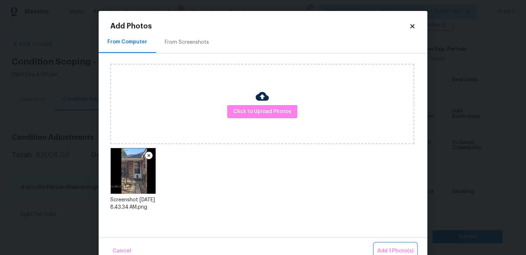
click at [387, 247] on span "Add 1 Photo(s)" at bounding box center [395, 251] width 36 height 9
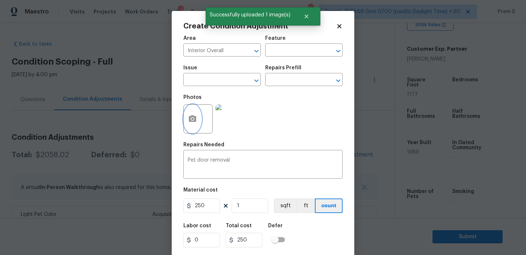
scroll to position [18, 0]
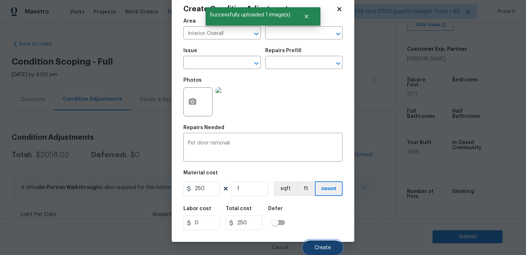
click at [314, 248] on button "Create" at bounding box center [323, 248] width 40 height 15
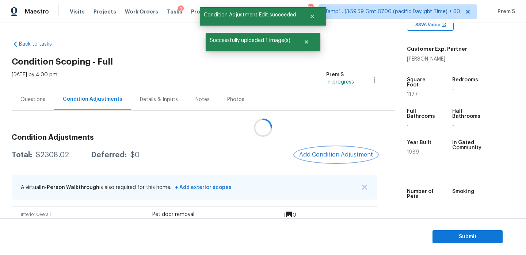
scroll to position [0, 0]
click at [310, 153] on span "Add Condition Adjustment" at bounding box center [336, 155] width 74 height 7
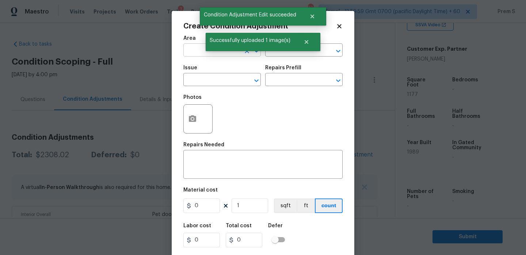
click at [196, 50] on input "text" at bounding box center [211, 50] width 57 height 11
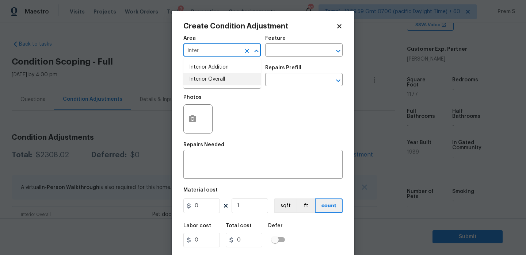
click at [202, 77] on li "Interior Overall" at bounding box center [221, 79] width 77 height 12
type input "Interior Overall"
click at [202, 77] on input "text" at bounding box center [211, 80] width 57 height 11
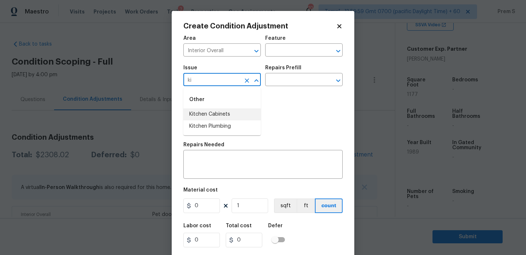
click at [225, 118] on li "Kitchen Cabinets" at bounding box center [221, 114] width 77 height 12
drag, startPoint x: 236, startPoint y: 80, endPoint x: 184, endPoint y: 80, distance: 52.2
click at [184, 80] on input "Kitchen Cabinets" at bounding box center [211, 80] width 57 height 11
type input "Kitchen Cabinets"
click at [211, 158] on div "x ​" at bounding box center [262, 165] width 159 height 27
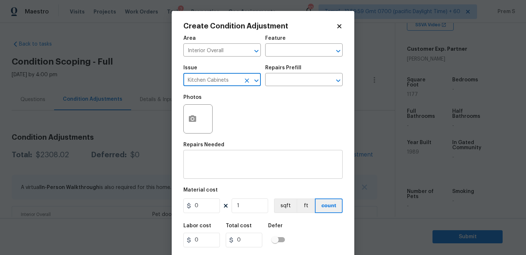
paste textarea "Kitchen Cabinets"
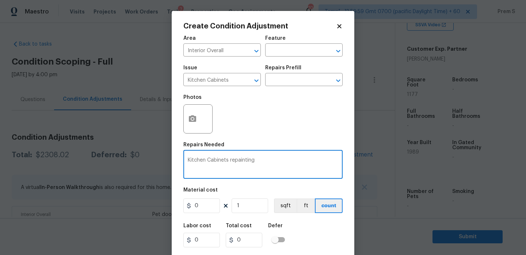
type textarea "Kitchen Cabinets repainting"
click at [205, 207] on input "0" at bounding box center [201, 206] width 37 height 15
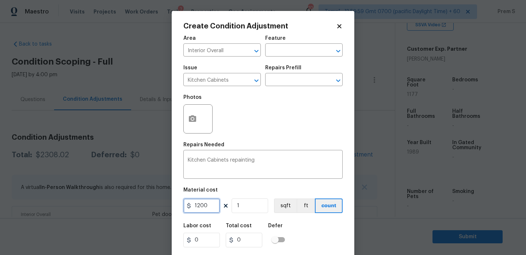
type input "1200"
click at [325, 232] on div "Labor cost 0 Total cost 1200 Defer" at bounding box center [262, 235] width 159 height 33
click at [188, 117] on icon "button" at bounding box center [192, 119] width 9 height 9
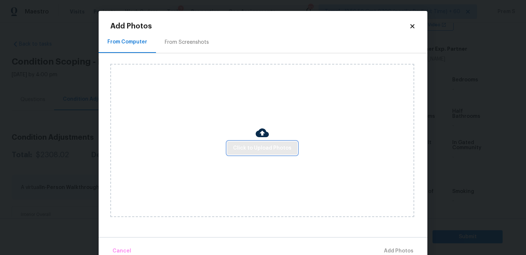
click at [235, 148] on span "Click to Upload Photos" at bounding box center [262, 148] width 58 height 9
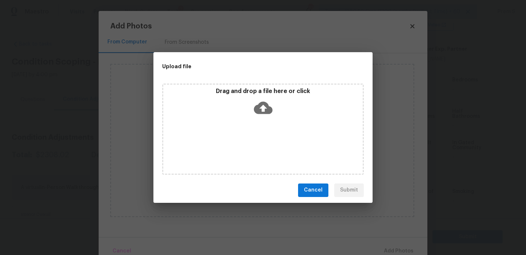
click at [257, 109] on icon at bounding box center [263, 108] width 19 height 12
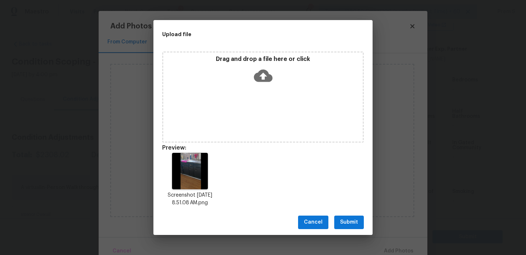
click at [361, 224] on button "Submit" at bounding box center [349, 223] width 30 height 14
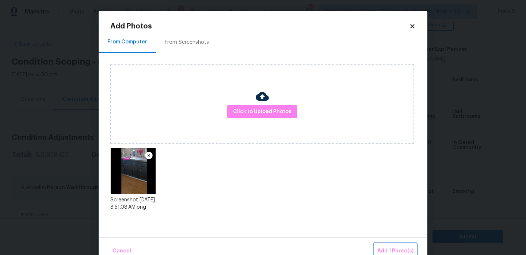
click at [397, 245] on button "Add 1 Photo(s)" at bounding box center [395, 252] width 42 height 16
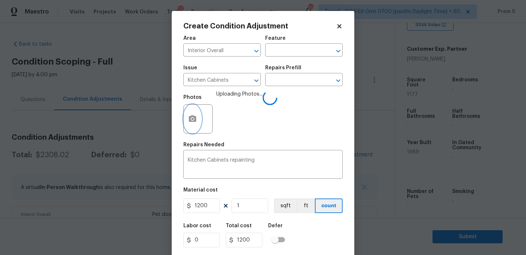
scroll to position [18, 0]
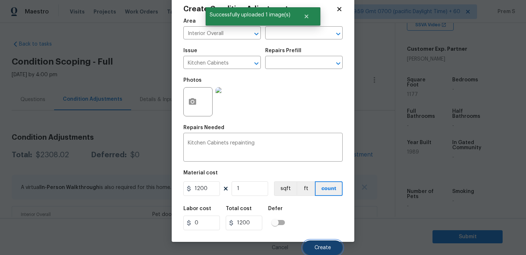
click at [326, 244] on button "Create" at bounding box center [323, 248] width 40 height 15
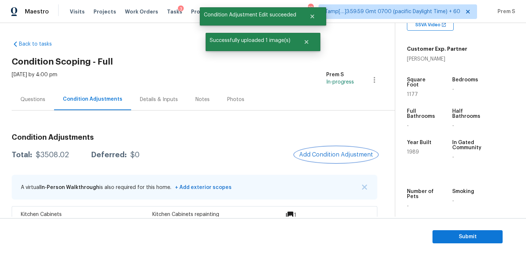
scroll to position [0, 0]
click at [327, 159] on button "Add Condition Adjustment" at bounding box center [336, 154] width 83 height 15
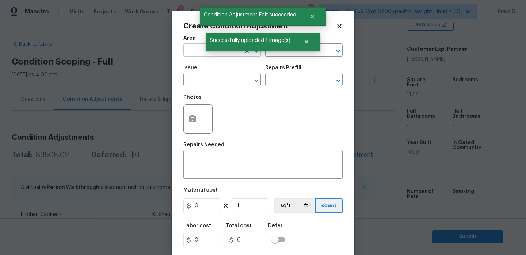
click at [198, 51] on input "text" at bounding box center [211, 50] width 57 height 11
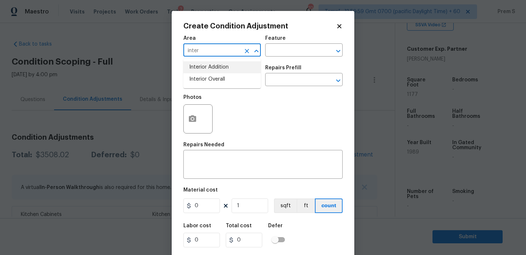
click at [215, 48] on input "inter" at bounding box center [211, 50] width 57 height 11
click at [214, 79] on li "Exterior Overall" at bounding box center [221, 79] width 77 height 12
type input "Exterior Overall"
click at [214, 79] on input "text" at bounding box center [211, 80] width 57 height 11
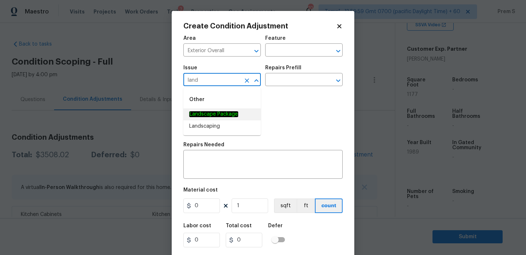
click at [224, 112] on em "Landscape Package" at bounding box center [213, 114] width 49 height 6
type input "Landscape Package"
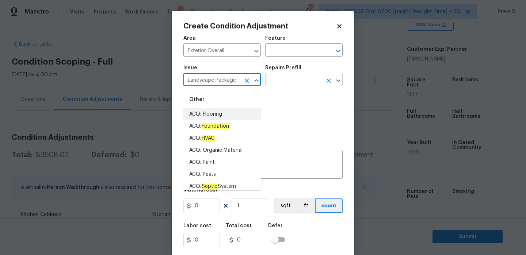
click at [284, 82] on input "text" at bounding box center [293, 80] width 57 height 11
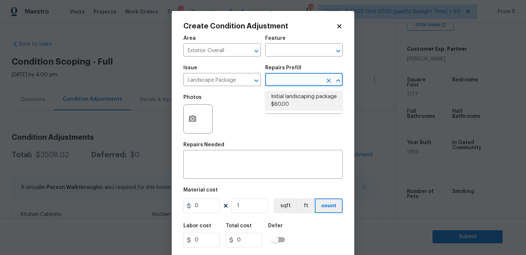
click at [281, 101] on li "Initial landscaping package $60.00" at bounding box center [303, 101] width 77 height 20
type input "Home Readiness Packages"
type textarea "Mowing of grass up to 6" in height. Mow, edge along driveways & sidewalks, trim…"
type input "60"
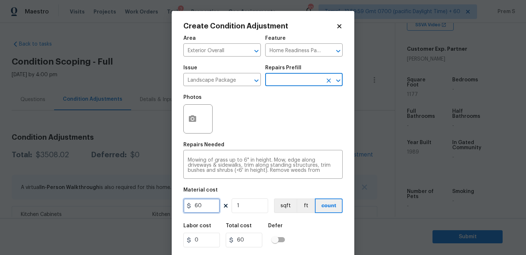
click at [205, 209] on input "60" at bounding box center [201, 206] width 37 height 15
type input "2000"
click at [325, 243] on div "Labor cost 0 Total cost 2000 Defer" at bounding box center [262, 235] width 159 height 33
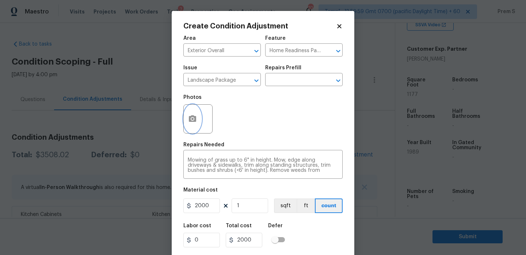
click at [196, 123] on icon "button" at bounding box center [192, 119] width 9 height 9
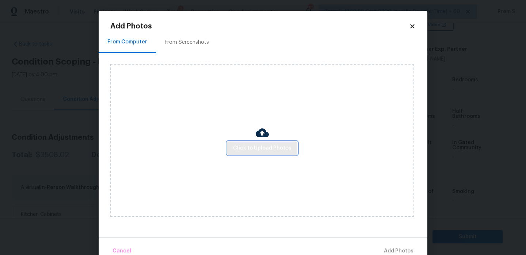
click at [257, 152] on span "Click to Upload Photos" at bounding box center [262, 148] width 58 height 9
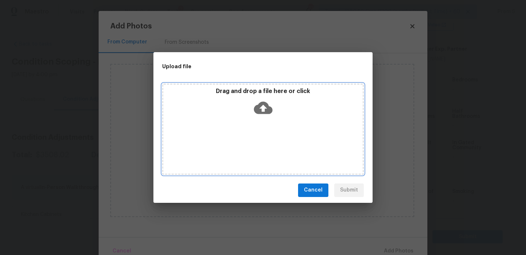
click at [262, 112] on icon at bounding box center [263, 108] width 19 height 12
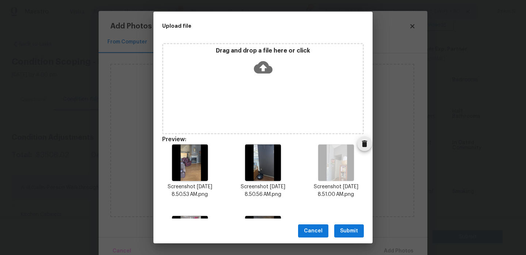
scroll to position [60, 0]
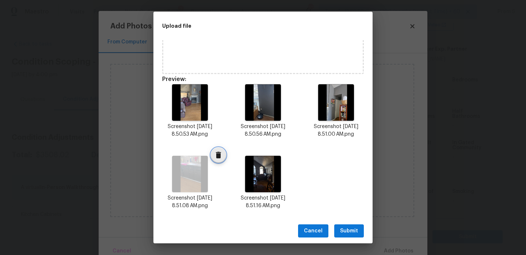
click at [217, 159] on icon "Delete" at bounding box center [218, 155] width 9 height 9
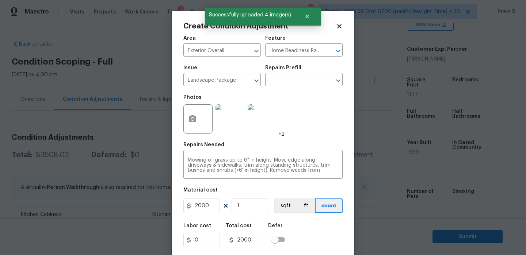
scroll to position [18, 0]
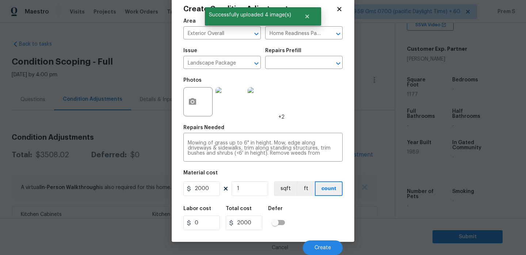
click at [235, 101] on img at bounding box center [229, 101] width 29 height 29
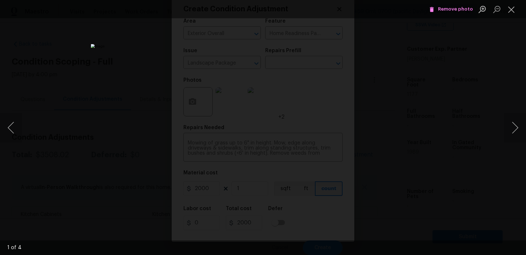
click at [448, 10] on span "Remove photo" at bounding box center [451, 9] width 44 height 8
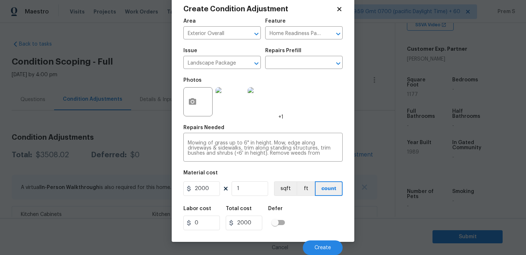
click at [233, 104] on img at bounding box center [229, 101] width 29 height 29
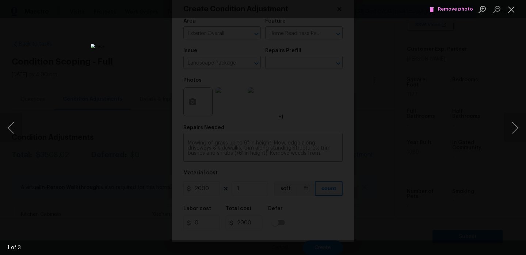
click at [435, 11] on icon "Lightbox" at bounding box center [431, 9] width 7 height 7
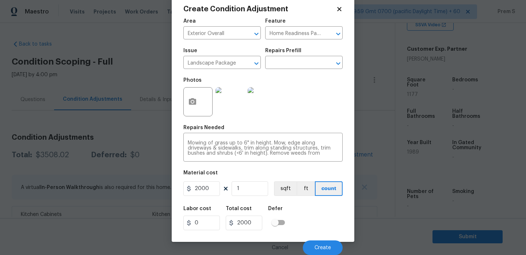
click at [221, 105] on img at bounding box center [229, 101] width 29 height 29
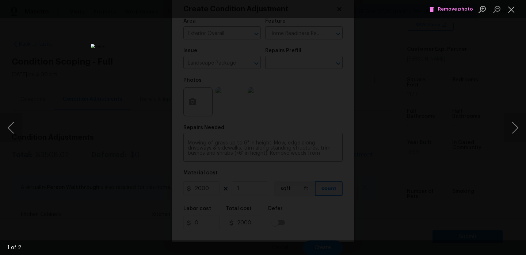
click at [449, 12] on span "Remove photo" at bounding box center [451, 9] width 44 height 8
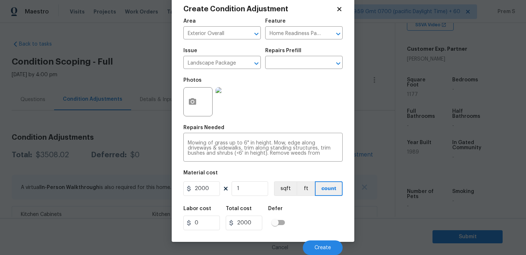
click at [222, 106] on img at bounding box center [229, 101] width 29 height 29
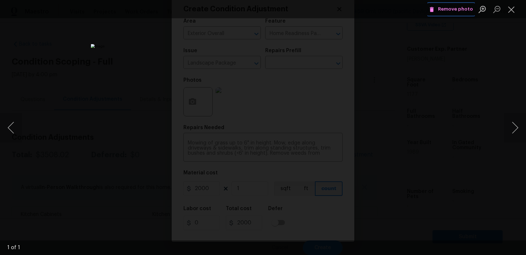
click at [458, 9] on span "Remove photo" at bounding box center [451, 9] width 44 height 8
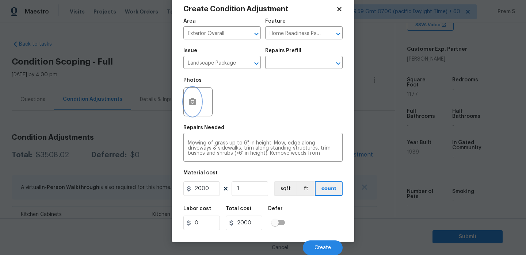
click at [198, 99] on button "button" at bounding box center [193, 102] width 18 height 28
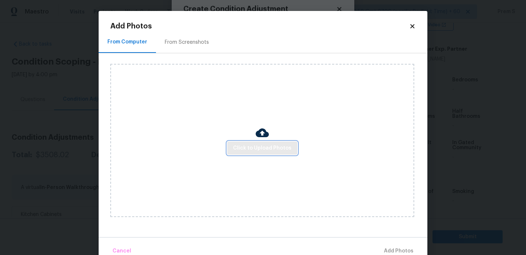
click at [251, 153] on button "Click to Upload Photos" at bounding box center [262, 149] width 70 height 14
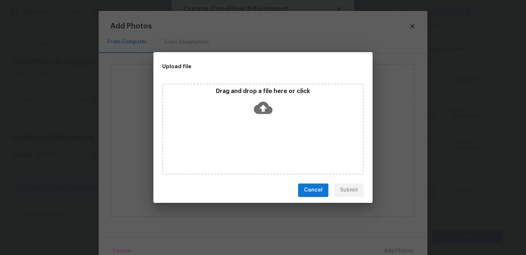
click at [268, 110] on icon at bounding box center [263, 108] width 19 height 12
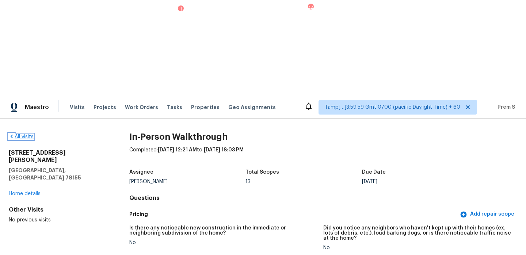
click at [17, 134] on link "All visits" at bounding box center [21, 136] width 25 height 5
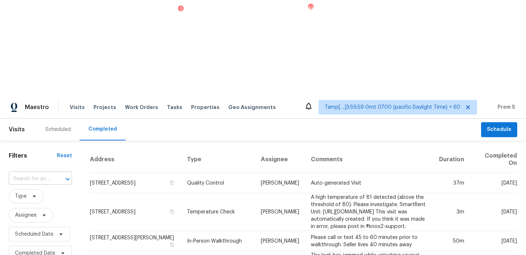
click at [45, 173] on input "text" at bounding box center [30, 178] width 43 height 11
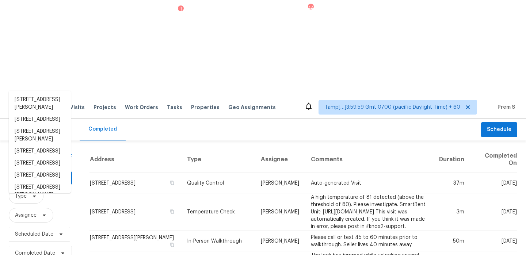
paste input "[STREET_ADDRESS]"
type input "[STREET_ADDRESS]"
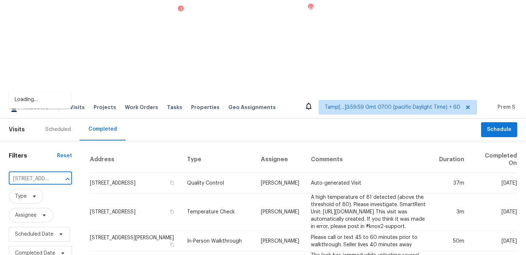
scroll to position [0, 61]
click at [47, 99] on li "[STREET_ADDRESS]" at bounding box center [40, 100] width 62 height 12
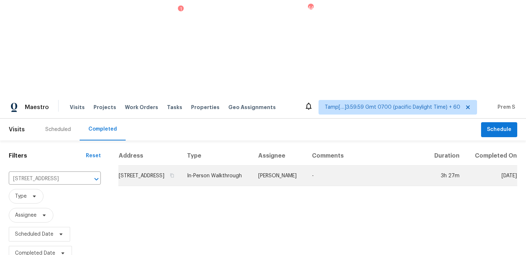
click at [139, 166] on td "[STREET_ADDRESS]" at bounding box center [149, 176] width 63 height 20
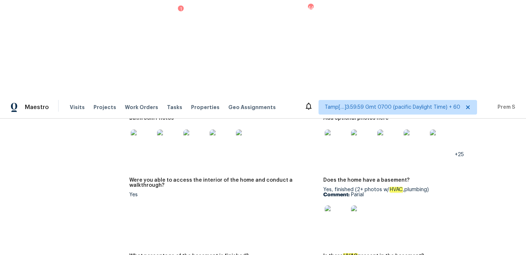
scroll to position [1026, 0]
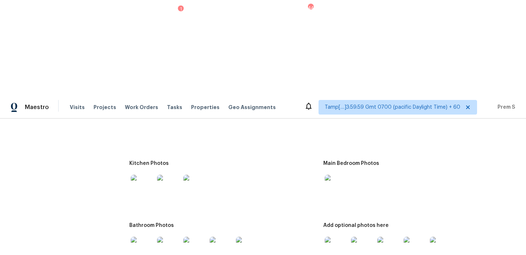
click at [334, 237] on img at bounding box center [336, 248] width 23 height 23
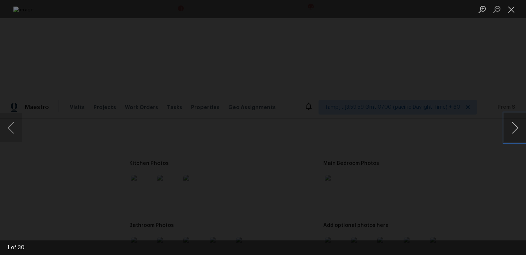
click at [518, 125] on button "Next image" at bounding box center [515, 127] width 22 height 29
click at [512, 6] on button "Close lightbox" at bounding box center [511, 9] width 15 height 13
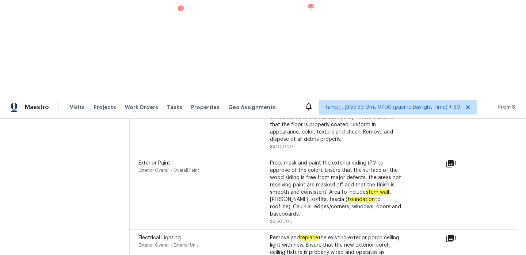
scroll to position [2450, 0]
